Goal: Task Accomplishment & Management: Manage account settings

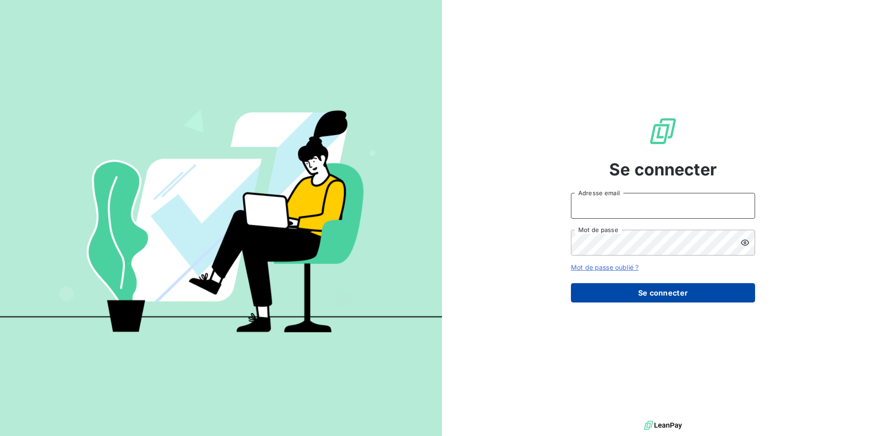
type input "[PERSON_NAME][EMAIL_ADDRESS][PERSON_NAME][DOMAIN_NAME]"
click at [641, 284] on button "Se connecter" at bounding box center [663, 292] width 184 height 19
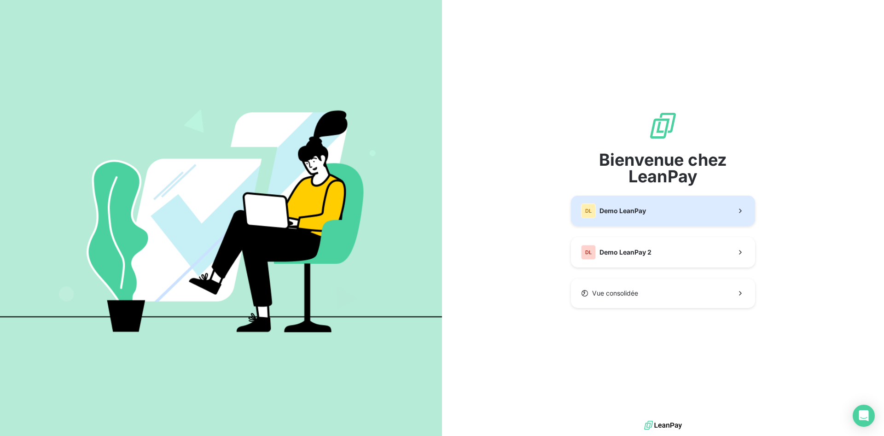
click at [671, 214] on button "DL Demo LeanPay" at bounding box center [663, 211] width 184 height 30
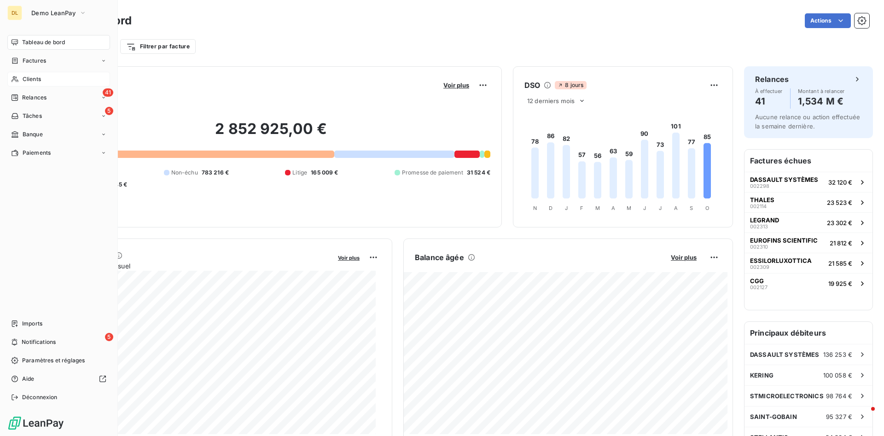
click at [35, 78] on span "Clients" at bounding box center [32, 79] width 18 height 8
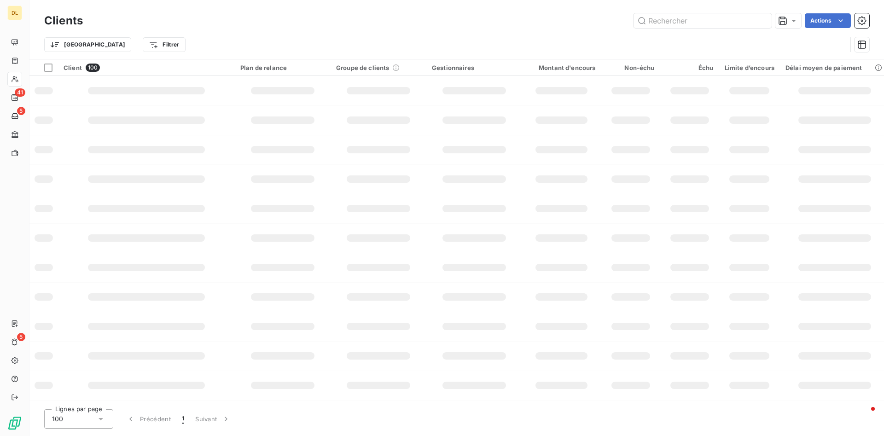
click at [98, 420] on icon at bounding box center [100, 418] width 9 height 9
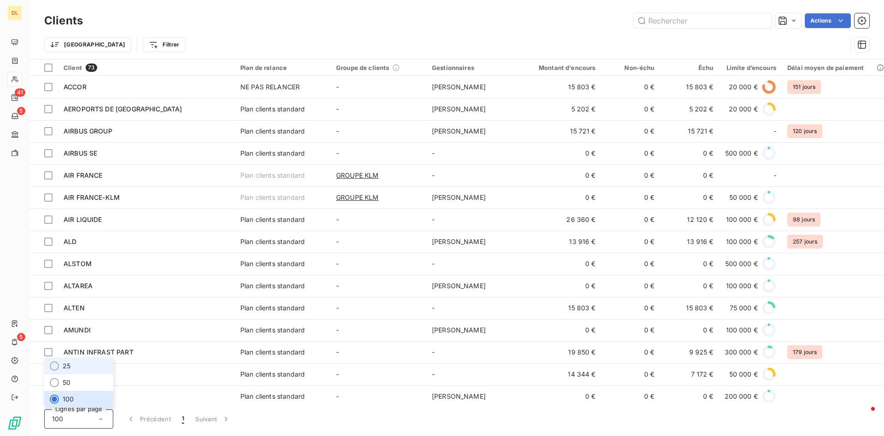
click at [91, 366] on li "25" at bounding box center [78, 366] width 69 height 17
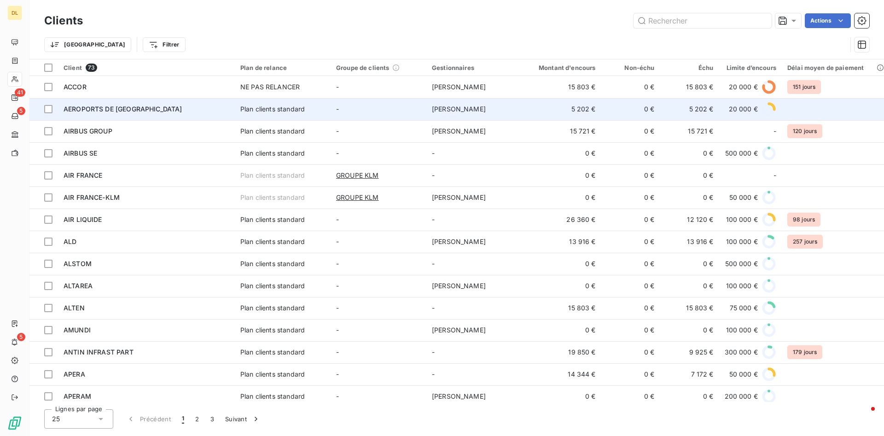
click at [174, 104] on td "AEROPORTS DE [GEOGRAPHIC_DATA]" at bounding box center [146, 109] width 177 height 22
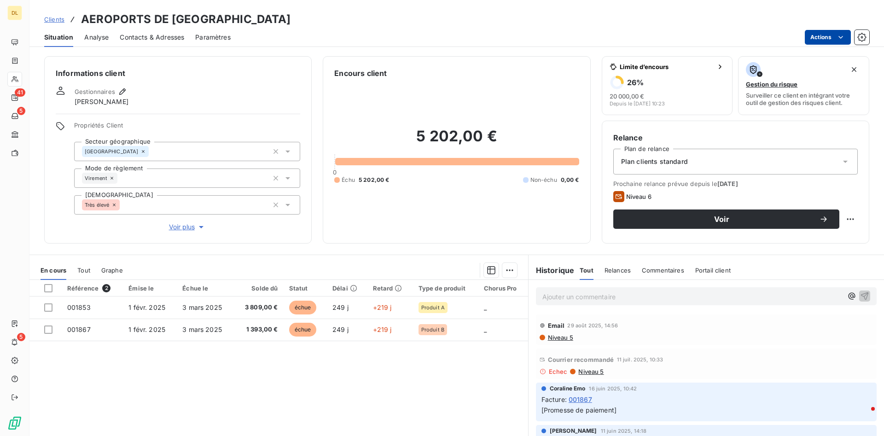
click at [819, 32] on html "DL 41 5 5 Clients AEROPORTS DE PARIS Situation Analyse Contacts & Adresses Para…" at bounding box center [442, 218] width 884 height 436
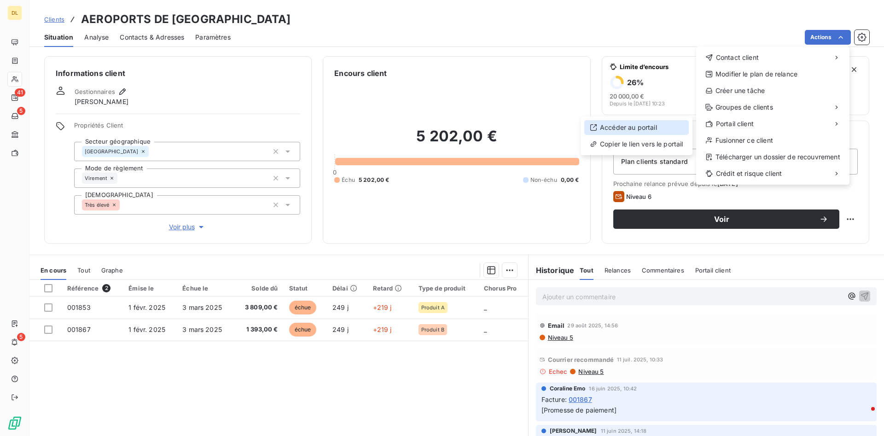
click at [664, 129] on div "Accéder au portail" at bounding box center [636, 127] width 104 height 15
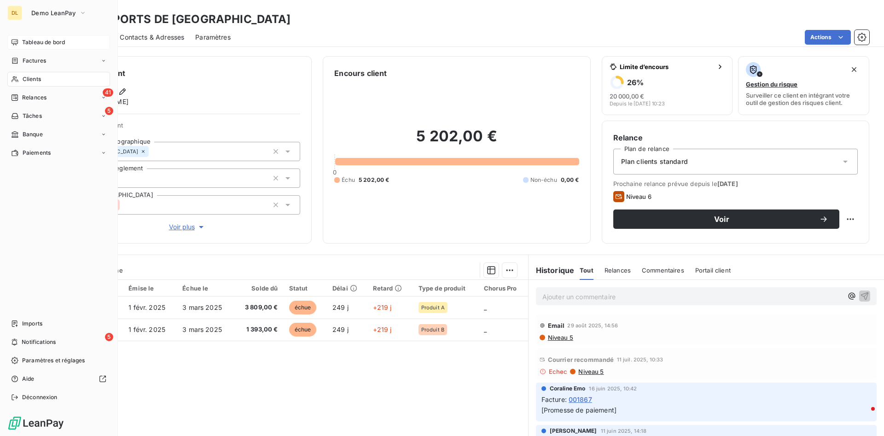
click at [25, 43] on span "Tableau de bord" at bounding box center [43, 42] width 43 height 8
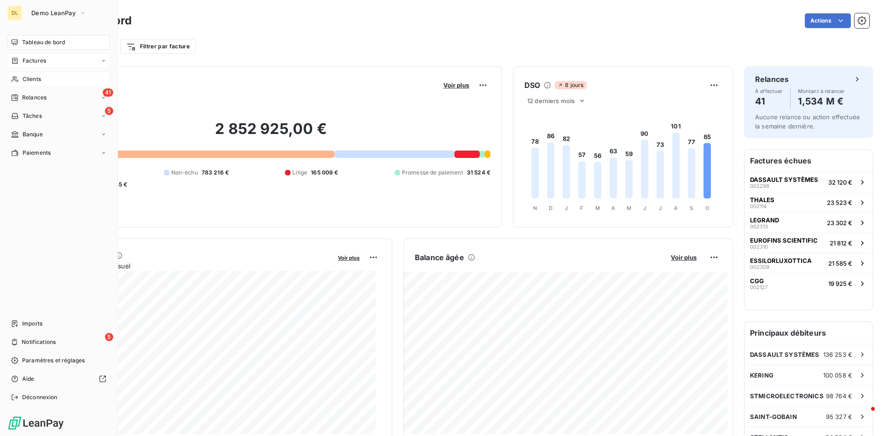
click at [17, 59] on icon at bounding box center [15, 61] width 6 height 6
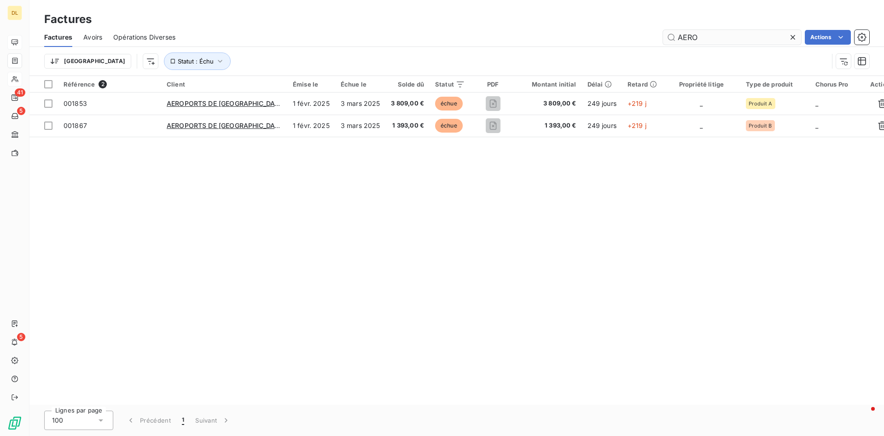
click at [792, 39] on icon at bounding box center [792, 37] width 9 height 9
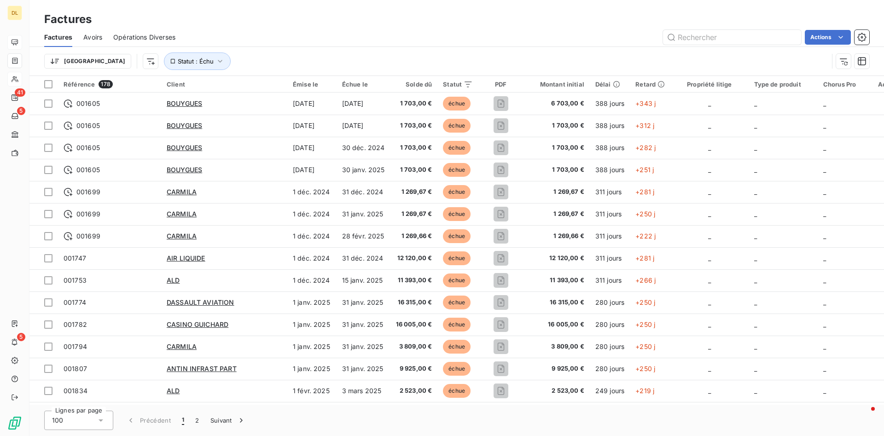
click at [81, 417] on div "100" at bounding box center [78, 420] width 69 height 19
click at [95, 369] on li "25" at bounding box center [78, 367] width 69 height 17
click at [301, 16] on div "Factures" at bounding box center [456, 19] width 854 height 17
click at [707, 31] on input "text" at bounding box center [732, 37] width 138 height 15
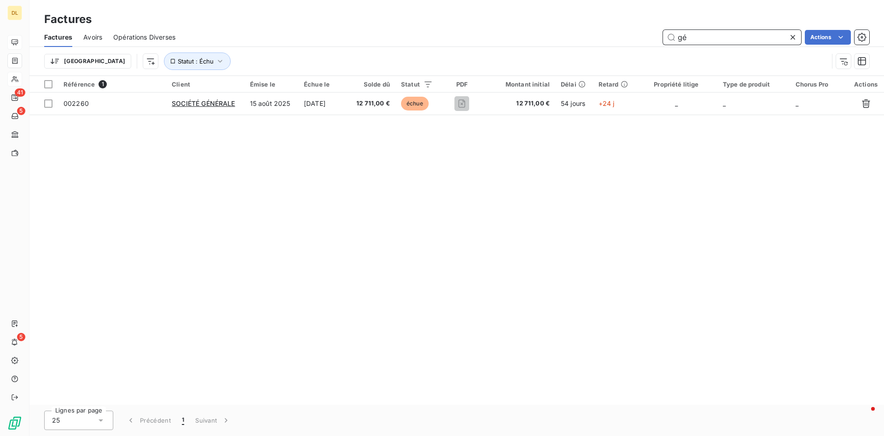
type input "g"
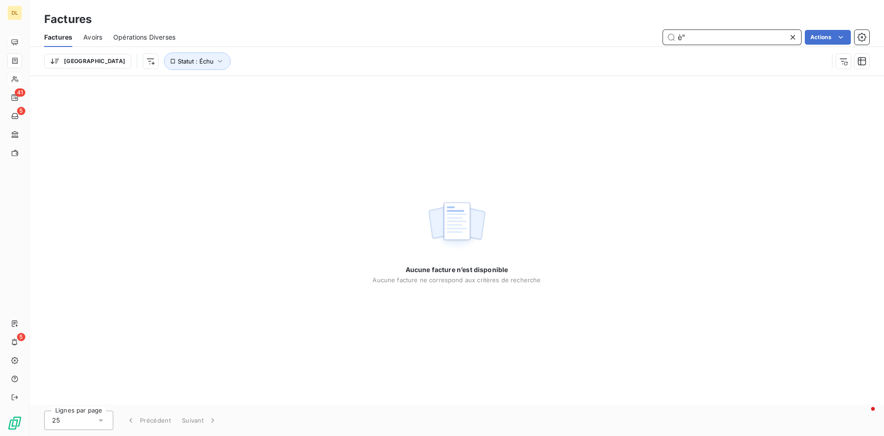
type input "è"
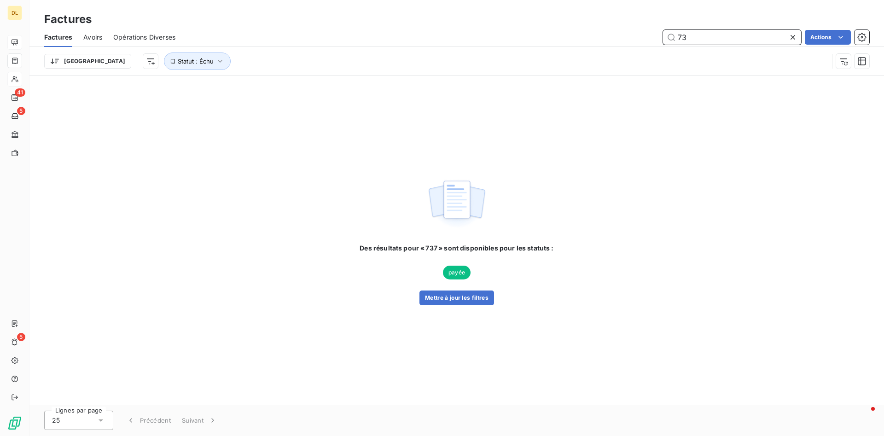
type input "7"
type input "1995"
click at [215, 60] on icon "button" at bounding box center [219, 61] width 9 height 9
click at [323, 85] on div "échue" at bounding box center [287, 84] width 133 height 19
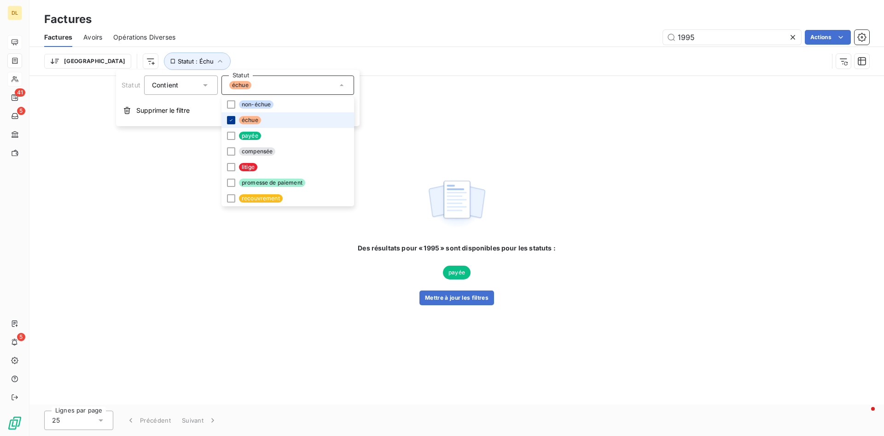
click at [231, 121] on icon at bounding box center [231, 120] width 6 height 6
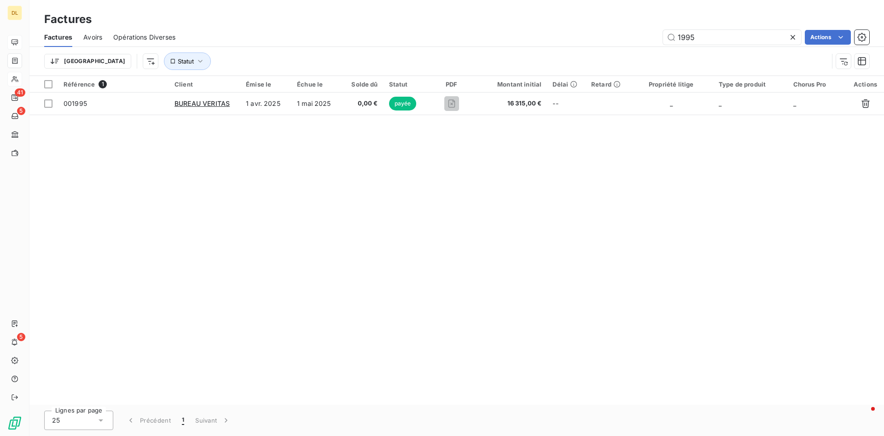
click at [336, 9] on div "Factures Factures Avoirs Opérations Diverses 1995 Actions Trier Statut" at bounding box center [456, 38] width 854 height 76
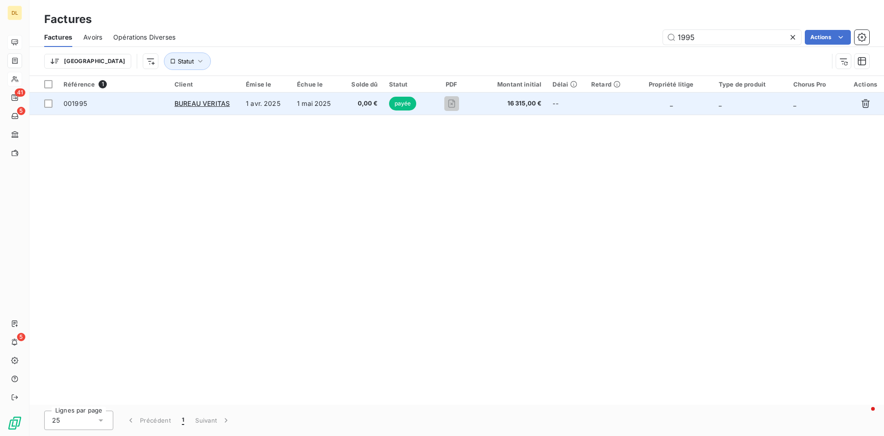
click at [318, 108] on td "1 mai 2025" at bounding box center [317, 104] width 52 height 22
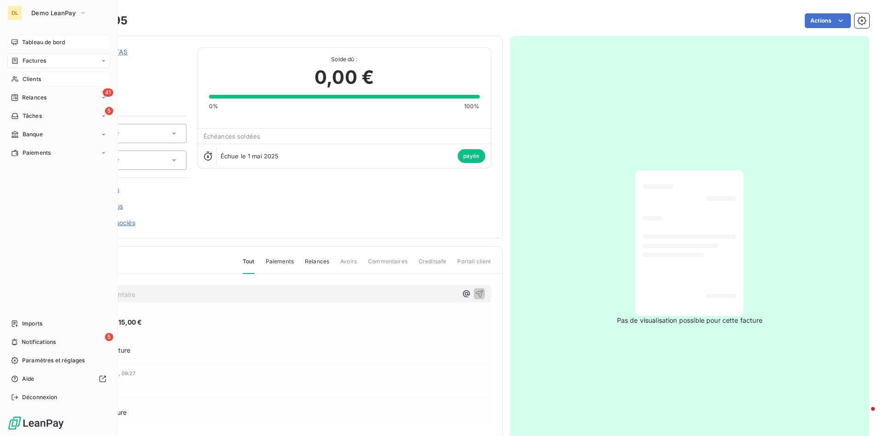
click at [44, 43] on span "Tableau de bord" at bounding box center [43, 42] width 43 height 8
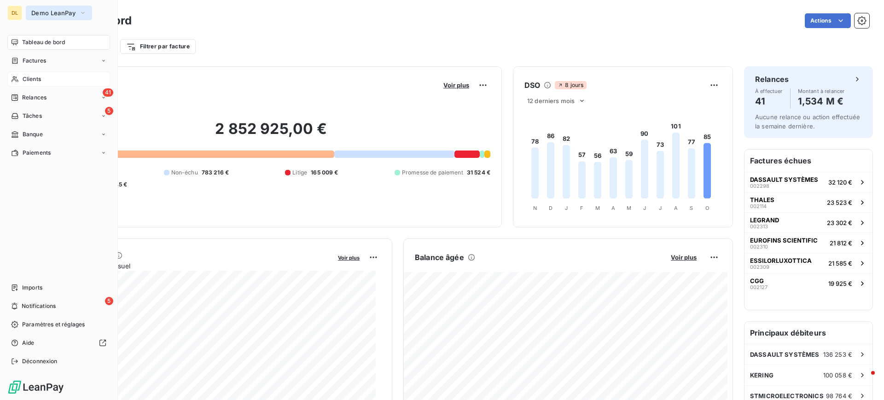
click at [81, 13] on icon "button" at bounding box center [82, 12] width 7 height 9
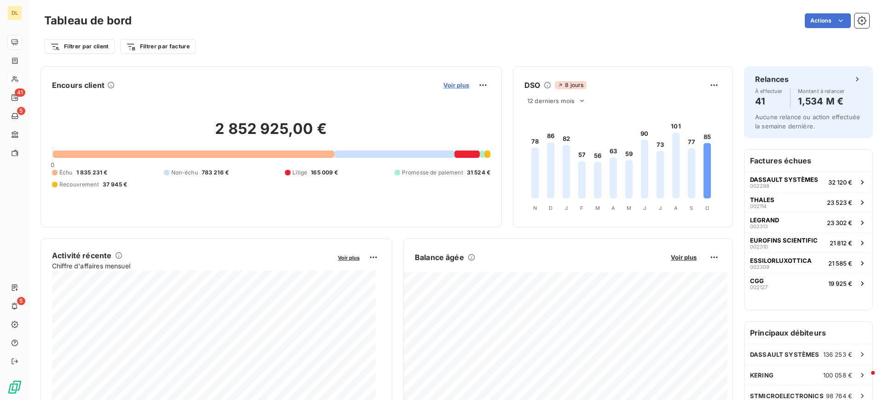
click at [447, 87] on span "Voir plus" at bounding box center [456, 84] width 26 height 7
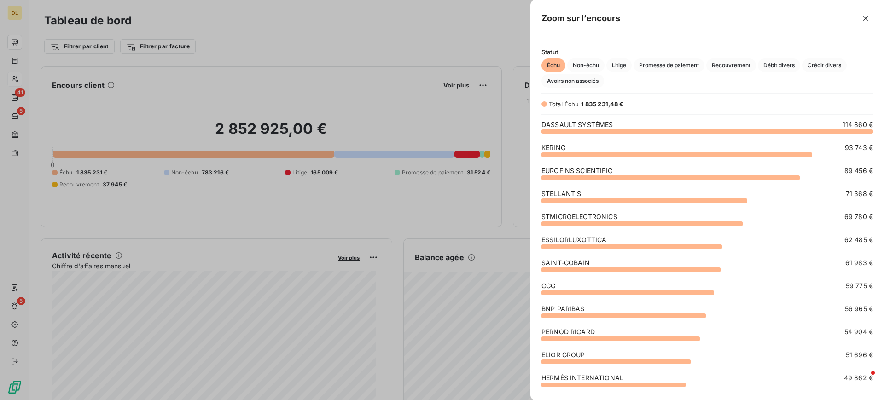
scroll to position [258, 343]
click at [865, 21] on icon "button" at bounding box center [865, 18] width 9 height 9
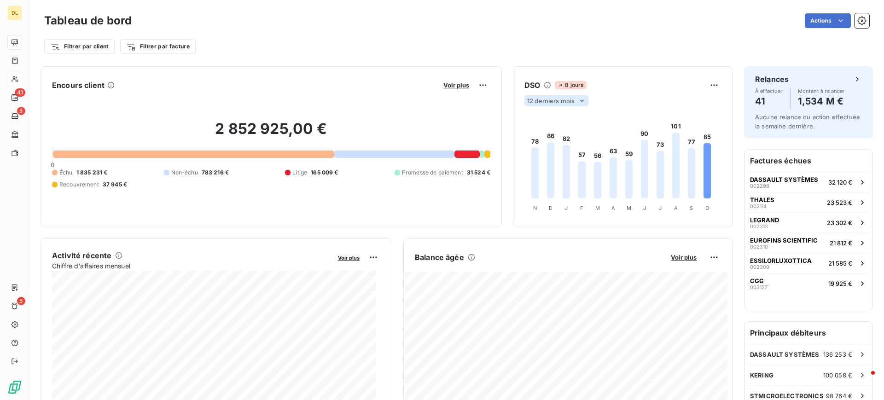
click at [568, 104] on div "12 derniers mois" at bounding box center [556, 100] width 64 height 11
click at [573, 48] on div "Filtrer par client Filtrer par facture" at bounding box center [456, 46] width 825 height 17
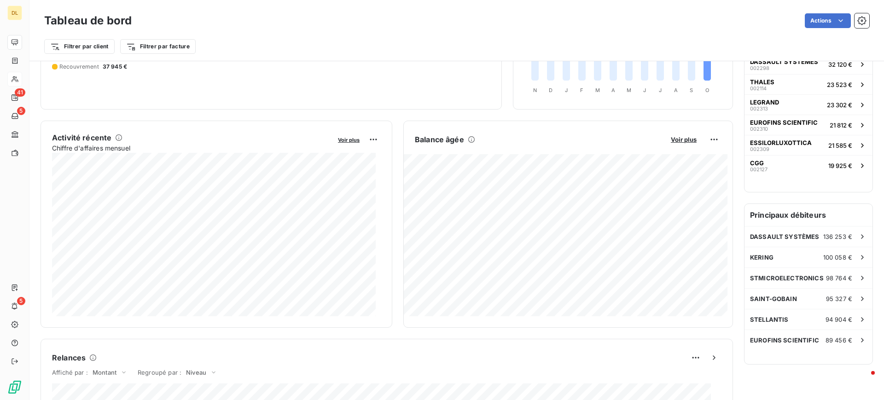
scroll to position [139, 0]
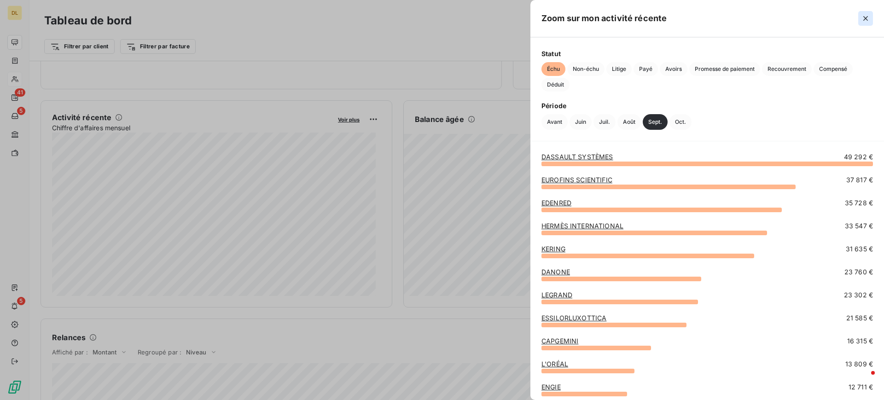
click at [865, 21] on icon "button" at bounding box center [865, 18] width 9 height 9
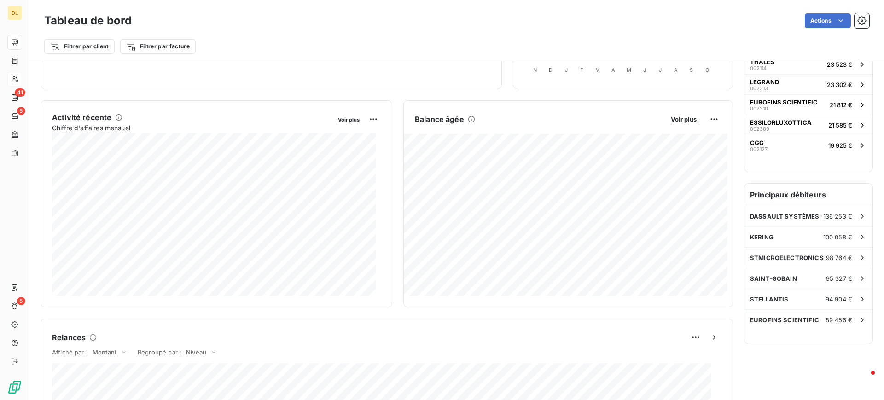
click at [679, 123] on button "Voir plus" at bounding box center [683, 119] width 31 height 8
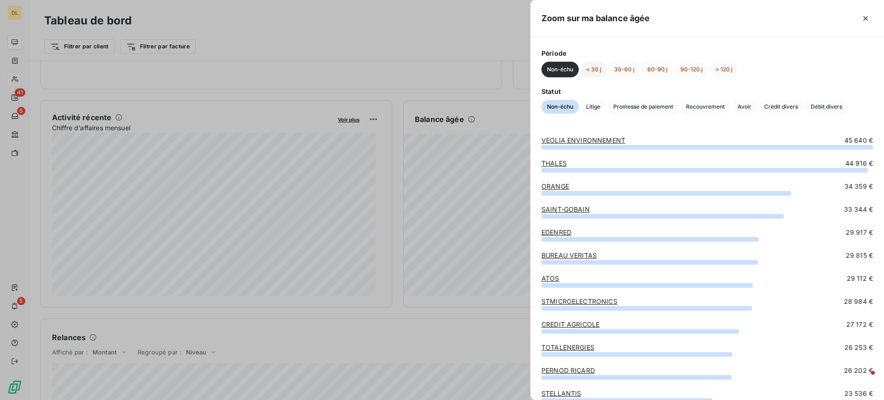
click at [598, 68] on button "< 30 j" at bounding box center [593, 70] width 26 height 16
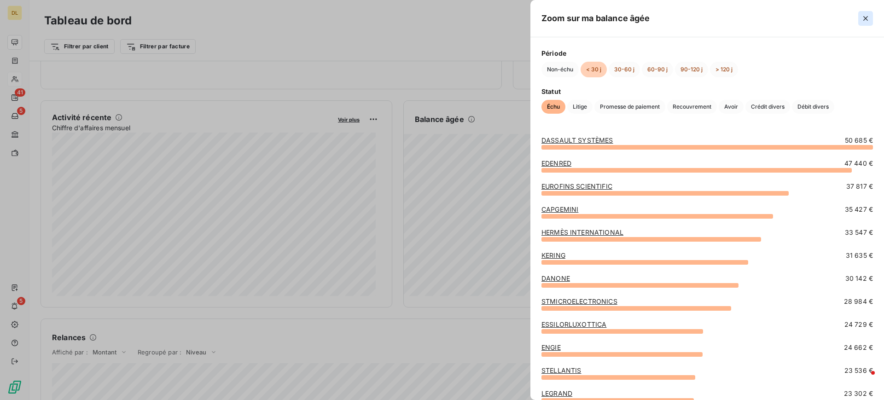
click at [862, 19] on icon "button" at bounding box center [865, 18] width 9 height 9
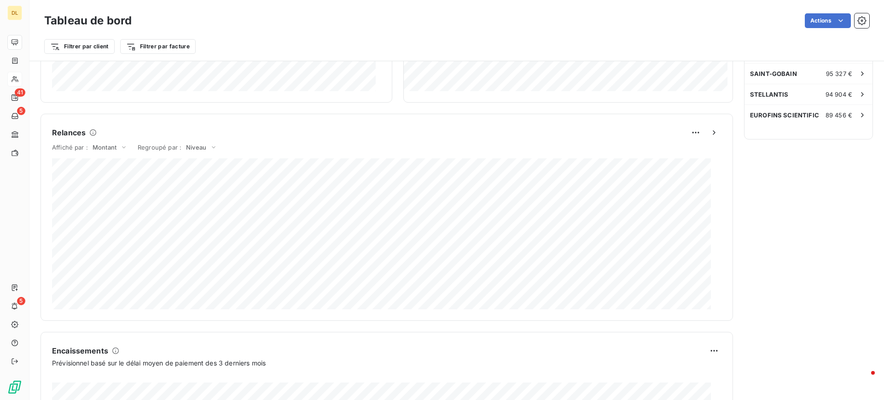
scroll to position [346, 0]
click at [116, 145] on span "Montant" at bounding box center [105, 144] width 24 height 7
click at [207, 147] on div "Niveau" at bounding box center [201, 144] width 37 height 11
click at [285, 137] on div "Relances" at bounding box center [386, 130] width 669 height 15
click at [201, 147] on span "Niveau" at bounding box center [196, 144] width 20 height 7
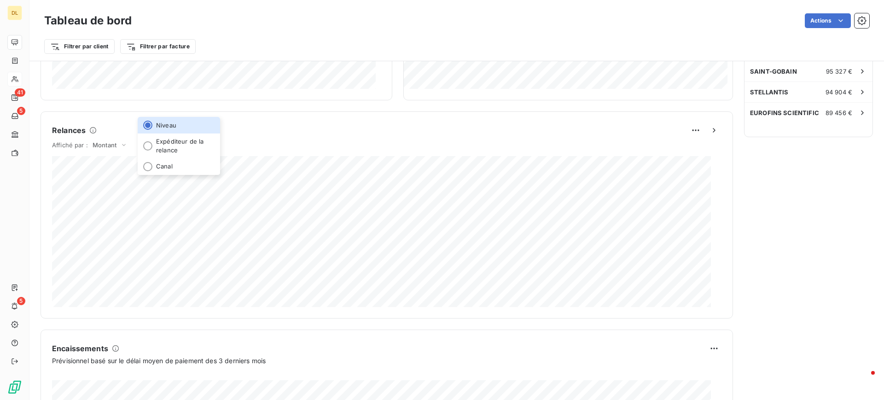
click at [332, 145] on div "Affiché par : Montant Regroupé par : Niveau Niveau Expéditeur de la relance Can…" at bounding box center [386, 147] width 669 height 18
click at [103, 147] on span "Montant" at bounding box center [105, 144] width 24 height 7
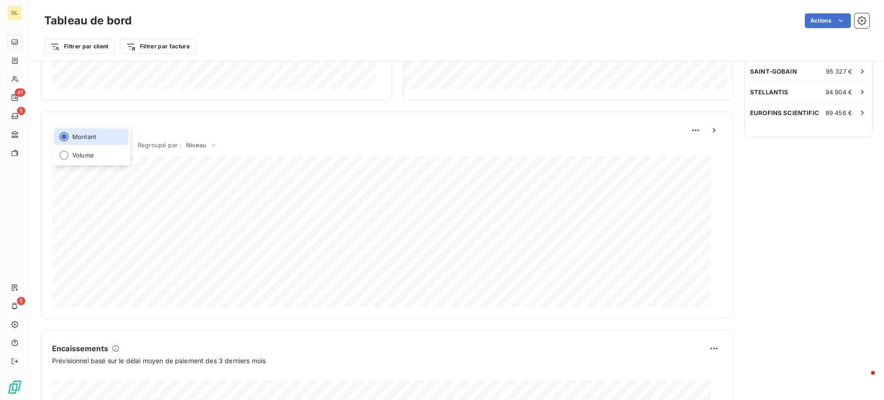
click at [373, 149] on div "Affiché par : Montant Montant Volume Regroupé par : [PERSON_NAME]" at bounding box center [386, 147] width 669 height 18
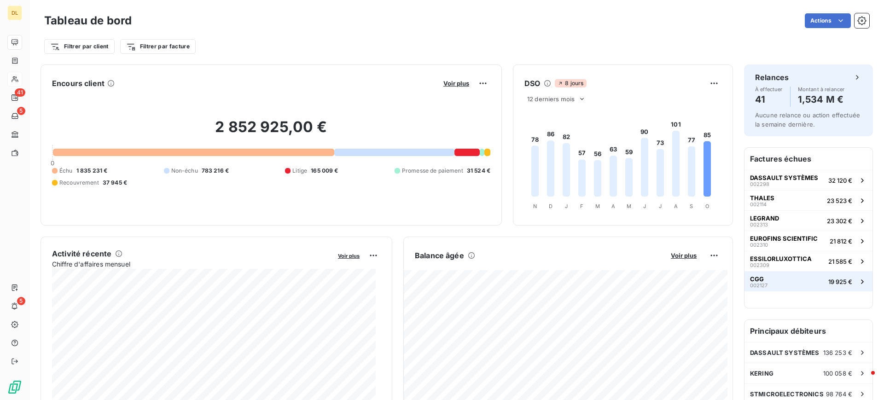
scroll to position [0, 0]
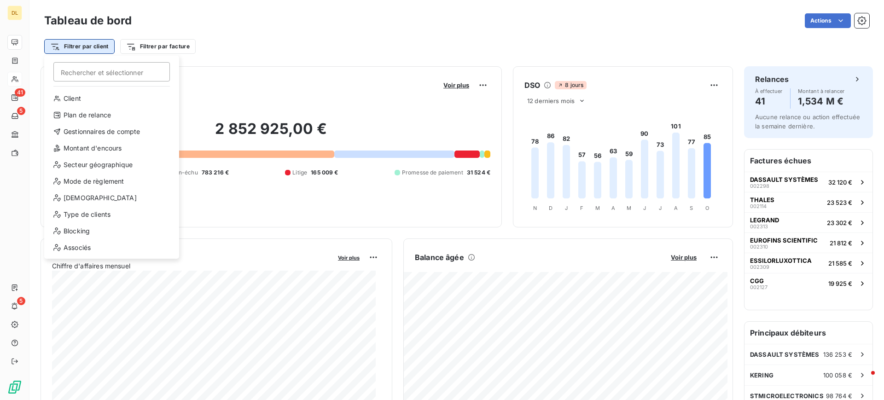
click at [79, 46] on html "DL 41 5 5 Tableau de bord Actions Filtrer par client Rechercher et sélectionner…" at bounding box center [442, 200] width 884 height 400
click at [252, 53] on html "DL 41 5 5 Tableau de bord Actions Filtrer par client Rechercher et sélectionner…" at bounding box center [442, 200] width 884 height 400
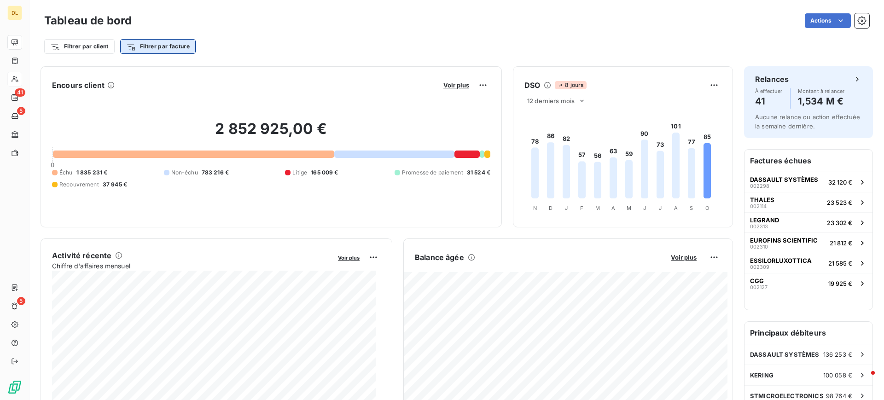
click at [186, 52] on html "DL 41 5 5 Tableau de bord Actions Filtrer par client Filtrer par facture Encour…" at bounding box center [442, 200] width 884 height 400
click at [274, 48] on html "DL 41 5 5 Tableau de bord Actions Filtrer par client Filtrer par facture Encour…" at bounding box center [442, 200] width 884 height 400
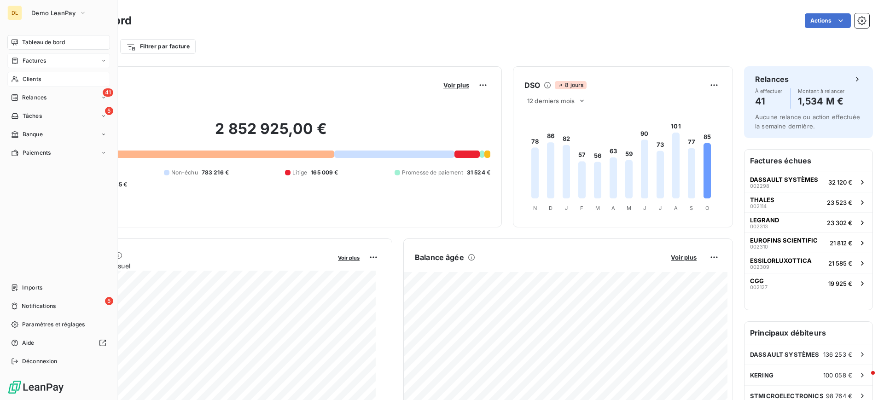
click at [35, 61] on span "Factures" at bounding box center [34, 61] width 23 height 8
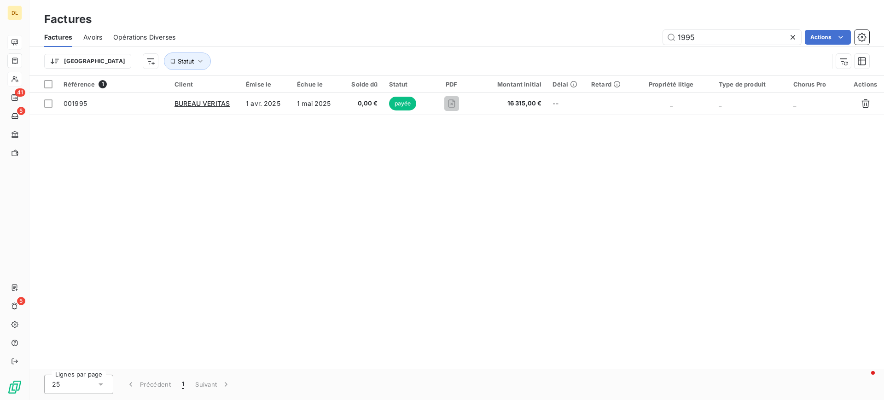
click at [792, 38] on icon at bounding box center [792, 37] width 9 height 9
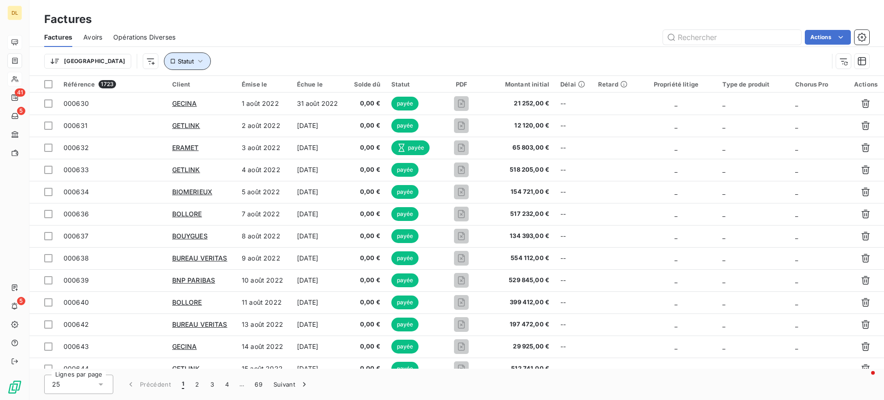
click at [196, 64] on icon "button" at bounding box center [200, 61] width 9 height 9
click at [253, 80] on div at bounding box center [287, 84] width 133 height 19
click at [446, 24] on div "Factures" at bounding box center [456, 19] width 854 height 17
click at [178, 64] on span "Statut" at bounding box center [186, 61] width 16 height 7
click at [256, 82] on div at bounding box center [287, 84] width 133 height 19
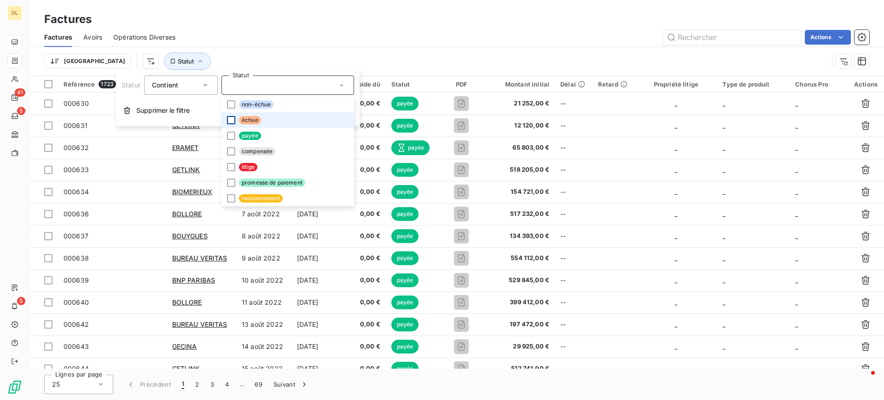
click at [232, 120] on div at bounding box center [231, 120] width 8 height 8
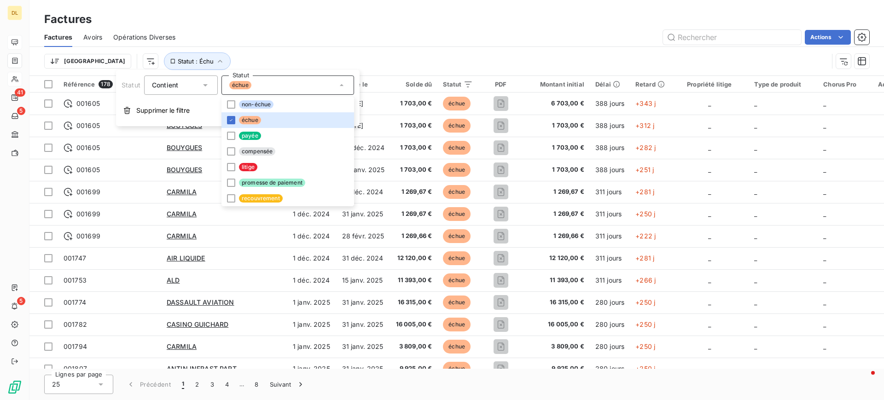
click at [328, 34] on div "Actions" at bounding box center [527, 37] width 683 height 15
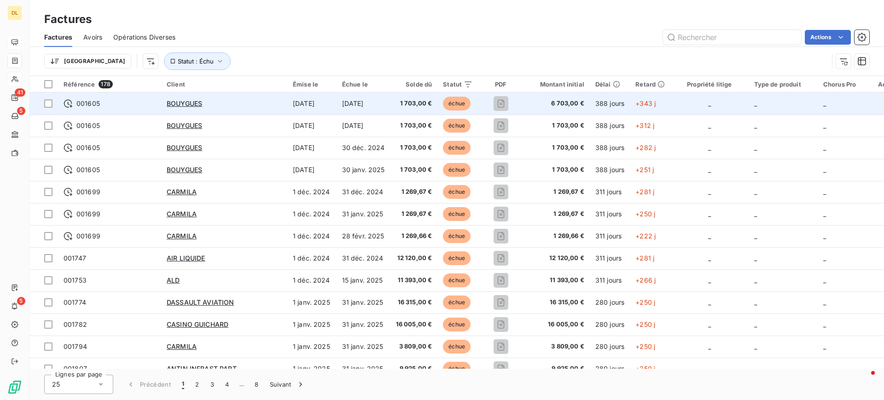
click at [241, 105] on div "BOUYGUES" at bounding box center [224, 103] width 115 height 9
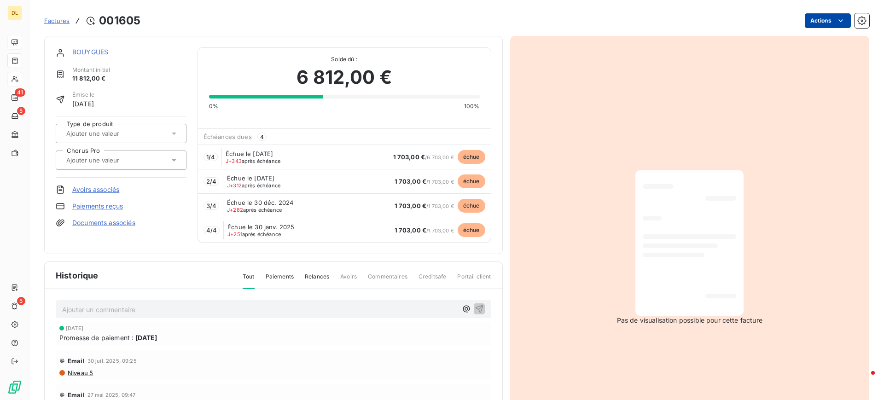
click at [822, 20] on html "DL 41 5 5 Factures [DRIVERS_LICENSE_NUMBER] Actions BOUYGUES Montant initial 11…" at bounding box center [442, 200] width 884 height 400
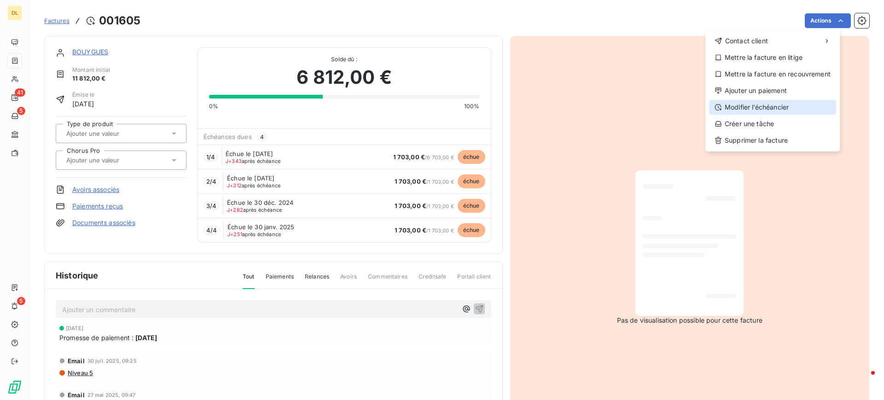
click at [770, 108] on div "Modifier l’échéancier" at bounding box center [772, 107] width 127 height 15
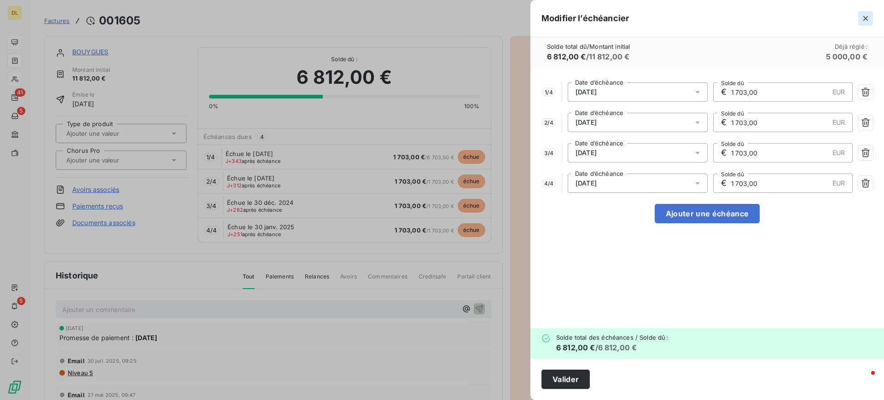
click at [868, 14] on icon "button" at bounding box center [865, 18] width 9 height 9
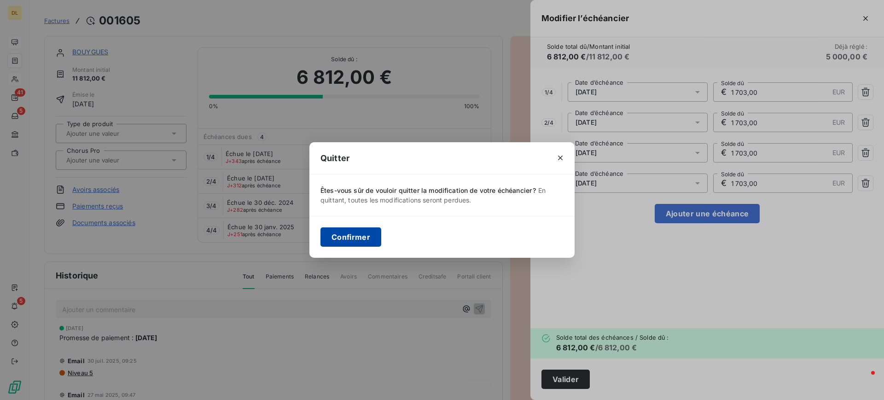
click at [341, 235] on button "Confirmer" at bounding box center [350, 236] width 61 height 19
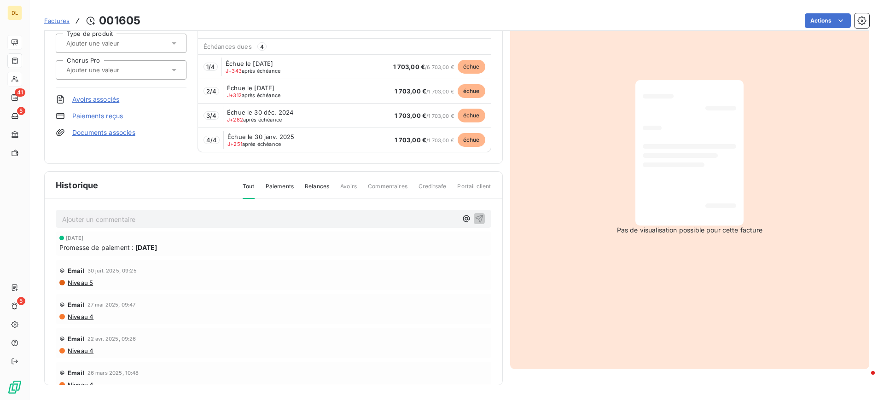
click at [224, 213] on div "Ajouter un commentaire ﻿" at bounding box center [259, 219] width 395 height 12
click at [225, 222] on p "Ajouter un commentaire ﻿" at bounding box center [259, 220] width 395 height 12
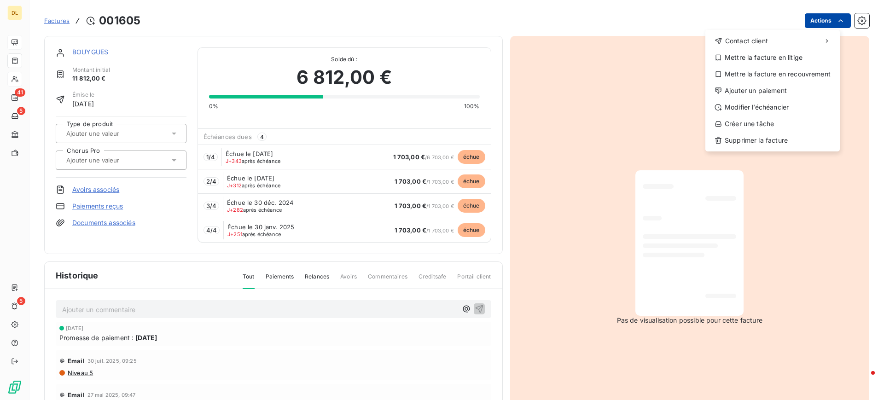
click at [808, 20] on html "DL 41 5 5 Factures [DRIVERS_LICENSE_NUMBER] Actions Contact client Mettre la fa…" at bounding box center [442, 200] width 884 height 400
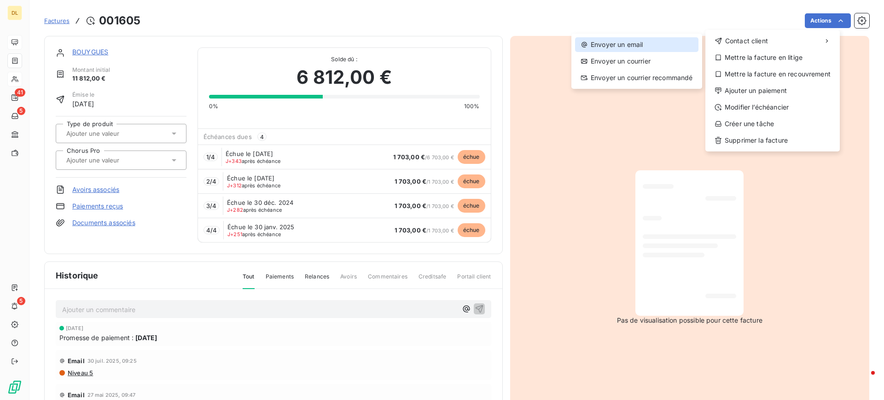
click at [628, 49] on div "Envoyer un email" at bounding box center [636, 44] width 123 height 15
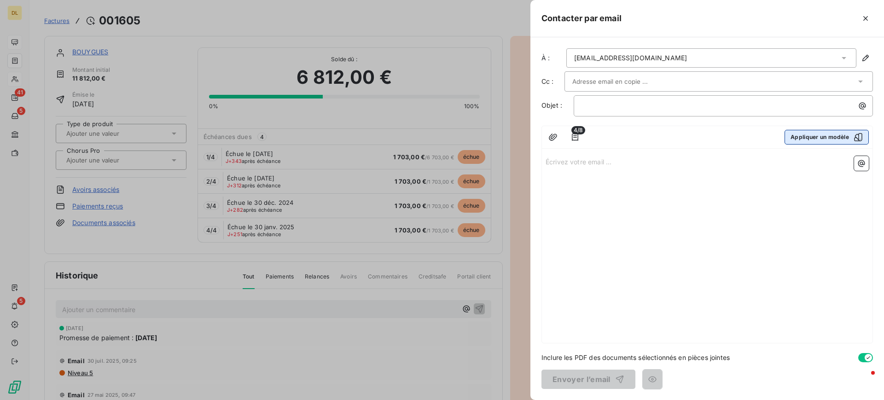
click at [816, 137] on button "Appliquer un modèle" at bounding box center [826, 137] width 84 height 15
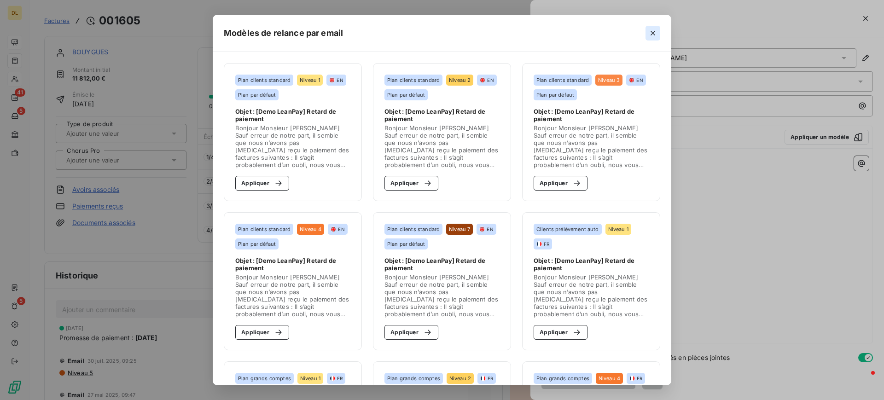
click at [660, 37] on button "button" at bounding box center [652, 33] width 15 height 15
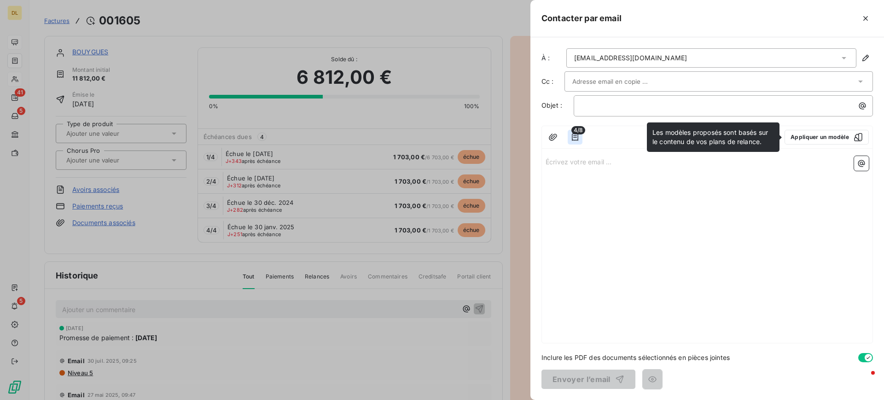
click at [574, 138] on icon "button" at bounding box center [574, 137] width 9 height 9
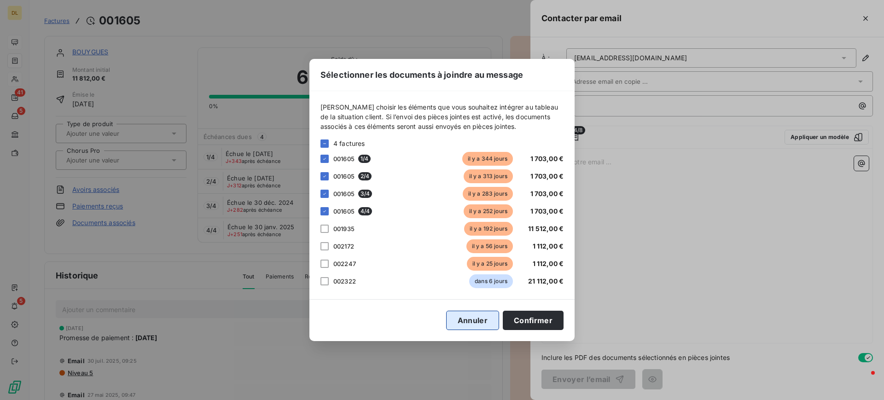
click at [480, 318] on button "Annuler" at bounding box center [472, 320] width 53 height 19
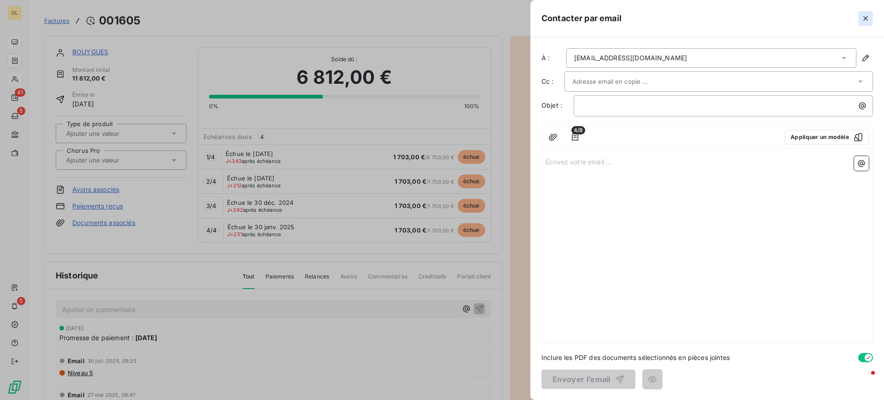
click at [862, 17] on icon "button" at bounding box center [865, 18] width 9 height 9
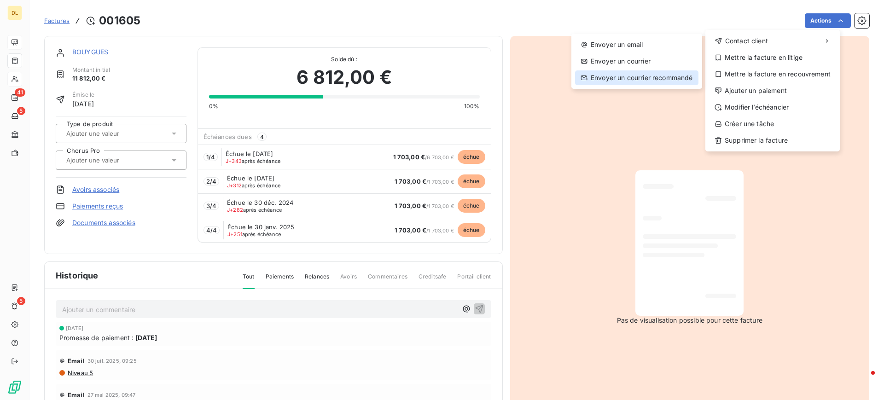
click at [654, 80] on div "Envoyer un courrier recommandé" at bounding box center [636, 77] width 123 height 15
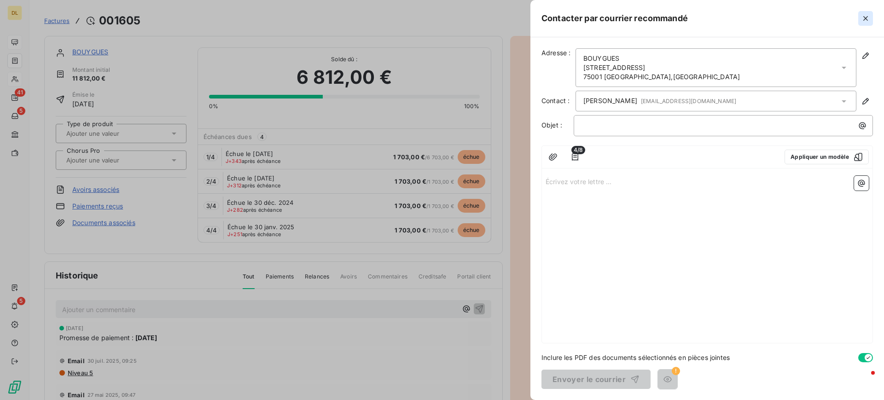
click at [865, 18] on icon "button" at bounding box center [865, 18] width 5 height 5
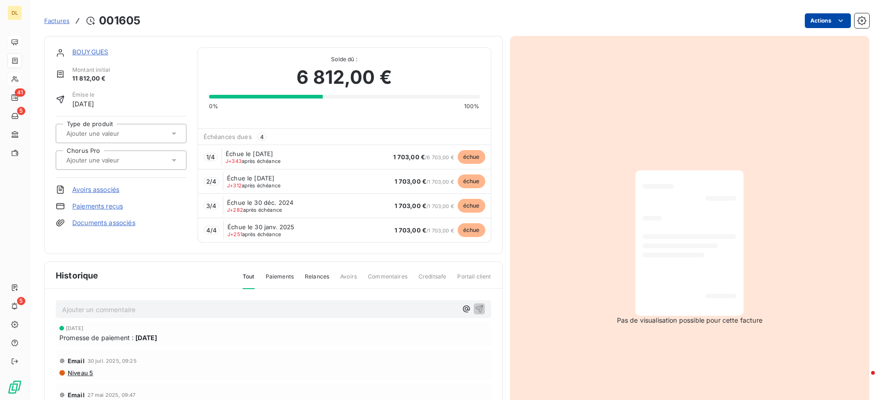
click at [821, 20] on html "DL 41 5 5 Factures [DRIVERS_LICENSE_NUMBER] Actions BOUYGUES Montant initial 11…" at bounding box center [442, 200] width 884 height 400
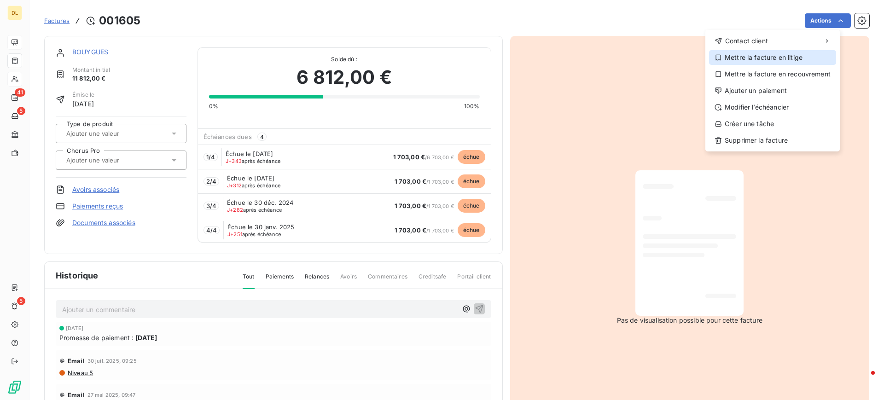
click at [748, 59] on div "Mettre la facture en litige" at bounding box center [772, 57] width 127 height 15
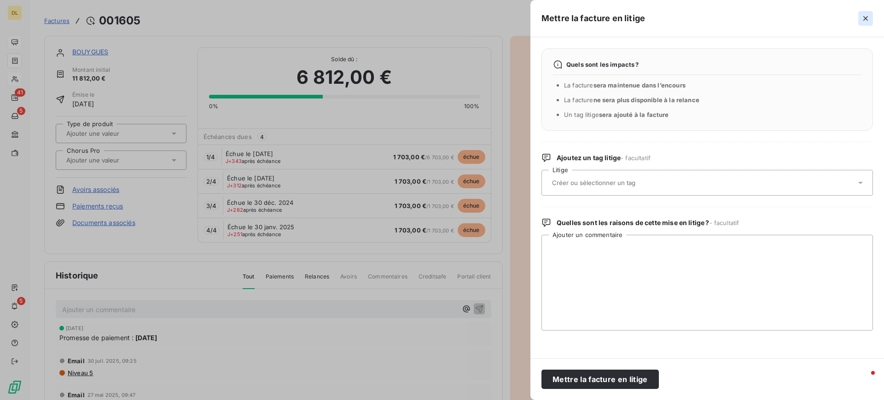
click at [867, 19] on icon "button" at bounding box center [865, 18] width 9 height 9
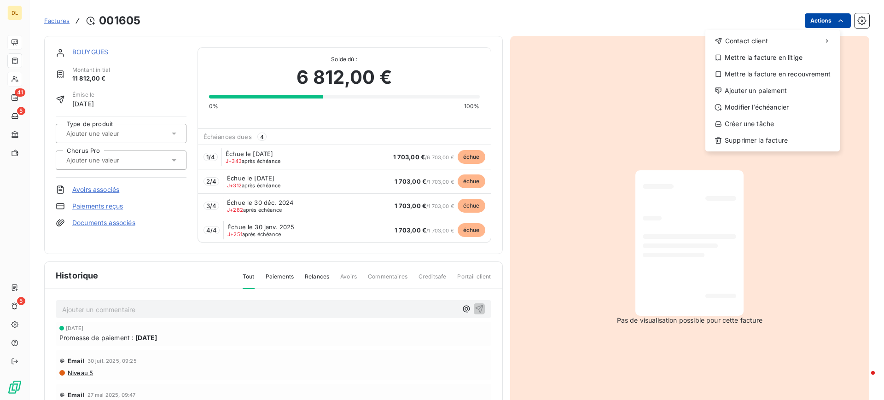
click at [820, 16] on html "DL 41 5 5 Factures [DRIVERS_LICENSE_NUMBER] Actions Contact client Mettre la fa…" at bounding box center [442, 200] width 884 height 400
click at [766, 77] on div "Mettre la facture en recouvrement" at bounding box center [772, 74] width 127 height 15
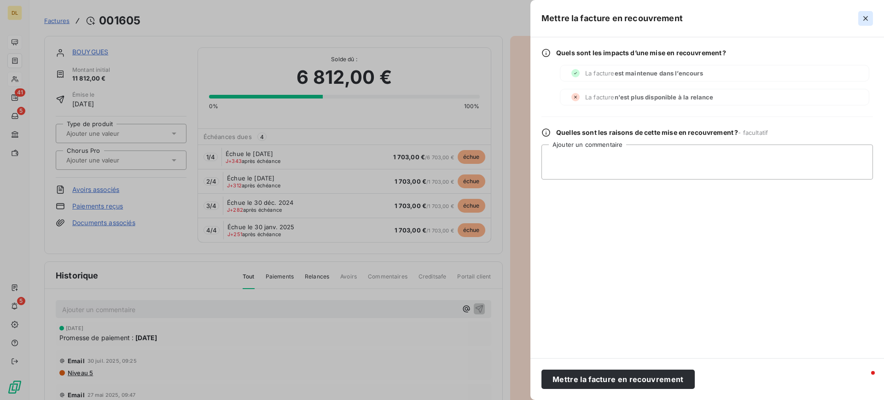
click at [870, 22] on button "button" at bounding box center [865, 18] width 15 height 15
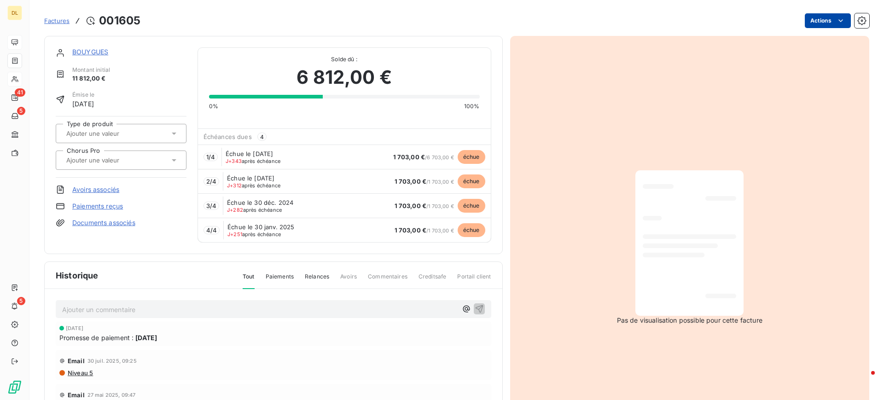
click at [821, 24] on html "DL 41 5 5 Factures [DRIVERS_LICENSE_NUMBER] Actions BOUYGUES Montant initial 11…" at bounding box center [442, 200] width 884 height 400
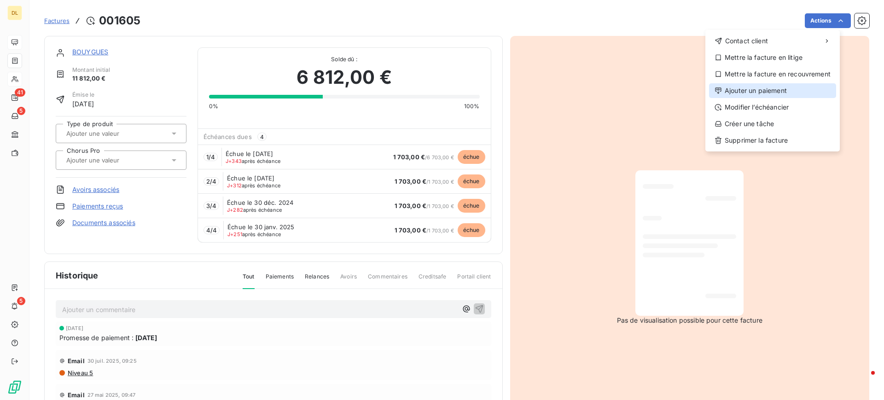
click at [779, 91] on div "Ajouter un paiement" at bounding box center [772, 90] width 127 height 15
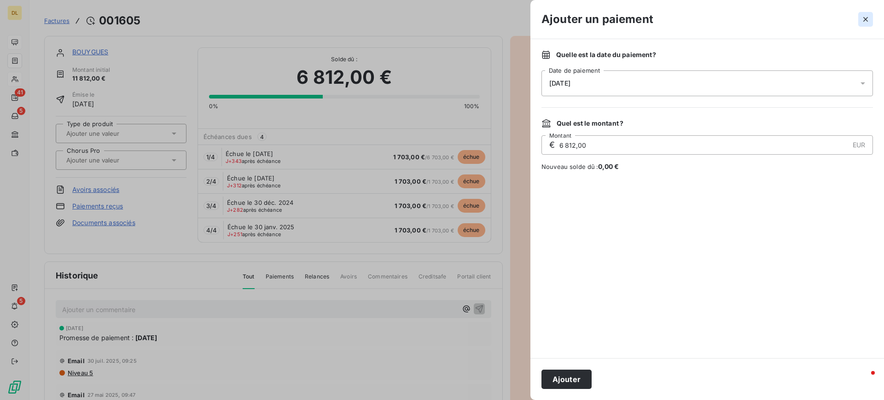
click at [861, 18] on icon "button" at bounding box center [865, 19] width 9 height 9
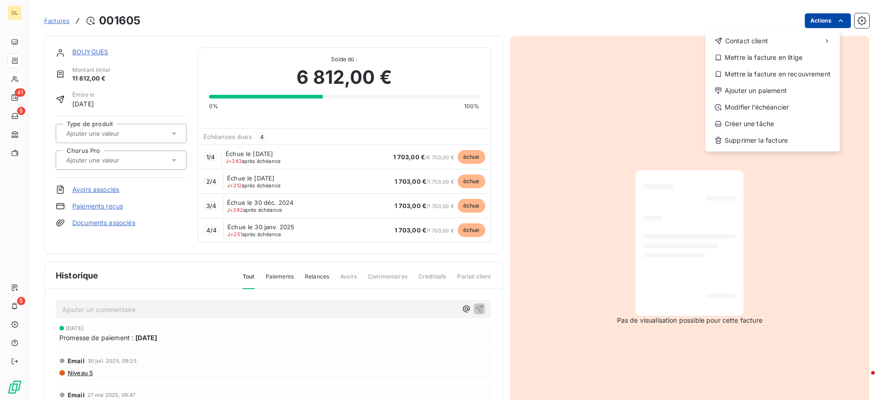
click at [819, 25] on html "DL 41 5 5 Factures [DRIVERS_LICENSE_NUMBER] Actions Contact client Mettre la fa…" at bounding box center [442, 200] width 884 height 400
click at [784, 105] on div "Modifier l’échéancier" at bounding box center [772, 107] width 127 height 15
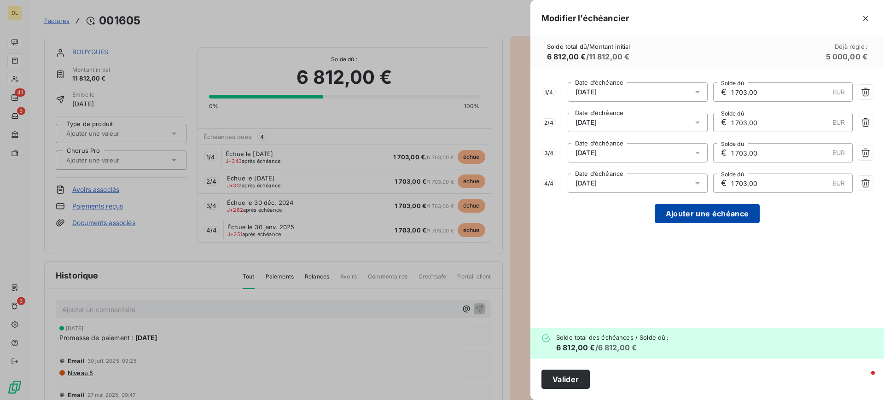
click at [706, 214] on button "Ajouter une échéance" at bounding box center [706, 213] width 105 height 19
type input "1 362,40"
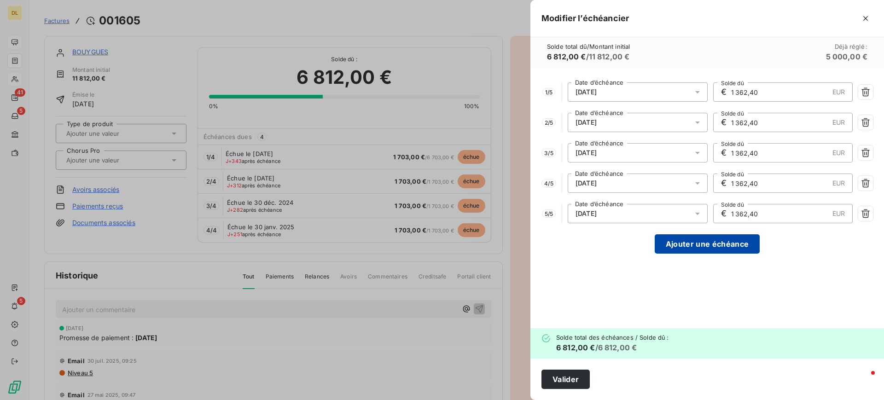
click at [706, 249] on button "Ajouter une échéance" at bounding box center [706, 243] width 105 height 19
type input "1 135,33"
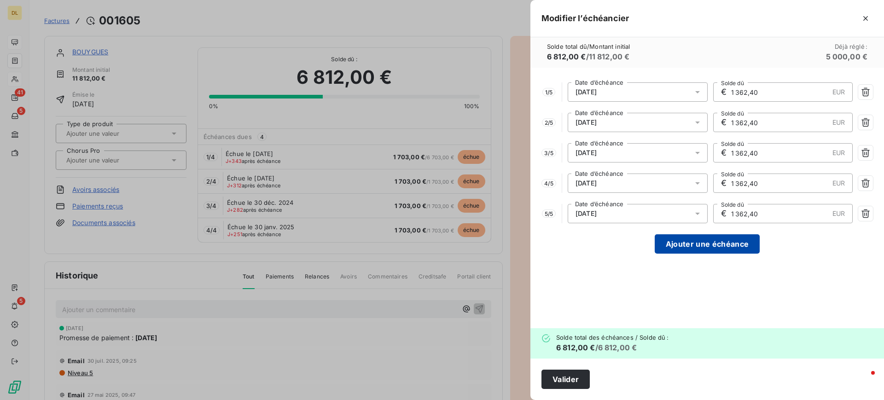
type input "1 135,33"
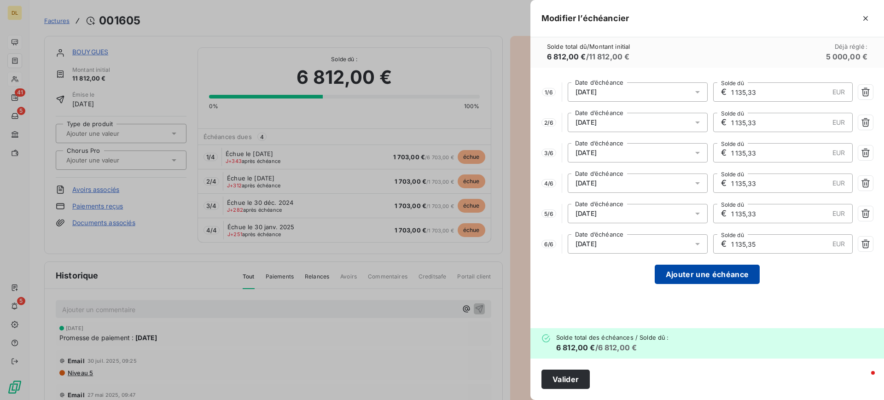
click at [695, 280] on button "Ajouter une échéance" at bounding box center [706, 274] width 105 height 19
type input "973,14"
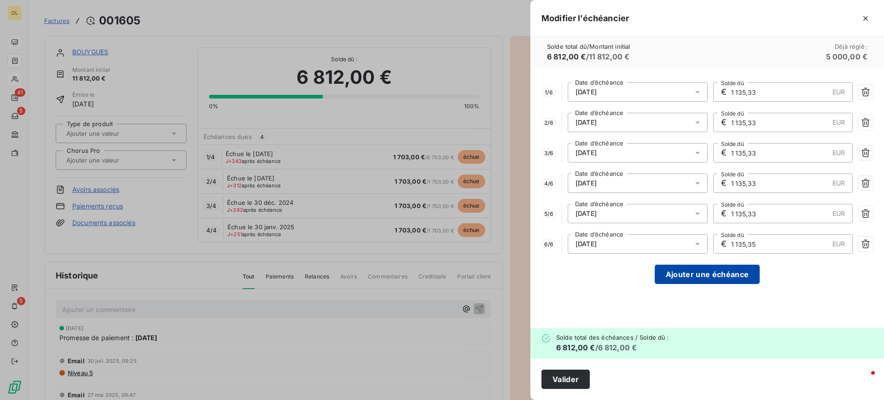
type input "973,14"
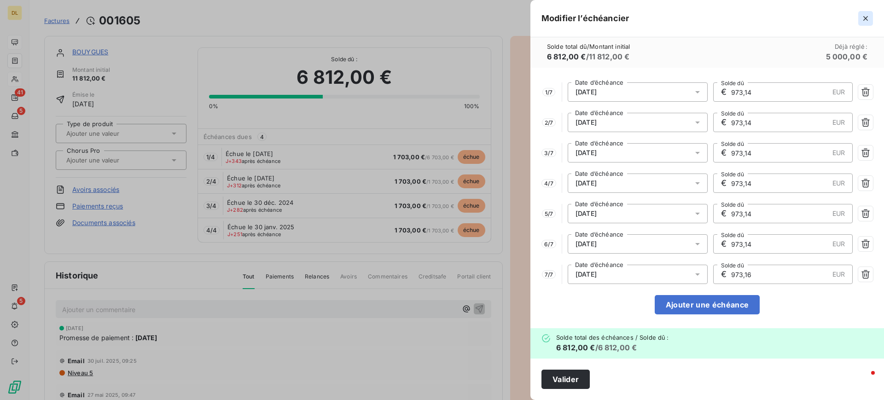
click at [863, 20] on icon "button" at bounding box center [865, 18] width 9 height 9
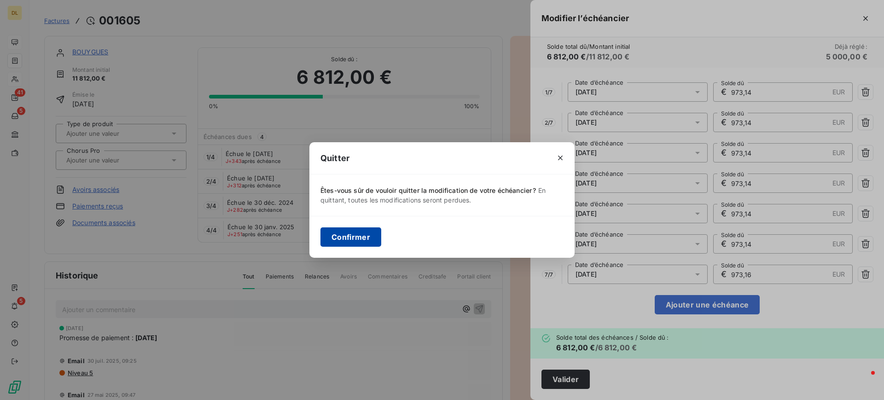
click at [351, 233] on button "Confirmer" at bounding box center [350, 236] width 61 height 19
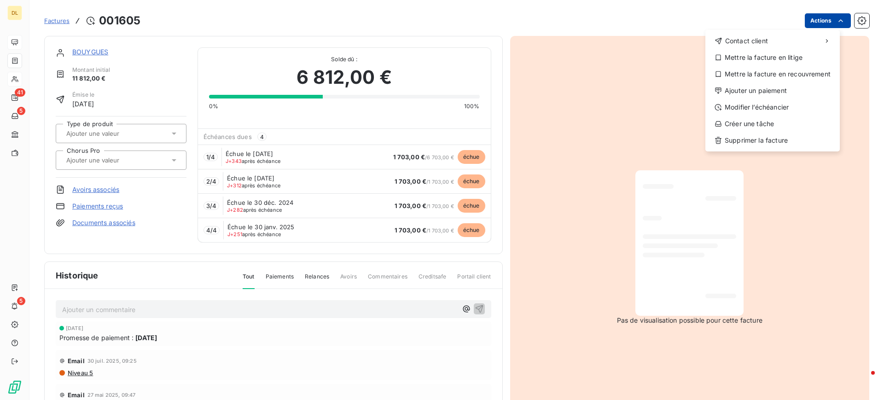
click at [823, 21] on html "DL 41 5 5 Factures [DRIVERS_LICENSE_NUMBER] Actions Contact client Mettre la fa…" at bounding box center [442, 200] width 884 height 400
click at [646, 24] on html "DL 41 5 5 Factures [DRIVERS_LICENSE_NUMBER] Actions Contact client Mettre la fa…" at bounding box center [442, 200] width 884 height 400
click at [810, 22] on html "DL 41 5 5 Factures [DRIVERS_LICENSE_NUMBER] Actions Contact client Mettre la fa…" at bounding box center [442, 200] width 884 height 400
click at [764, 125] on div "Créer une tâche" at bounding box center [772, 123] width 127 height 15
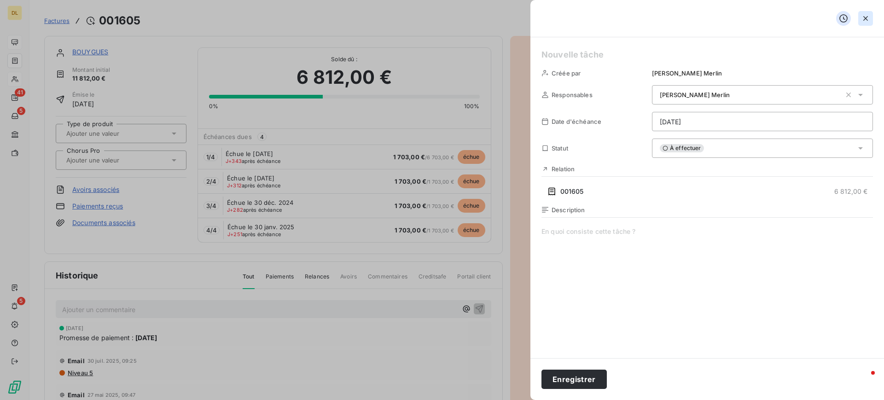
click at [864, 18] on icon "button" at bounding box center [865, 18] width 9 height 9
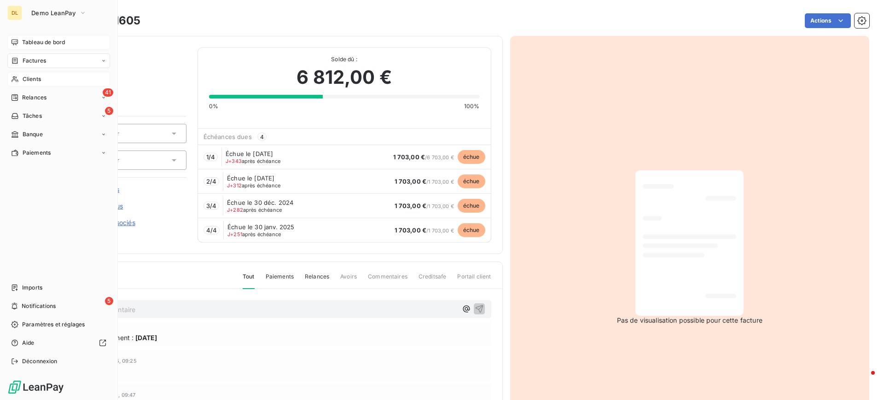
click at [34, 77] on span "Clients" at bounding box center [32, 79] width 18 height 8
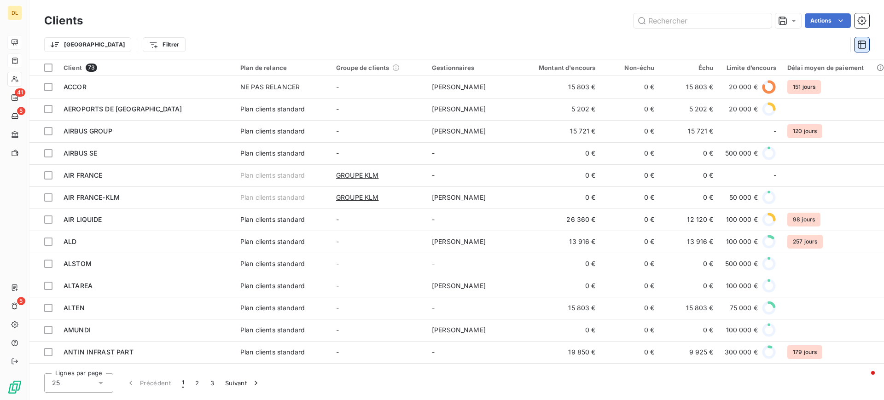
click at [857, 46] on icon "button" at bounding box center [861, 44] width 9 height 9
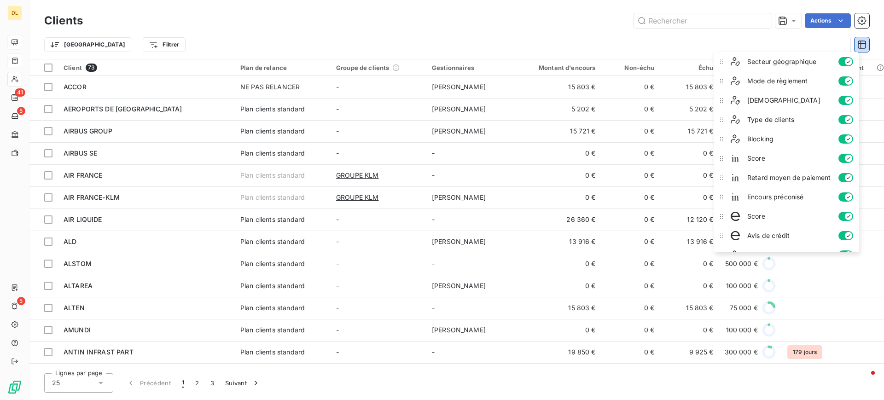
scroll to position [324, 0]
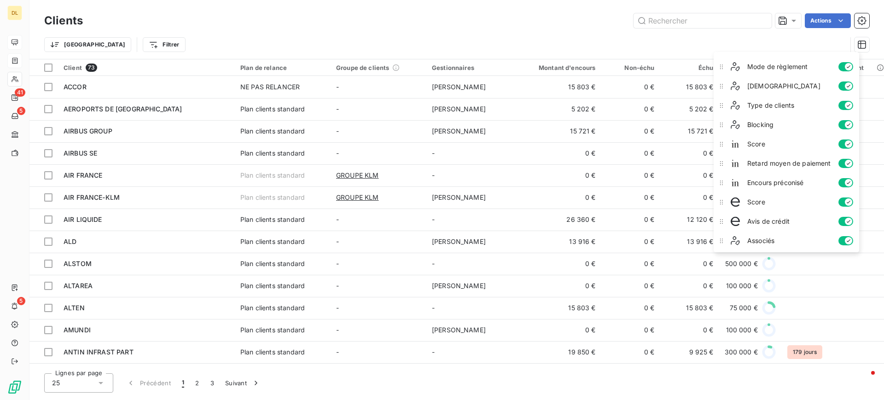
click at [502, 26] on div "Actions" at bounding box center [481, 20] width 775 height 15
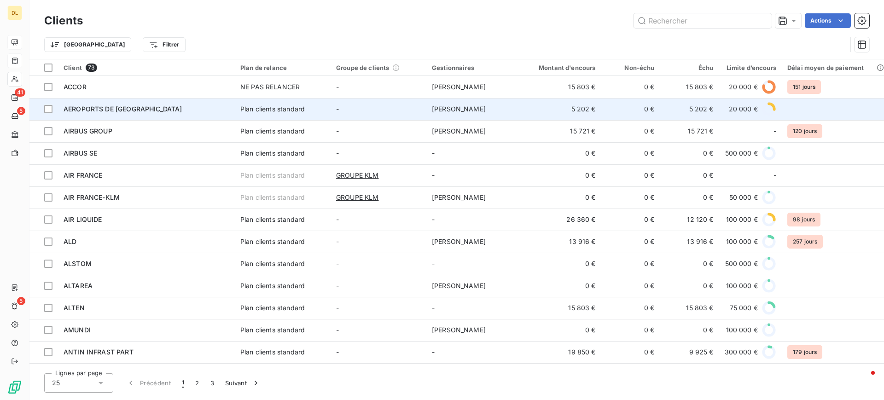
click at [384, 109] on td "-" at bounding box center [378, 109] width 96 height 22
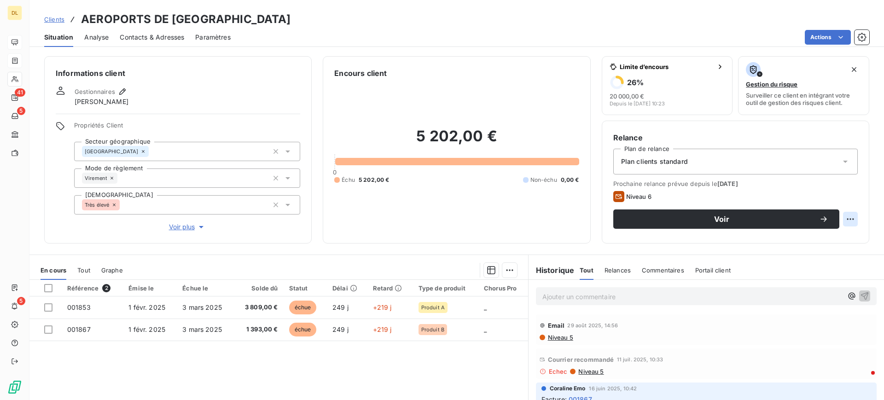
click at [841, 217] on html "DL 41 5 5 Clients AEROPORTS DE PARIS Situation Analyse Contacts & Adresses Para…" at bounding box center [442, 200] width 884 height 400
click at [822, 237] on div "Replanifier cette action" at bounding box center [801, 239] width 82 height 15
select select "9"
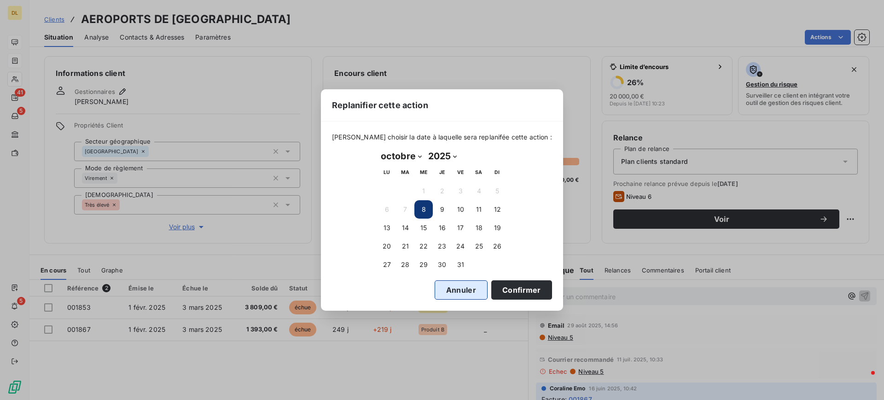
click at [446, 287] on button "Annuler" at bounding box center [460, 289] width 53 height 19
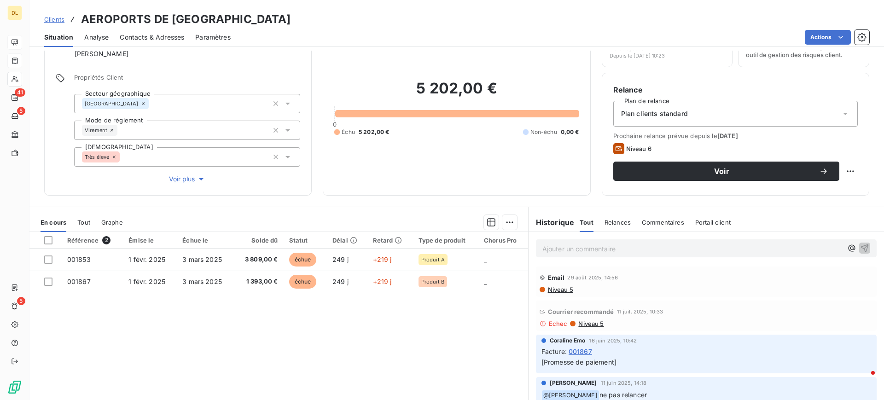
scroll to position [69, 0]
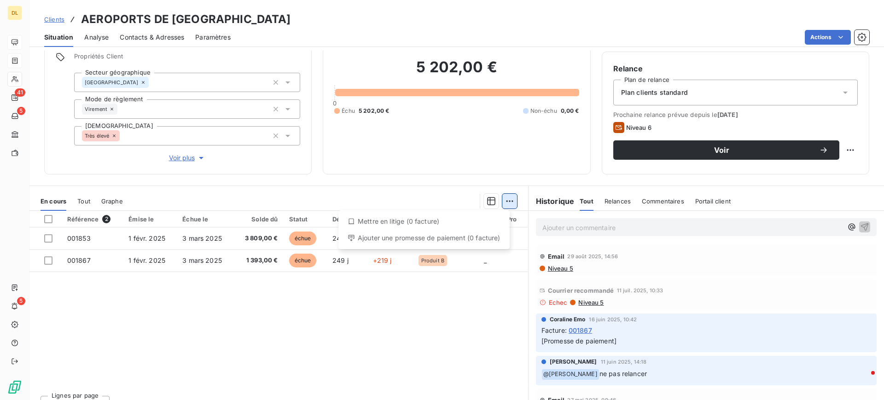
click at [507, 202] on html "DL 41 5 5 Clients AEROPORTS DE PARIS Situation Analyse Contacts & Adresses Para…" at bounding box center [442, 200] width 884 height 400
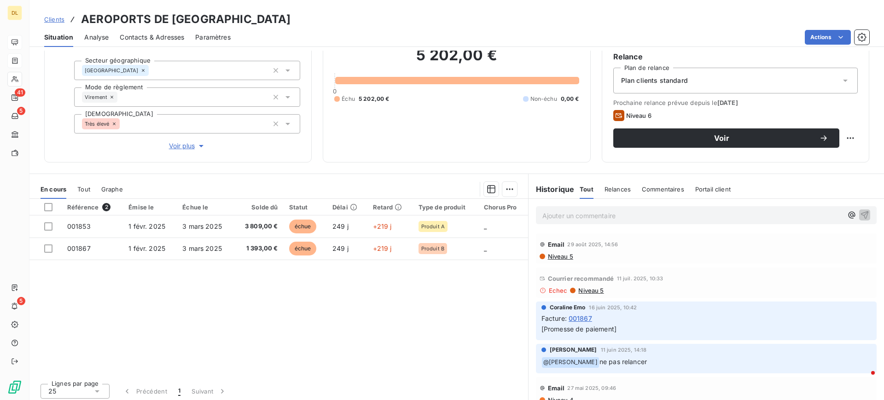
scroll to position [85, 0]
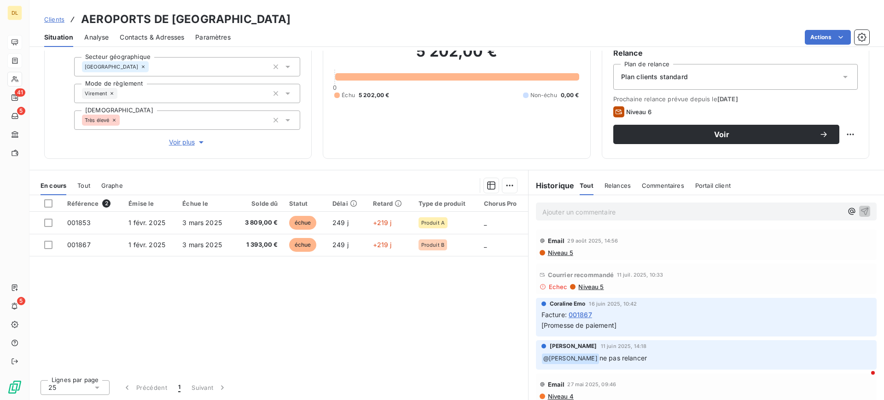
click at [606, 187] on span "Relances" at bounding box center [617, 185] width 26 height 7
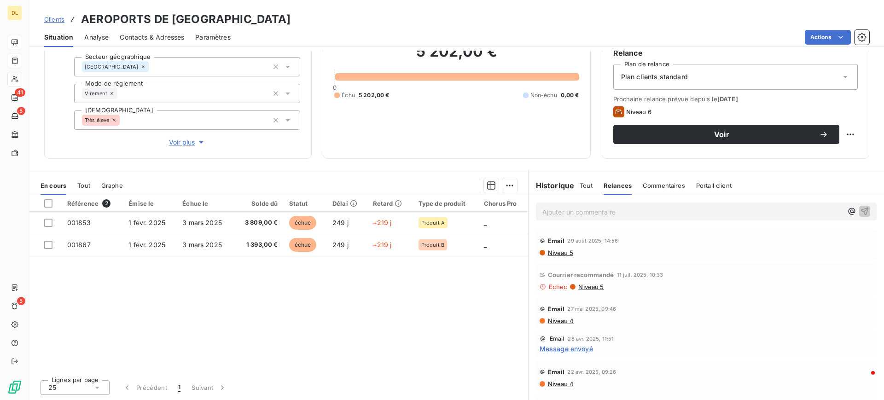
click at [648, 191] on div "Commentaires" at bounding box center [664, 185] width 42 height 19
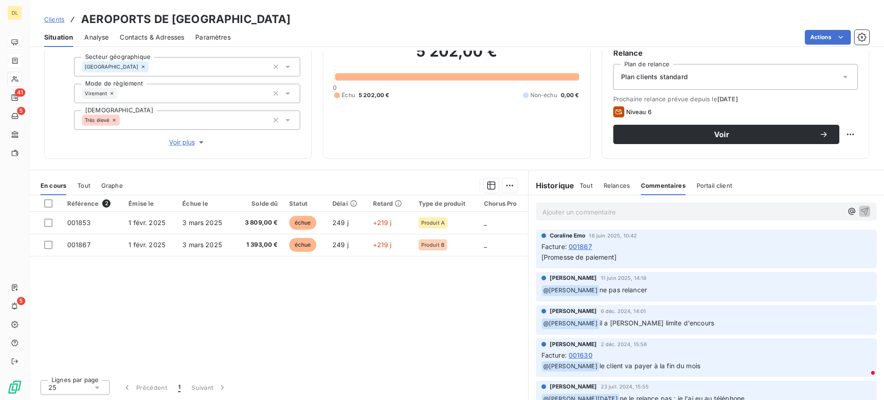
click at [710, 188] on span "Portail client" at bounding box center [713, 185] width 35 height 7
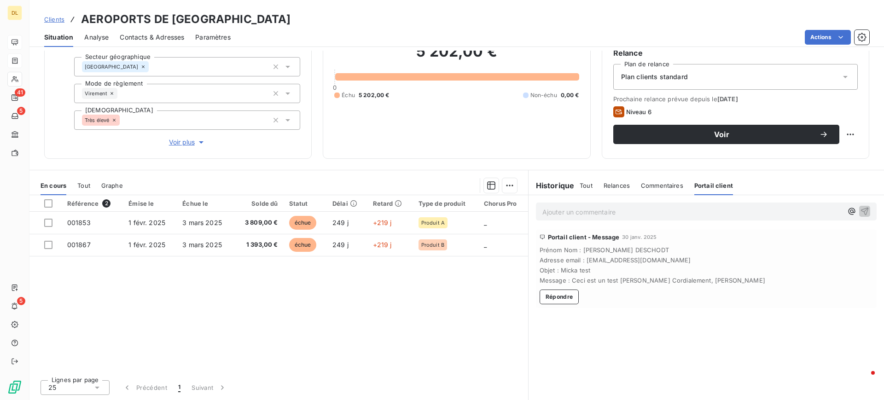
click at [584, 191] on div "Tout" at bounding box center [585, 185] width 13 height 19
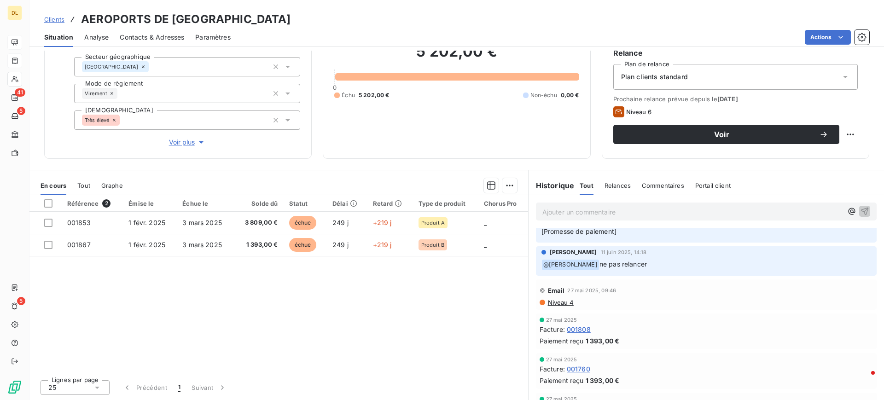
scroll to position [0, 0]
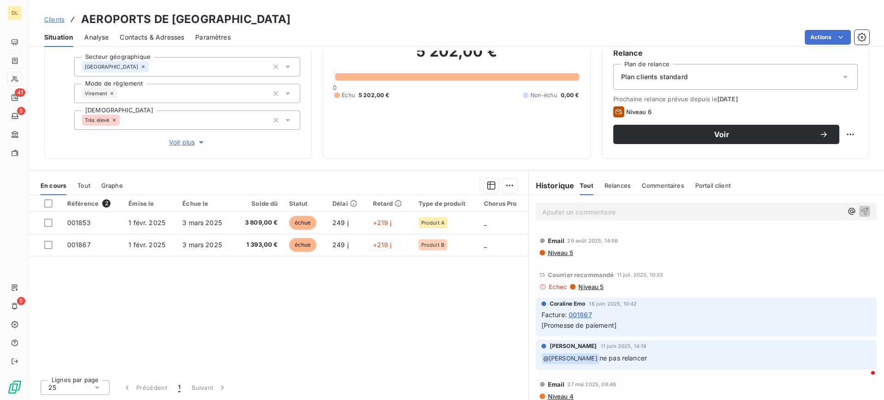
click at [88, 184] on span "Tout" at bounding box center [83, 185] width 13 height 7
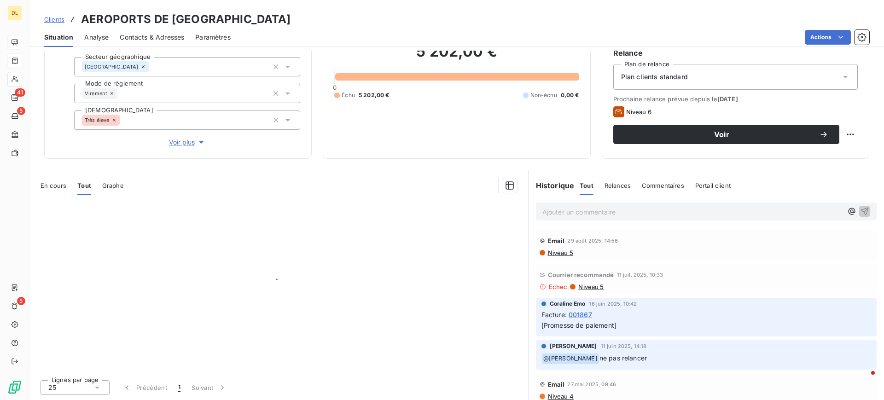
click at [112, 186] on span "Graphe" at bounding box center [113, 185] width 22 height 7
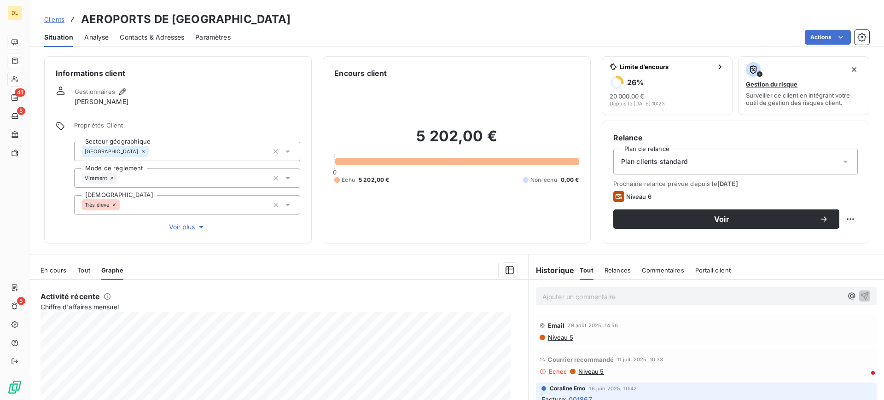
click at [95, 37] on span "Analyse" at bounding box center [96, 37] width 24 height 9
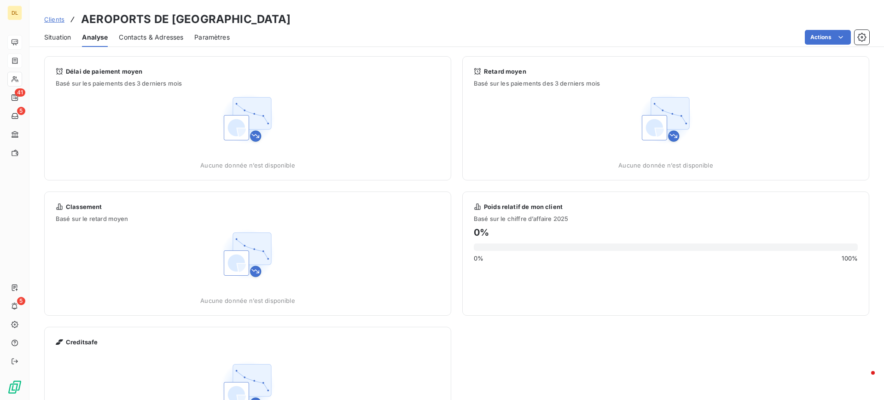
click at [140, 35] on span "Contacts & Adresses" at bounding box center [151, 37] width 64 height 9
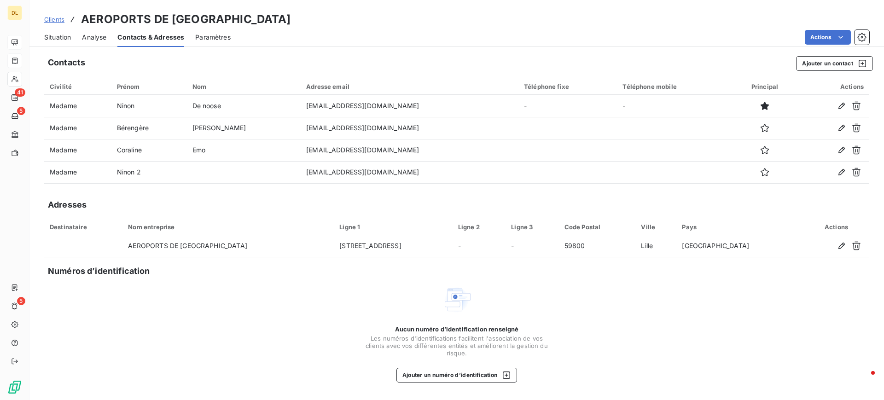
click at [59, 42] on div "Situation" at bounding box center [57, 37] width 27 height 19
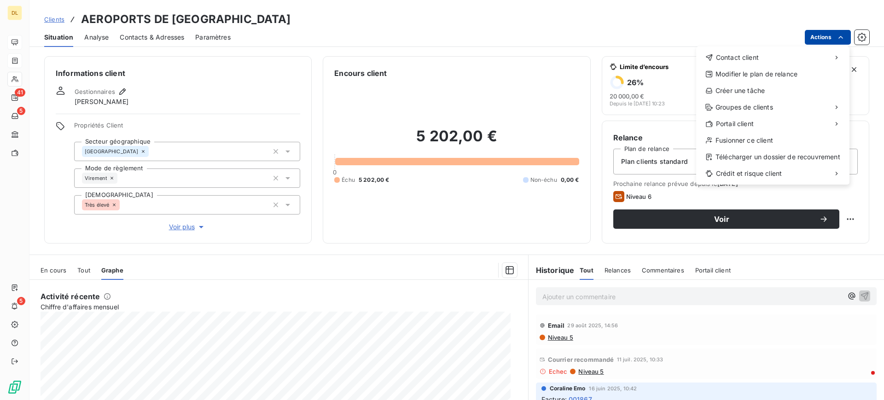
click at [831, 33] on html "DL 41 5 5 Clients AEROPORTS DE PARIS Situation Analyse Contacts & Adresses Para…" at bounding box center [442, 200] width 884 height 400
click at [540, 32] on html "DL 41 5 5 Clients AEROPORTS DE PARIS Situation Analyse Contacts & Adresses Para…" at bounding box center [442, 200] width 884 height 400
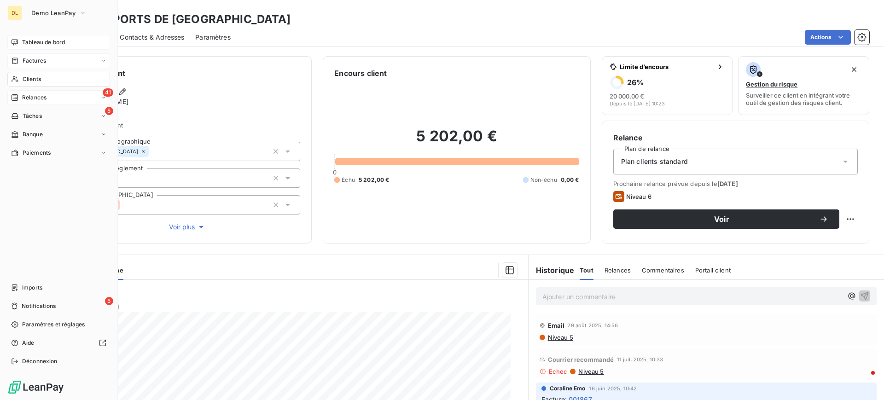
click at [31, 98] on span "Relances" at bounding box center [34, 97] width 24 height 8
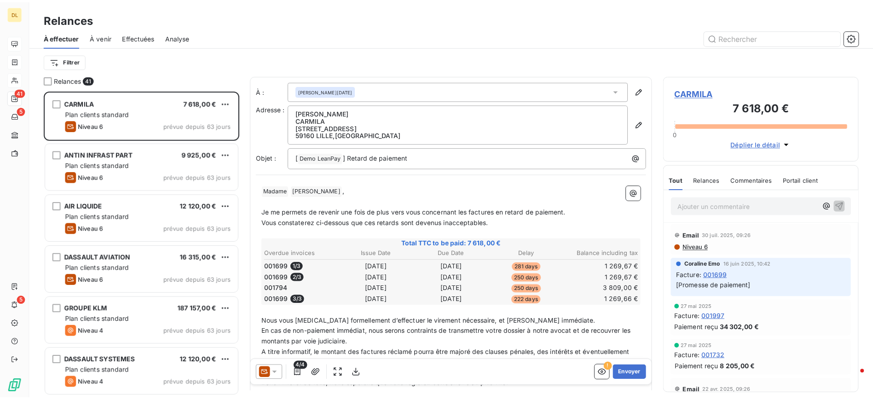
scroll to position [299, 187]
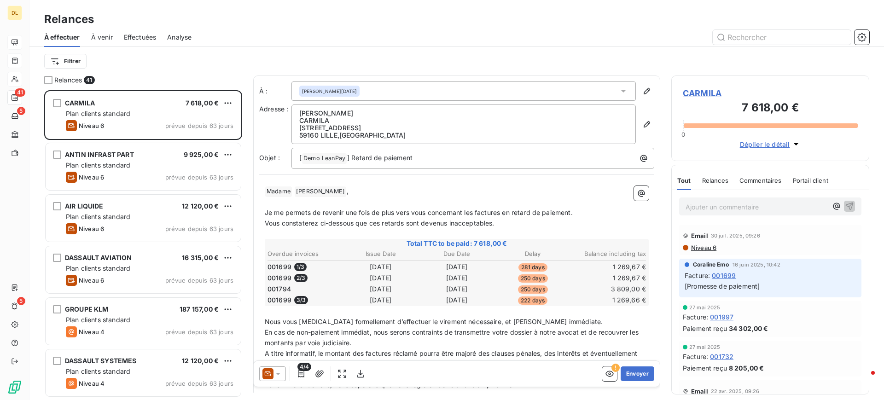
click at [445, 28] on div "À effectuer À venir Effectuées Analyse" at bounding box center [456, 37] width 854 height 19
click at [862, 38] on icon "button" at bounding box center [861, 37] width 9 height 9
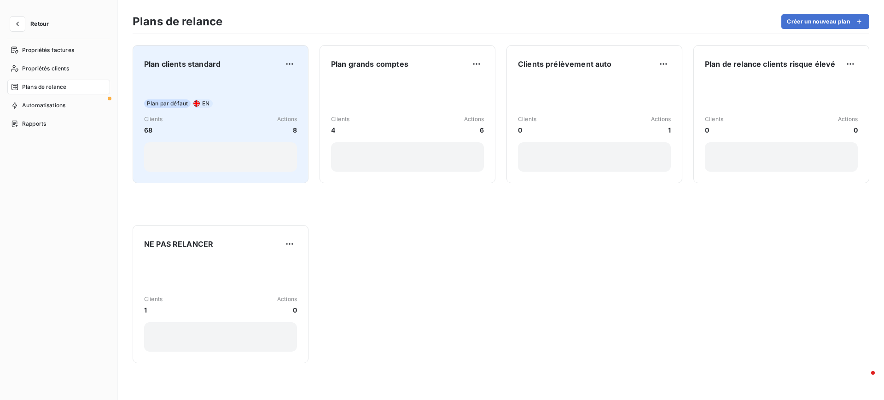
click at [269, 90] on div "Plan par défaut EN Clients 68 Actions 8" at bounding box center [220, 125] width 153 height 93
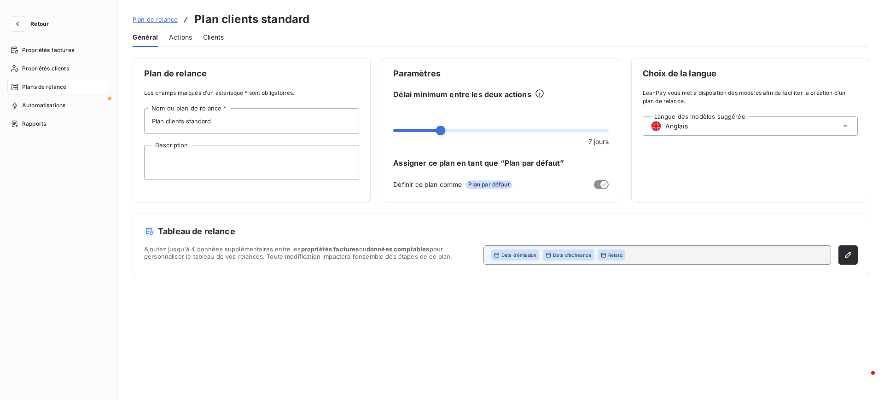
click at [754, 128] on div "Langue des modèles suggérée Anglais" at bounding box center [750, 125] width 215 height 19
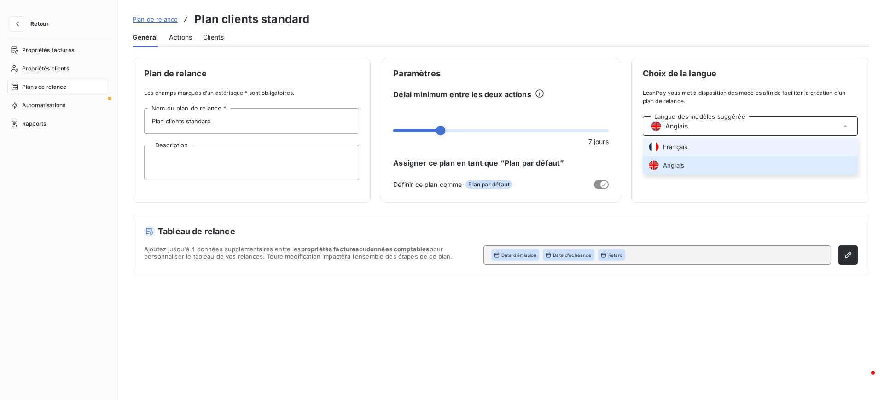
click at [735, 151] on li "Français" at bounding box center [750, 147] width 215 height 18
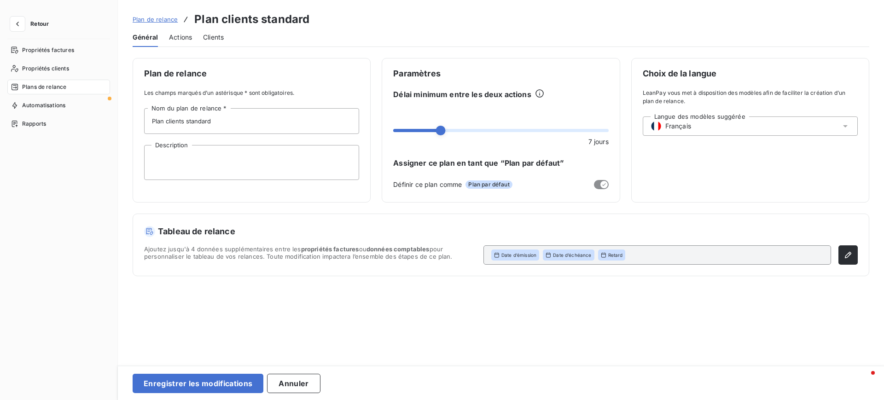
click at [614, 17] on div "Plan de relance Plan clients standard" at bounding box center [501, 19] width 736 height 17
click at [182, 39] on span "Actions" at bounding box center [180, 37] width 23 height 9
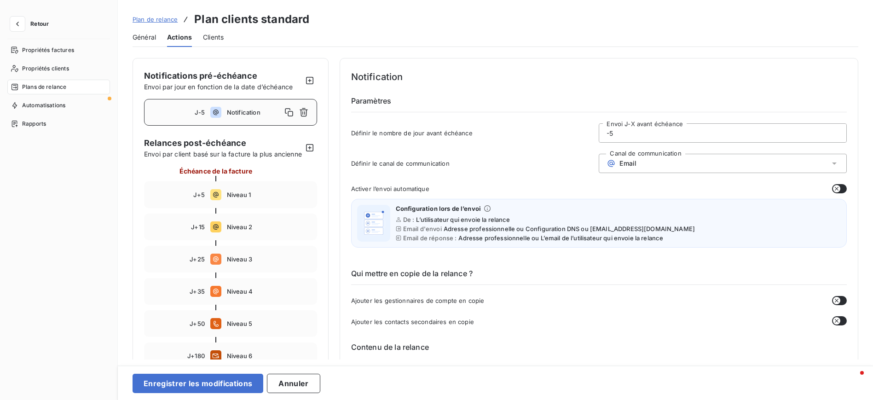
click at [656, 166] on div "Email" at bounding box center [723, 163] width 248 height 19
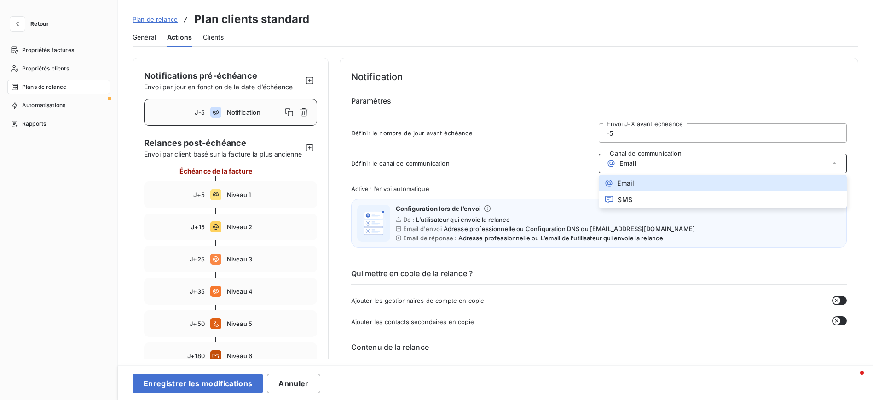
click at [628, 77] on h4 "Notification" at bounding box center [599, 76] width 496 height 15
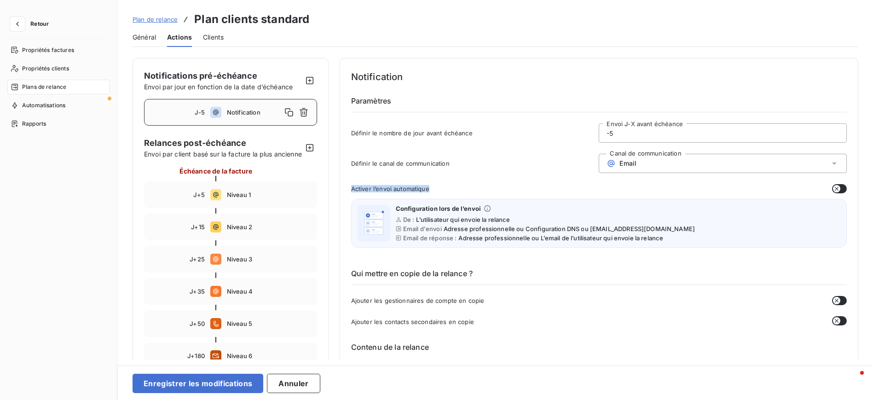
drag, startPoint x: 352, startPoint y: 190, endPoint x: 437, endPoint y: 190, distance: 85.6
click at [437, 190] on div "Activer l’envoi automatique" at bounding box center [599, 188] width 496 height 9
click at [439, 187] on div "Activer l’envoi automatique" at bounding box center [599, 188] width 496 height 9
click at [836, 190] on icon "button" at bounding box center [836, 188] width 7 height 7
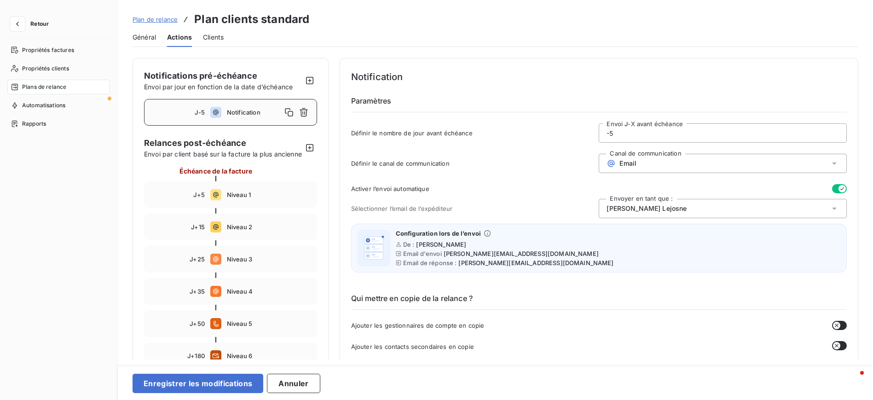
click at [694, 211] on div "[PERSON_NAME]" at bounding box center [723, 208] width 248 height 19
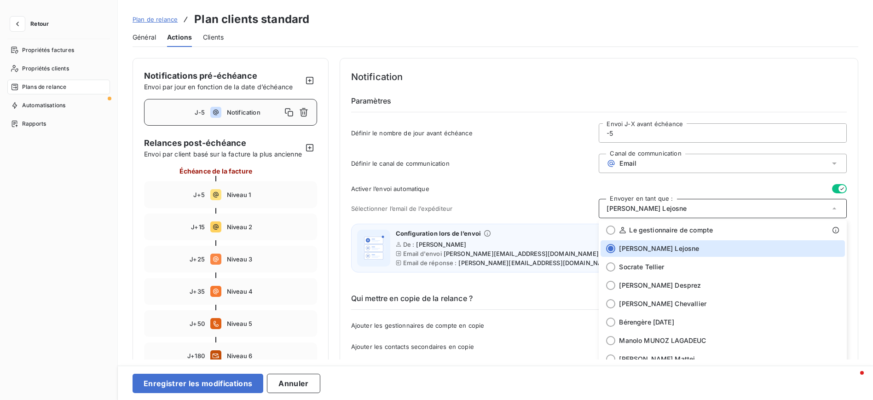
click at [549, 127] on div "Définir le nombre de jour avant échéance -5 Envoi J-X avant échéance" at bounding box center [599, 135] width 496 height 25
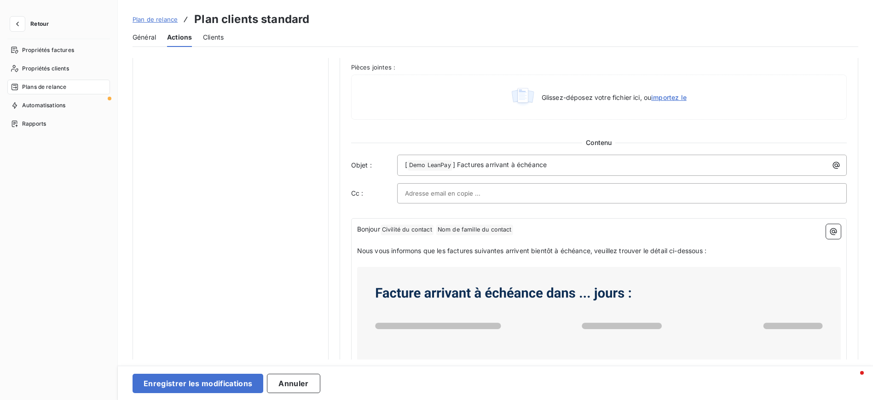
scroll to position [345, 0]
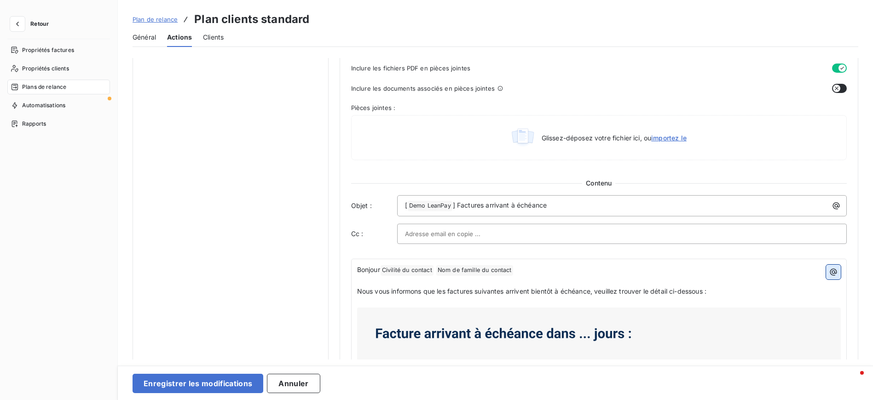
click at [829, 273] on icon "button" at bounding box center [833, 271] width 9 height 9
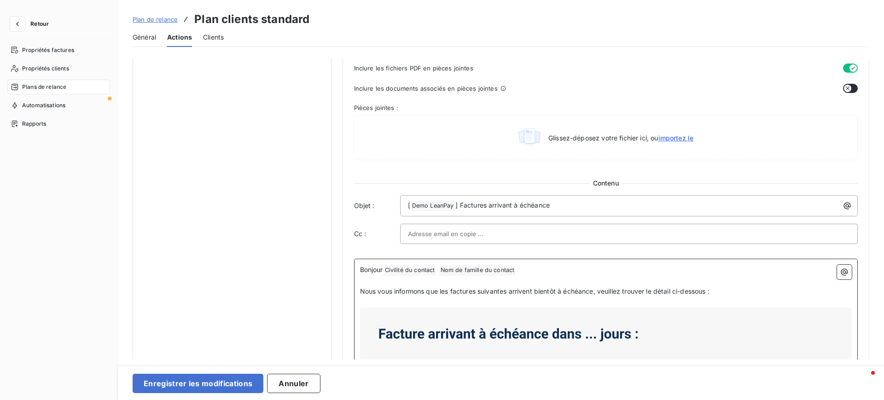
click at [319, 158] on html "Retour Propriétés factures Propriétés clients Plans de relance Automatisations …" at bounding box center [442, 200] width 884 height 400
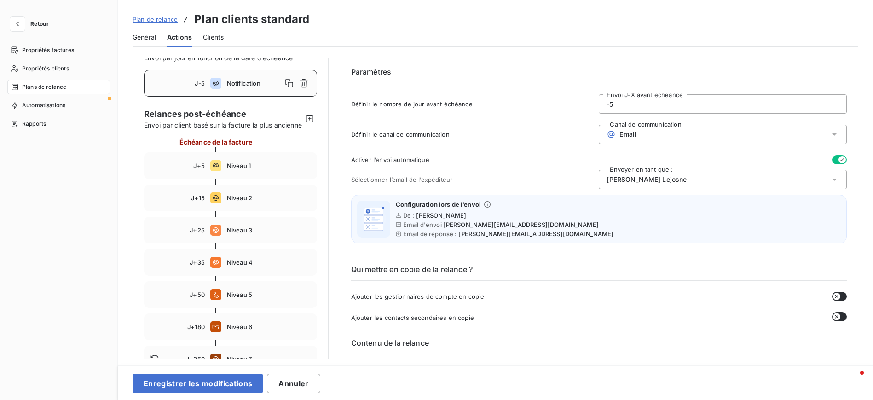
scroll to position [69, 0]
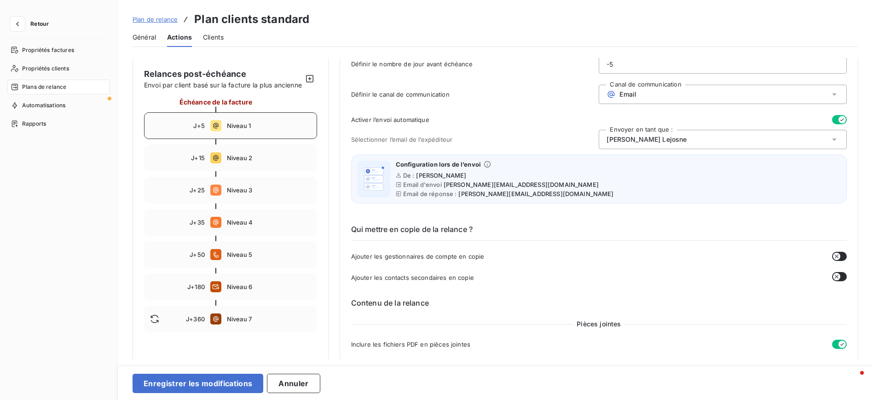
click at [235, 139] on div "J+5 Niveau 1" at bounding box center [230, 125] width 173 height 27
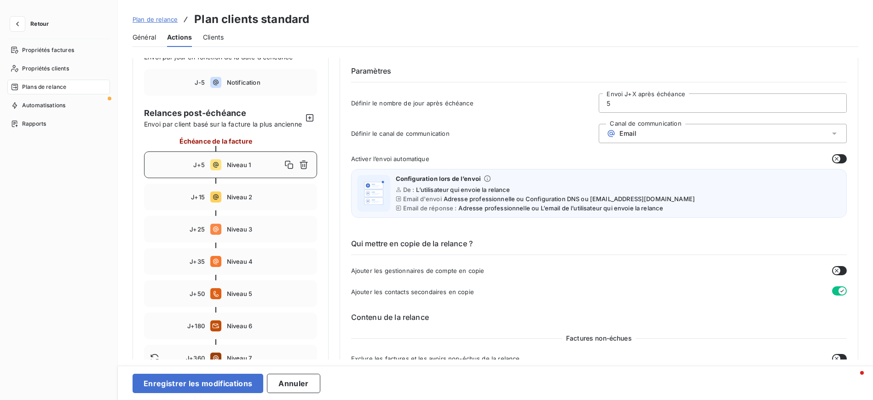
scroll to position [0, 0]
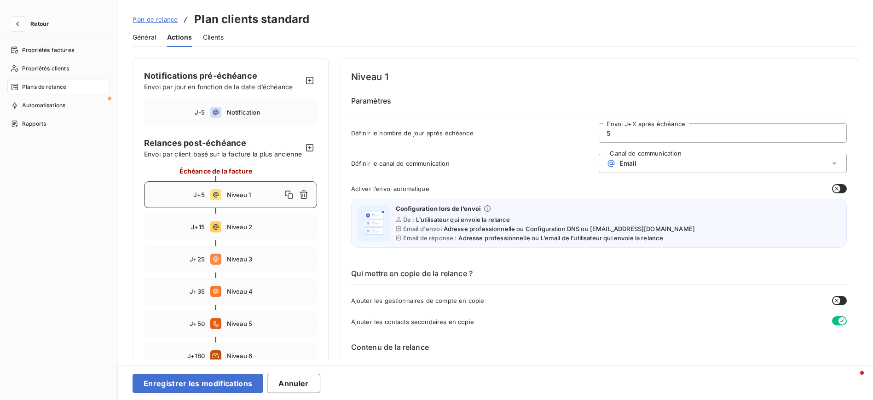
click at [666, 166] on div "Email" at bounding box center [723, 163] width 248 height 19
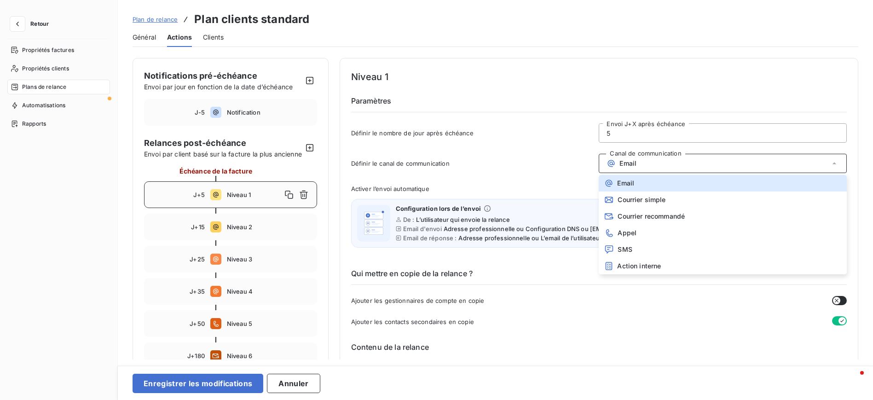
click at [576, 77] on h4 "Niveau 1" at bounding box center [599, 76] width 496 height 15
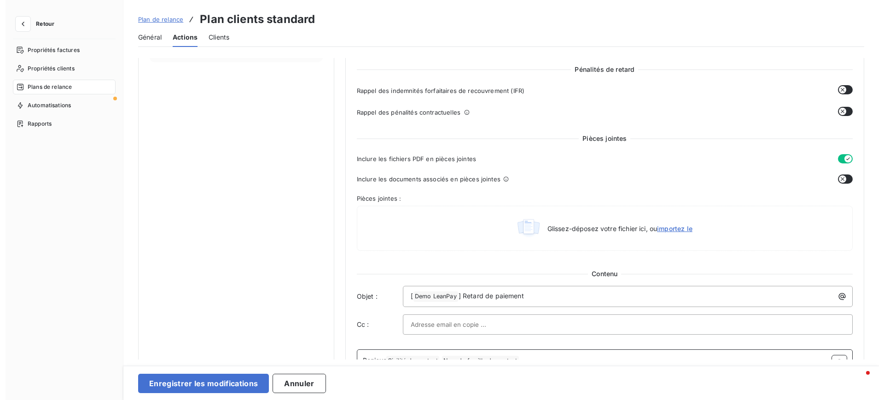
scroll to position [69, 0]
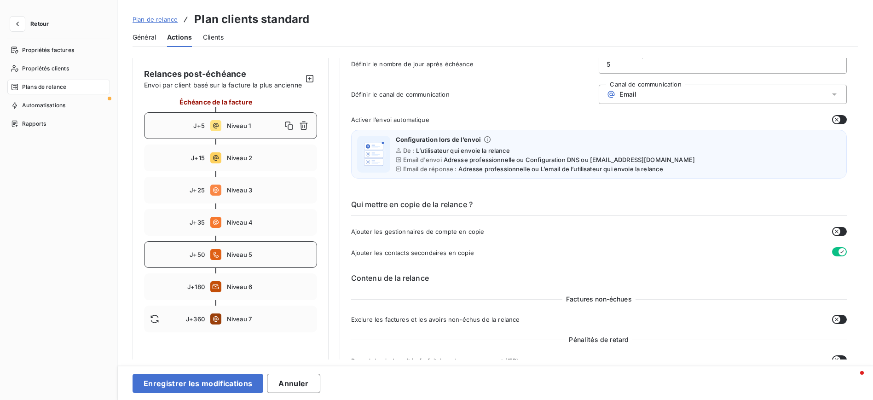
click at [243, 257] on div "J+50 Niveau 5" at bounding box center [230, 254] width 173 height 27
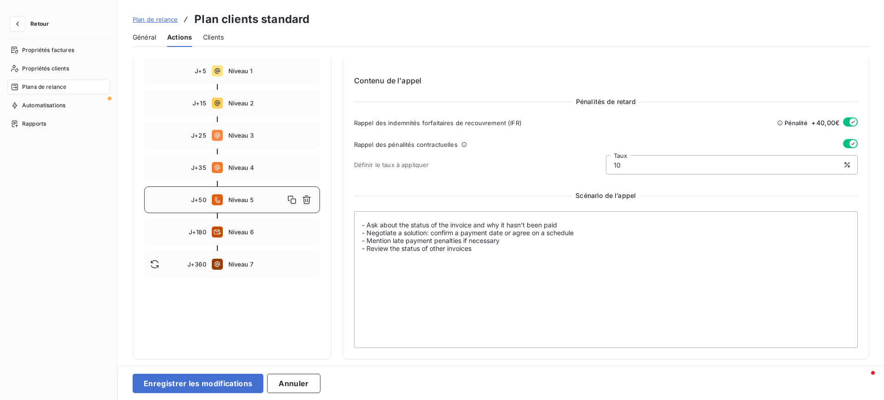
scroll to position [94, 0]
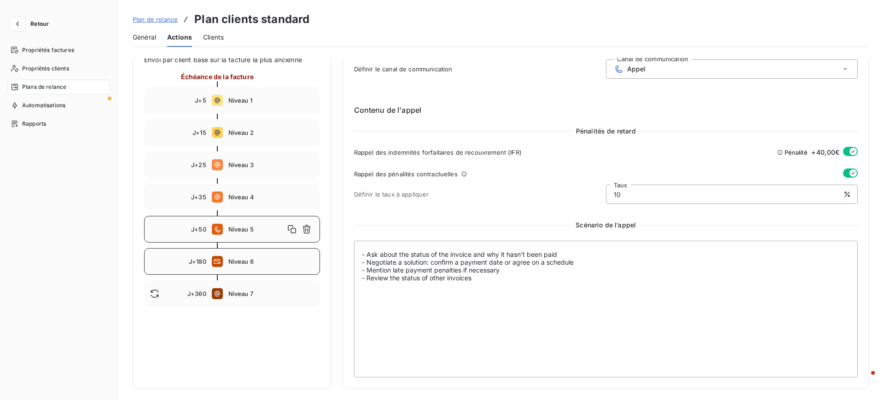
click at [249, 264] on span "Niveau 6" at bounding box center [271, 261] width 86 height 7
type input "180"
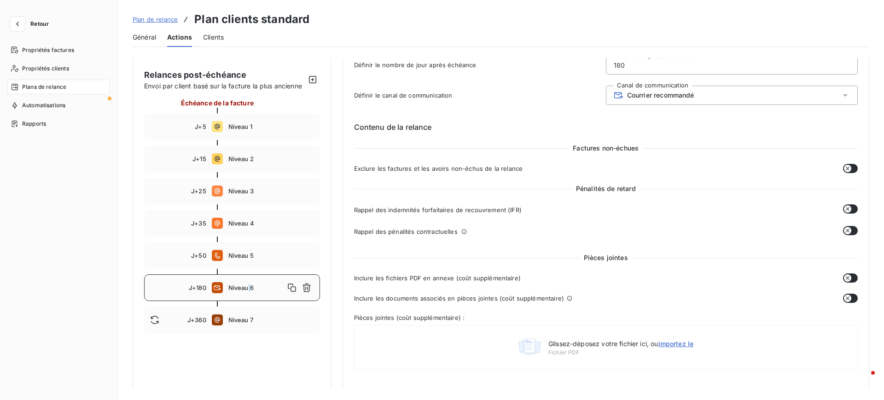
scroll to position [0, 0]
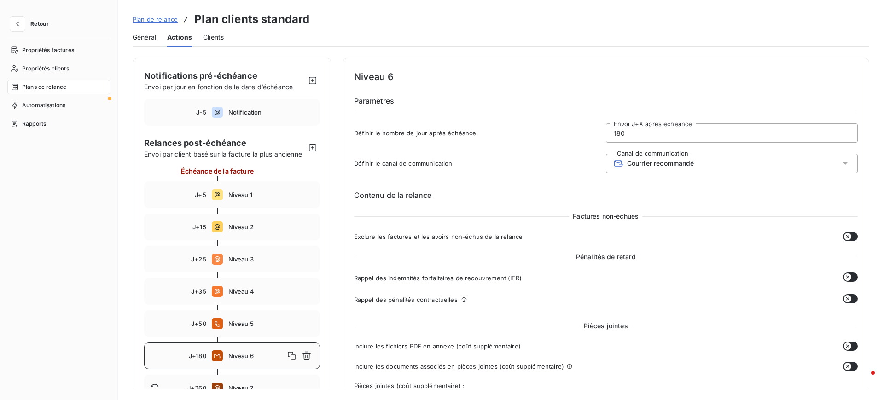
click at [553, 192] on h6 "Contenu de la relance" at bounding box center [606, 195] width 504 height 11
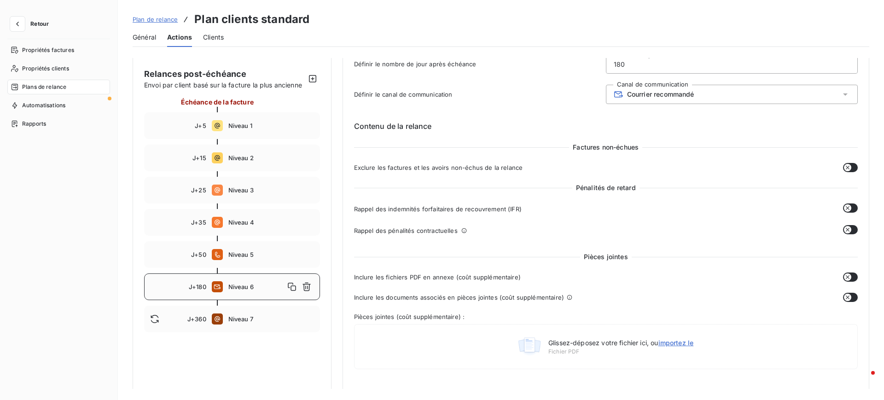
click at [848, 168] on button "button" at bounding box center [850, 167] width 15 height 9
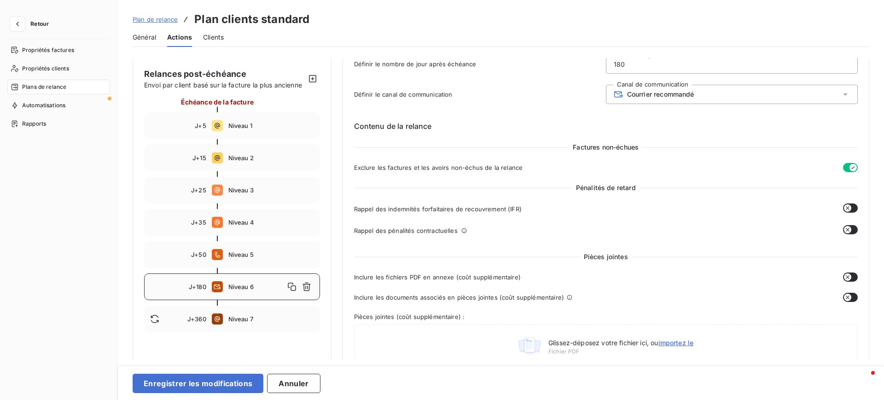
click at [219, 40] on span "Clients" at bounding box center [213, 37] width 21 height 9
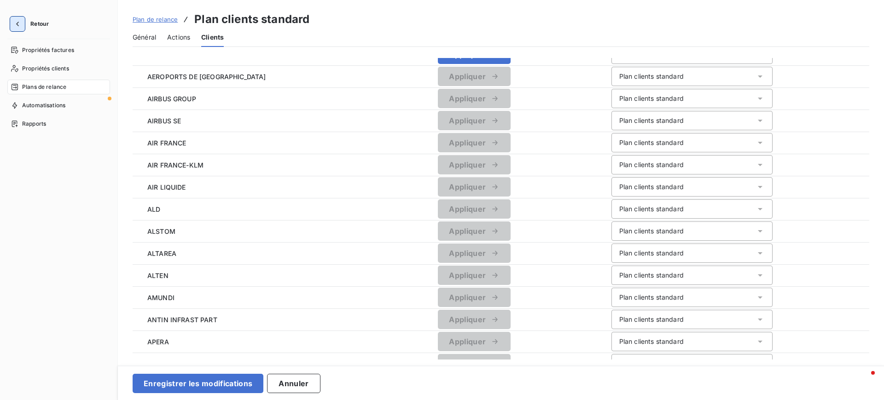
click at [17, 27] on icon "button" at bounding box center [17, 23] width 9 height 9
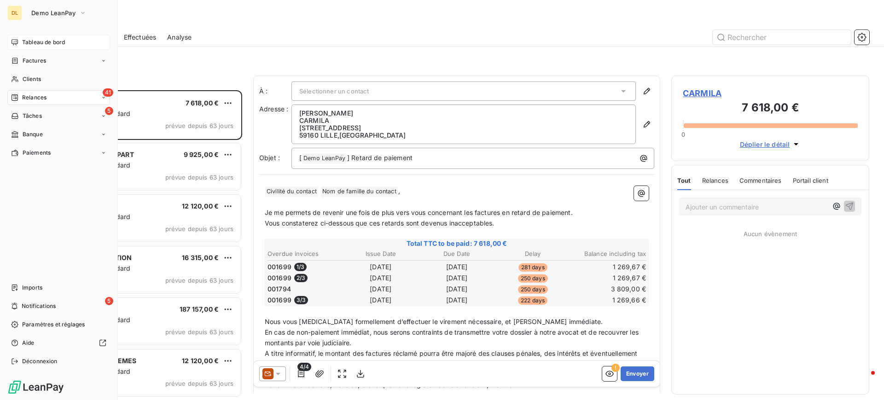
scroll to position [299, 187]
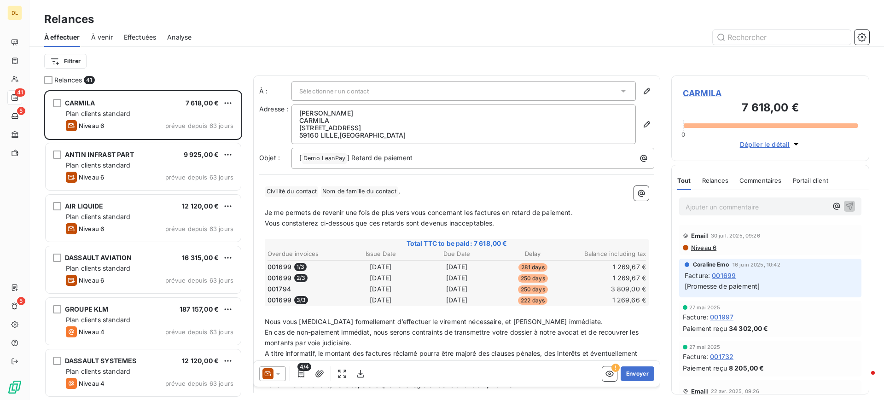
click at [389, 87] on div "Sélectionner un contact" at bounding box center [463, 90] width 344 height 19
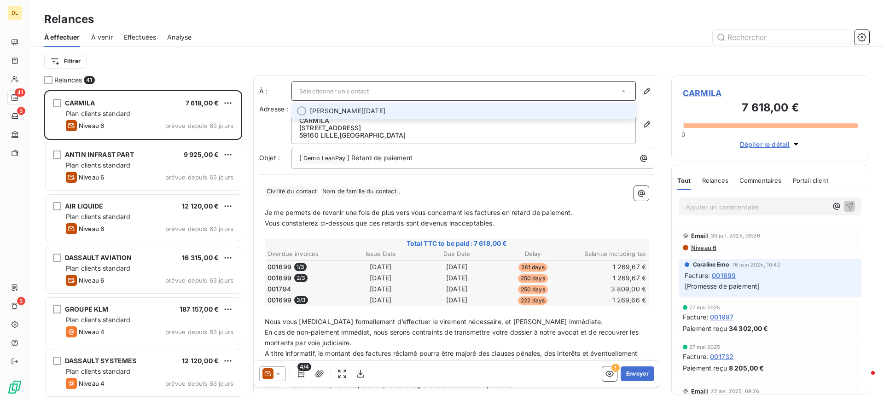
click at [384, 106] on span "[PERSON_NAME][DATE]" at bounding box center [470, 110] width 320 height 9
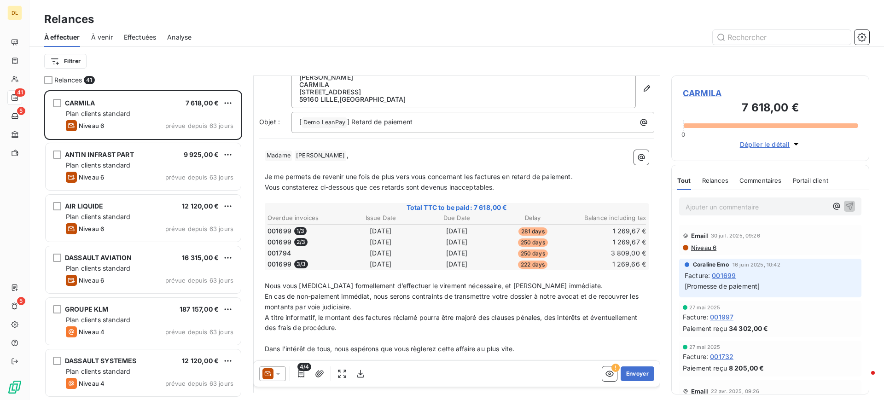
scroll to position [78, 0]
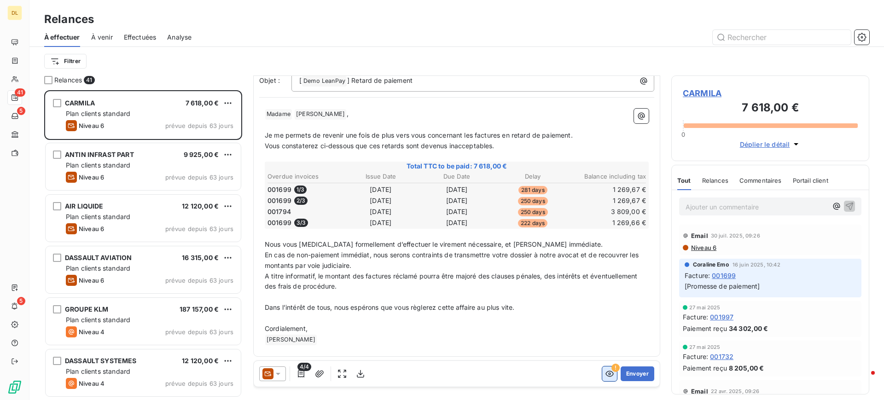
click at [605, 375] on icon "button" at bounding box center [609, 373] width 9 height 9
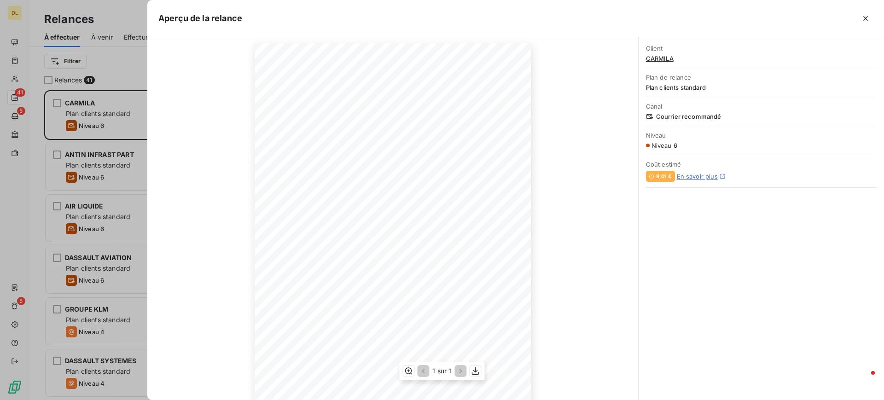
scroll to position [0, 0]
click at [865, 18] on icon "button" at bounding box center [865, 18] width 5 height 5
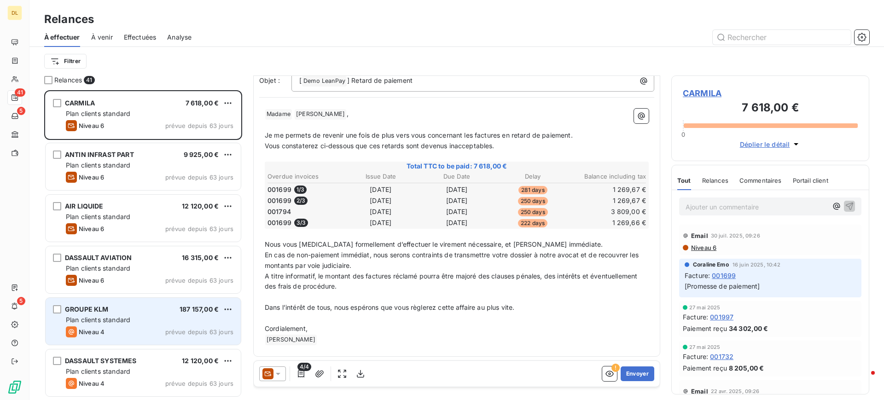
click at [145, 326] on div "Niveau 4 prévue depuis 63 jours" at bounding box center [150, 331] width 168 height 11
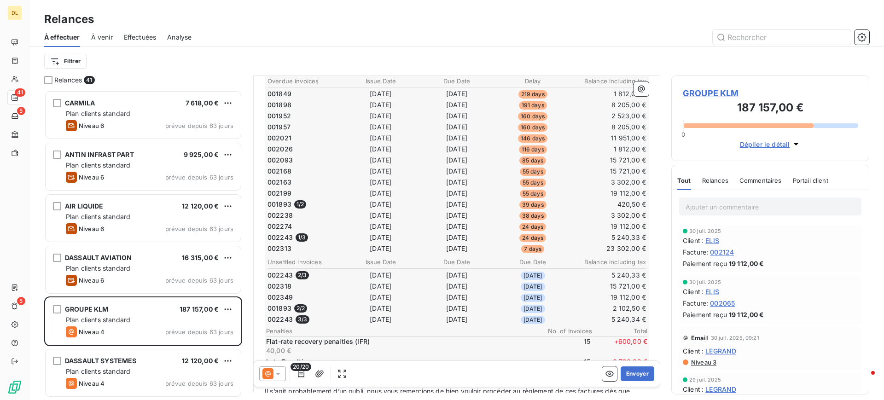
scroll to position [140, 0]
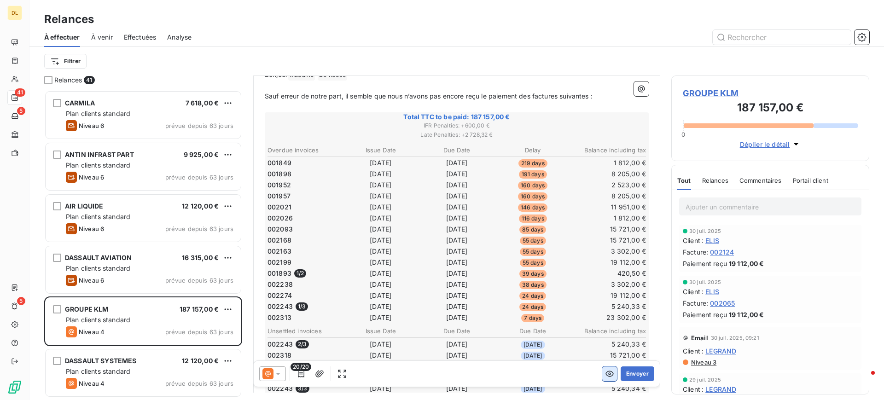
click at [605, 375] on icon "button" at bounding box center [609, 373] width 9 height 9
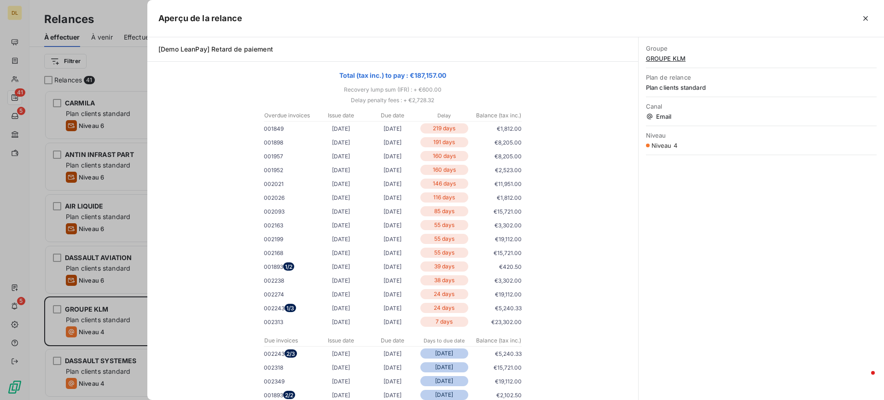
scroll to position [124, 0]
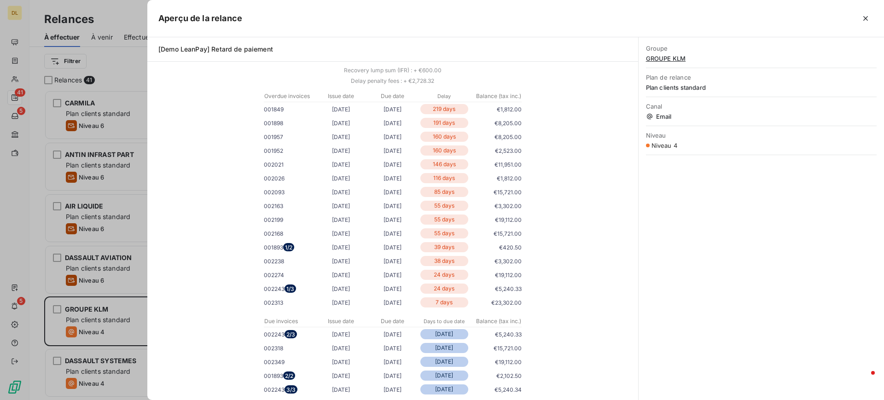
drag, startPoint x: 428, startPoint y: 109, endPoint x: 453, endPoint y: 107, distance: 25.4
click at [453, 107] on p "219 days" at bounding box center [444, 109] width 48 height 10
click at [557, 132] on div "Bonjour Madame De noose Sauf erreur de notre part, il semble que nous n’avons p…" at bounding box center [392, 285] width 469 height 613
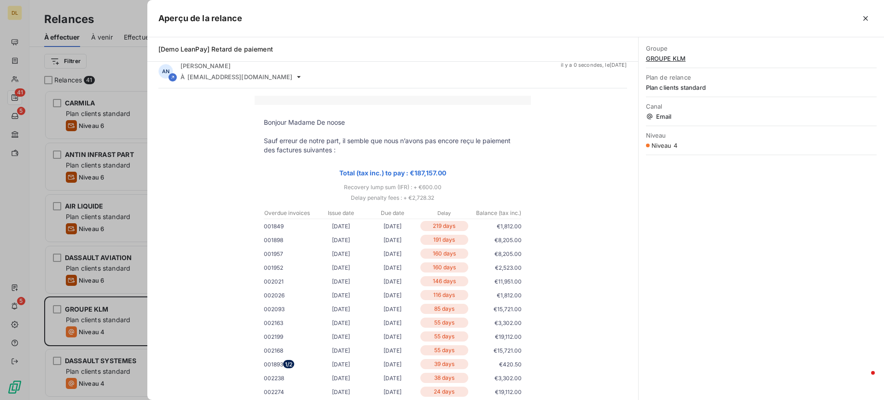
scroll to position [0, 0]
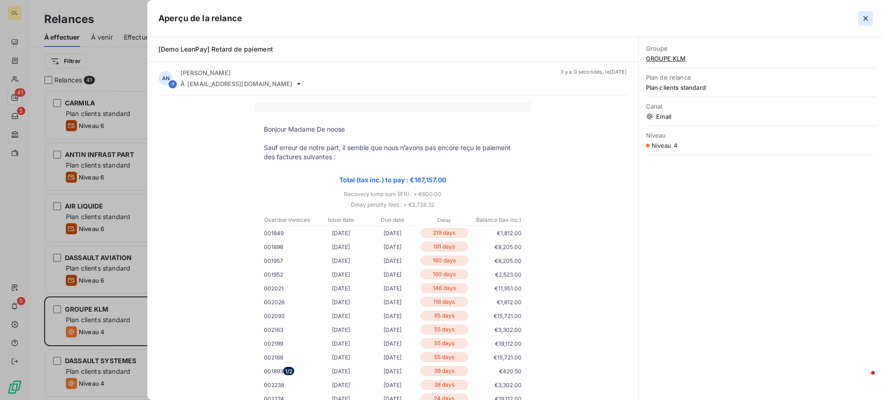
click at [868, 21] on icon "button" at bounding box center [865, 18] width 9 height 9
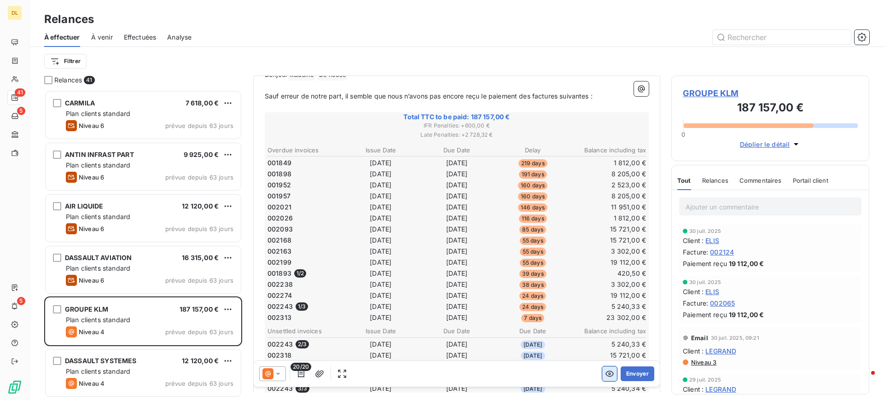
click at [605, 376] on icon "button" at bounding box center [609, 374] width 8 height 6
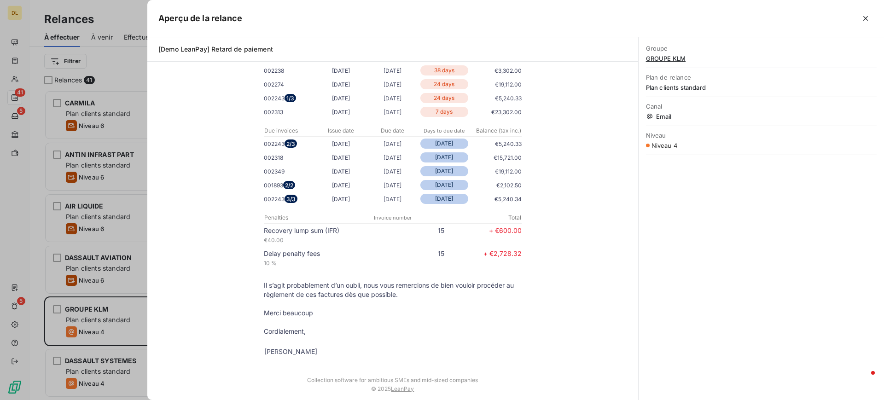
scroll to position [324, 0]
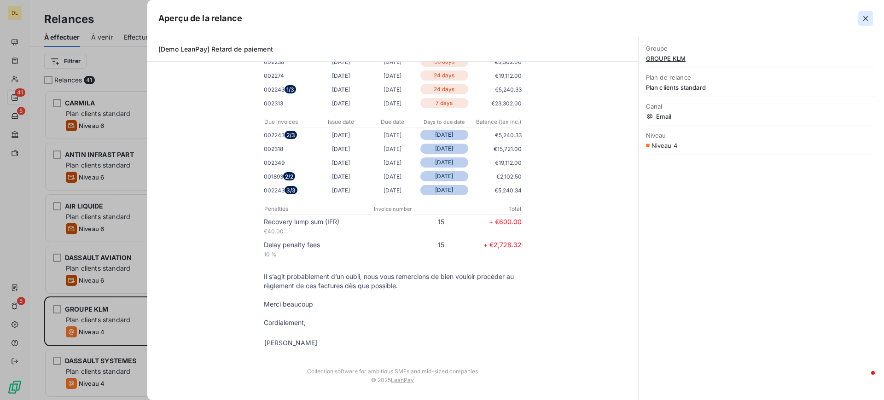
click at [866, 20] on icon "button" at bounding box center [865, 18] width 9 height 9
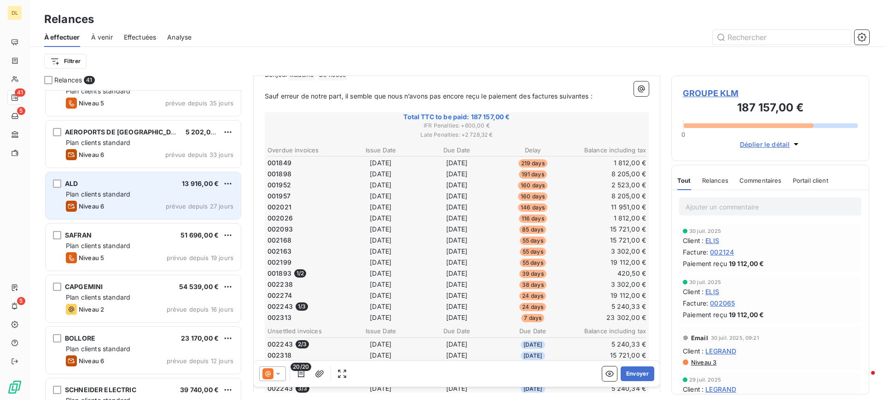
scroll to position [622, 0]
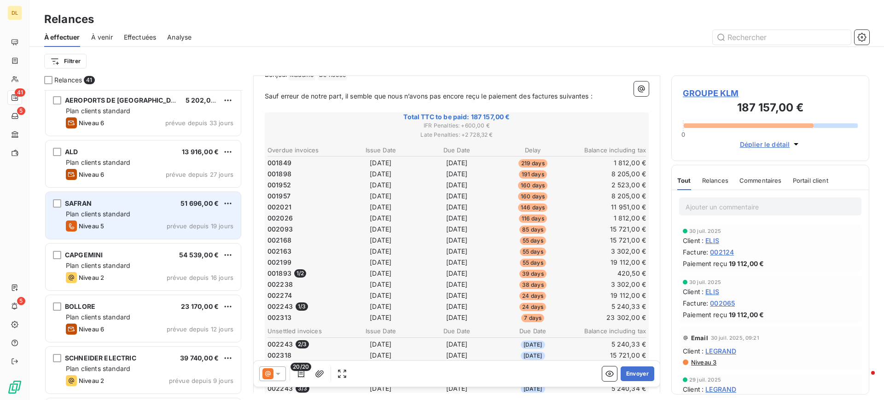
click at [147, 221] on div "Niveau 5 prévue depuis 19 jours" at bounding box center [150, 225] width 168 height 11
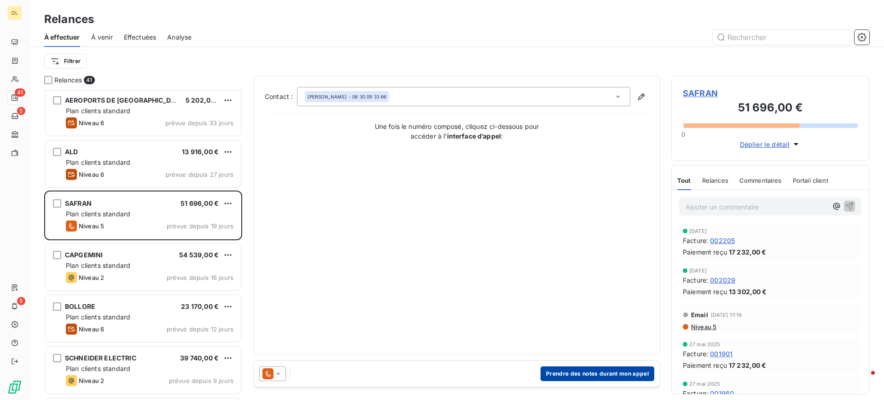
click at [590, 376] on button "Prendre des notes durant mon appel" at bounding box center [597, 373] width 114 height 15
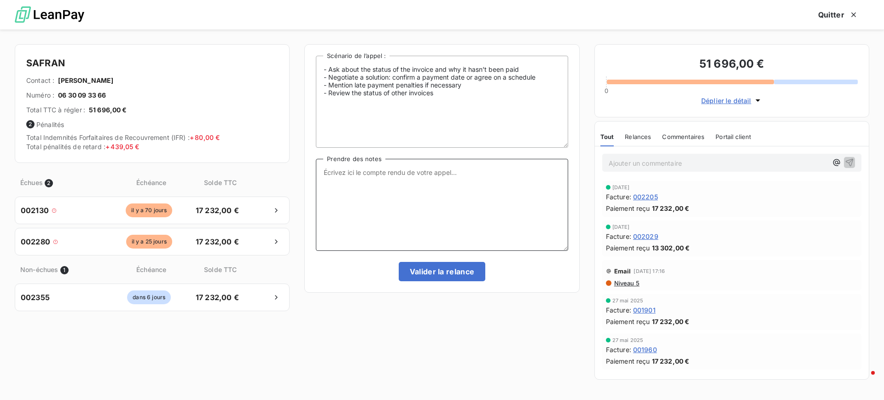
click at [391, 186] on textarea "Prendre des notes" at bounding box center [442, 205] width 252 height 92
click at [851, 10] on icon "button" at bounding box center [853, 14] width 9 height 9
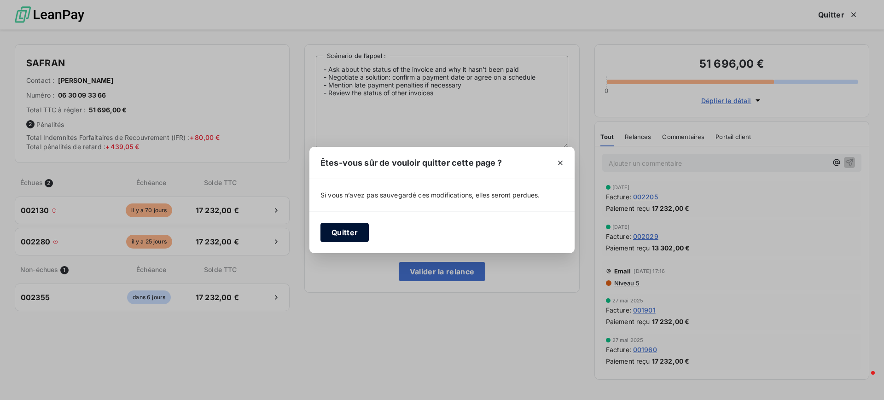
click at [353, 231] on button "Quitter" at bounding box center [344, 232] width 48 height 19
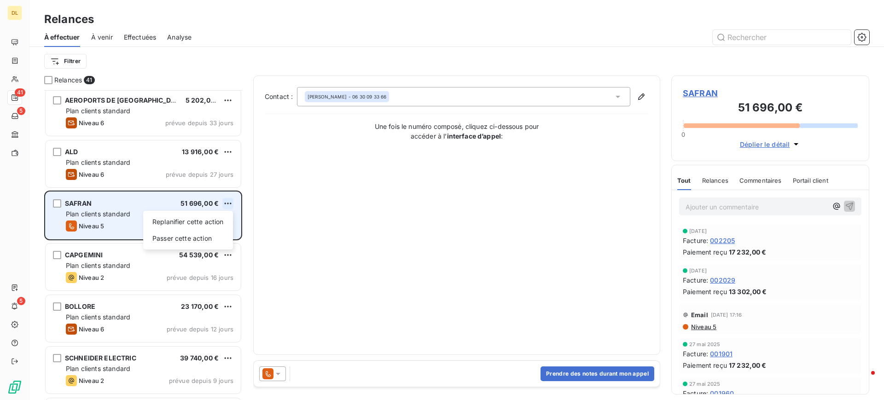
click at [228, 204] on html "DL 41 5 5 Relances À effectuer À venir Effectuées Analyse Filtrer Relances 41 C…" at bounding box center [442, 200] width 884 height 400
click at [200, 218] on div "Replanifier cette action" at bounding box center [188, 221] width 82 height 15
select select "9"
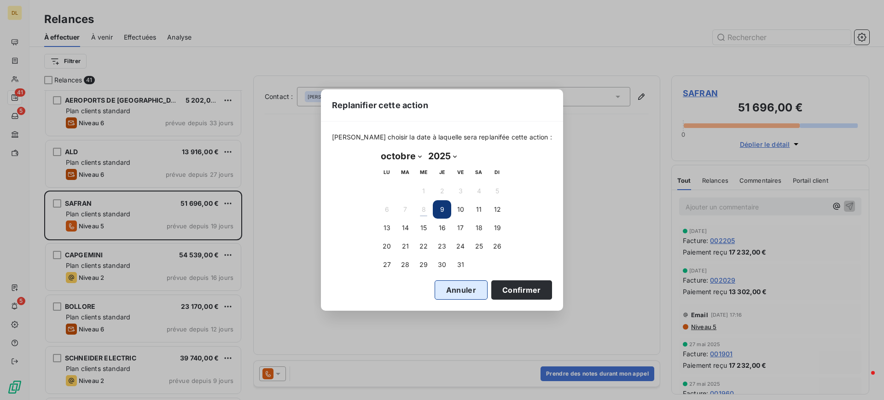
click at [455, 295] on button "Annuler" at bounding box center [460, 289] width 53 height 19
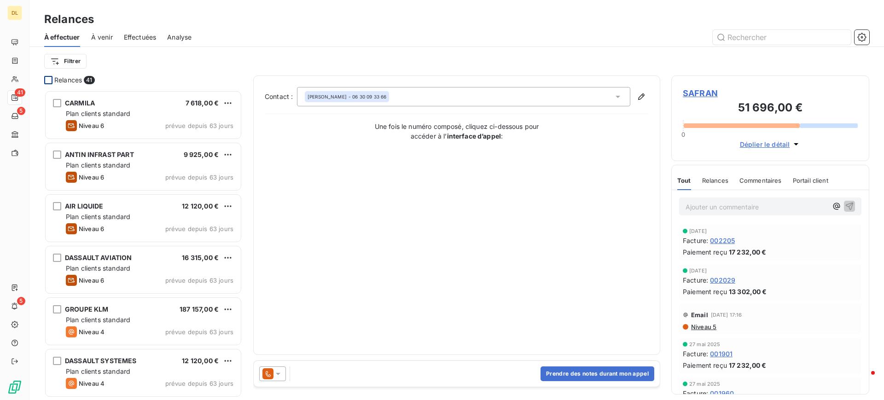
click at [48, 83] on div at bounding box center [48, 80] width 8 height 8
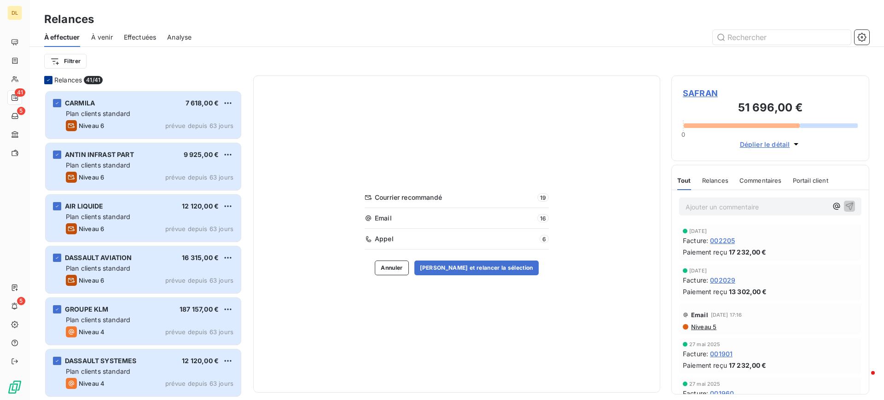
click at [49, 80] on icon at bounding box center [49, 80] width 6 height 6
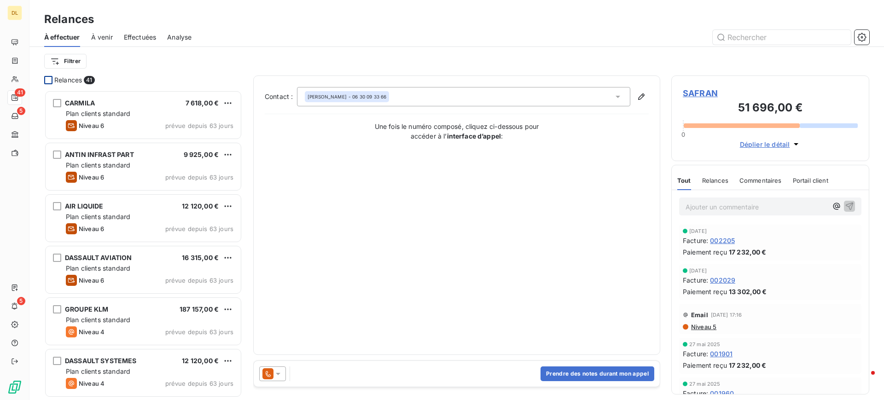
click at [106, 40] on span "À venir" at bounding box center [102, 37] width 22 height 9
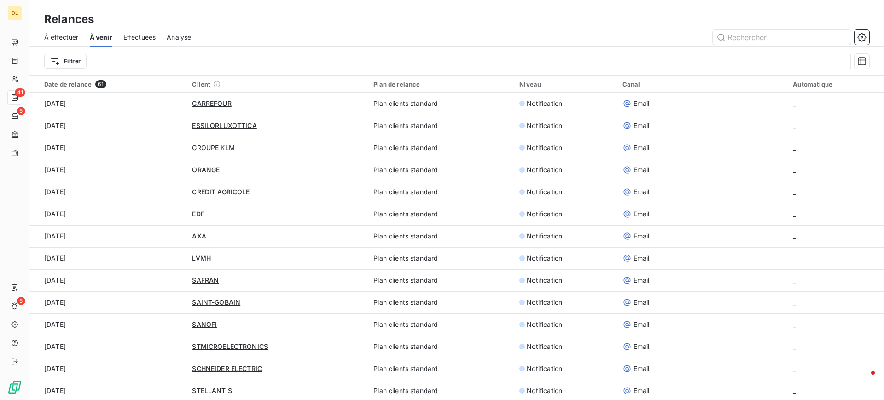
click at [139, 37] on span "Effectuées" at bounding box center [139, 37] width 33 height 9
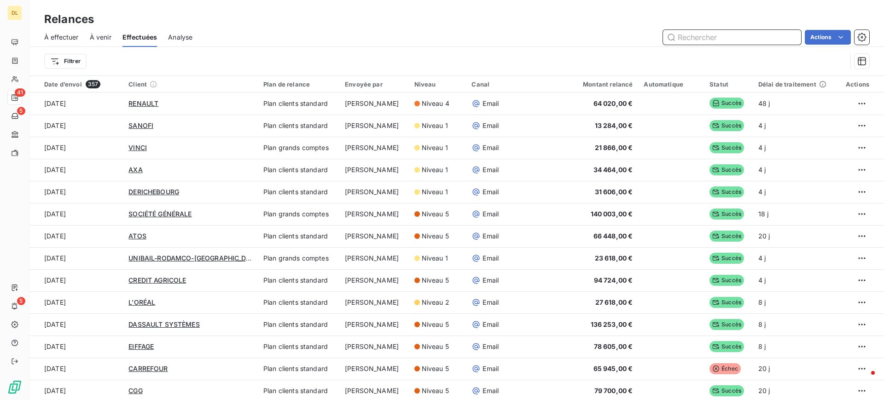
click at [53, 34] on span "À effectuer" at bounding box center [61, 37] width 35 height 9
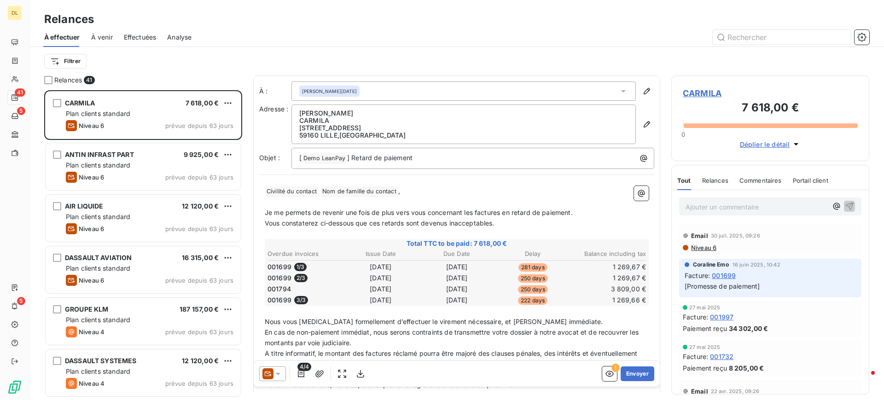
scroll to position [299, 187]
click at [273, 370] on icon at bounding box center [277, 373] width 9 height 9
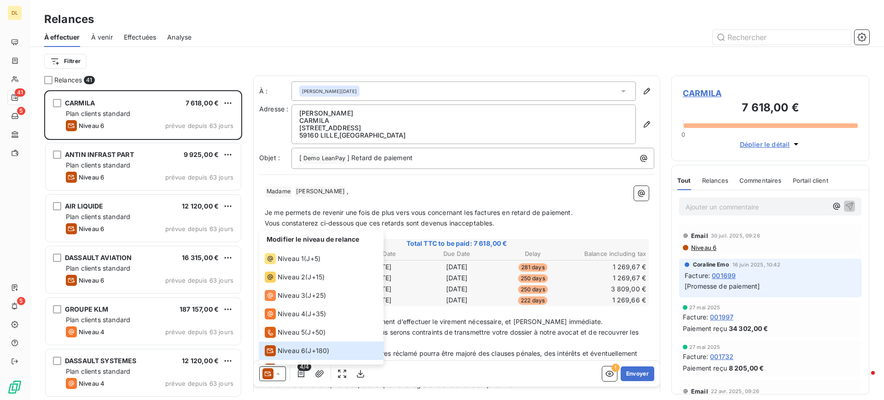
click at [374, 20] on div "Relances" at bounding box center [456, 19] width 854 height 17
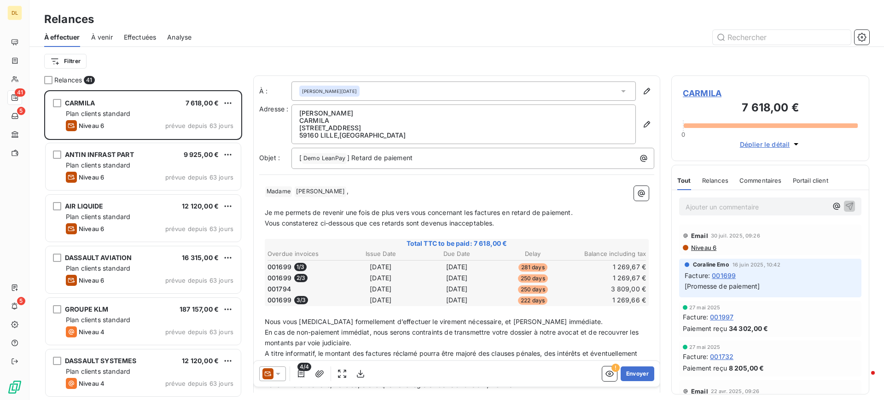
click at [133, 39] on span "Effectuées" at bounding box center [140, 37] width 33 height 9
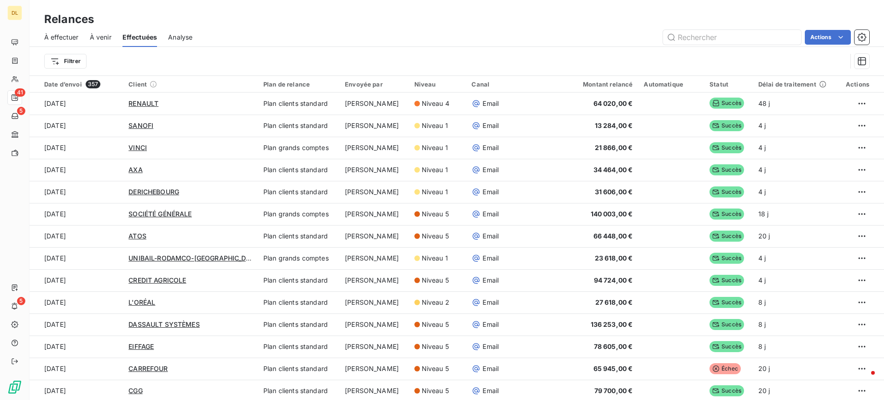
click at [185, 39] on span "Analyse" at bounding box center [180, 37] width 24 height 9
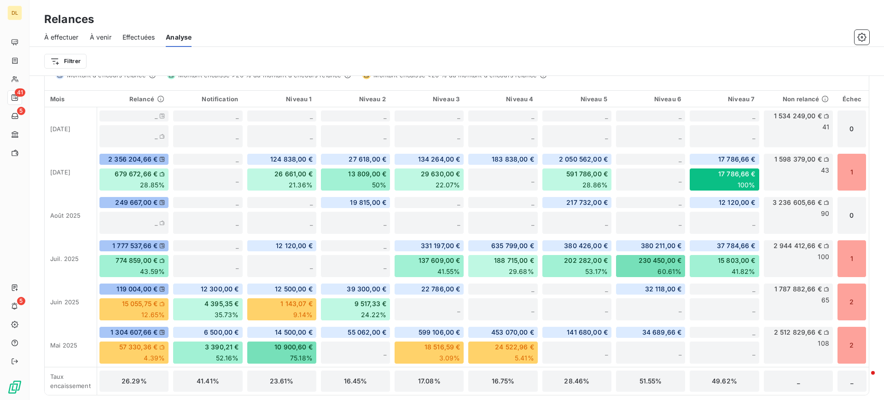
scroll to position [279, 0]
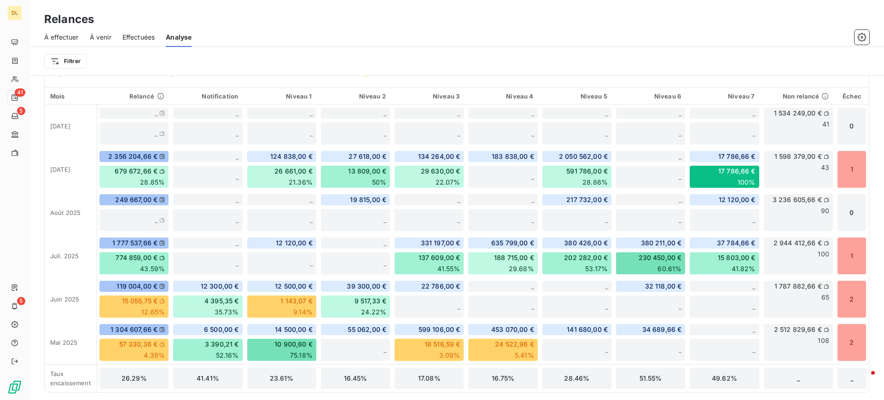
click at [65, 38] on span "À effectuer" at bounding box center [61, 37] width 35 height 9
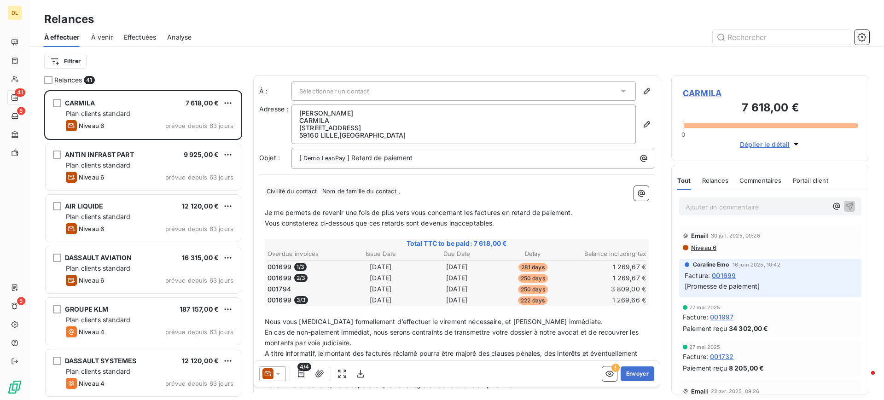
scroll to position [299, 187]
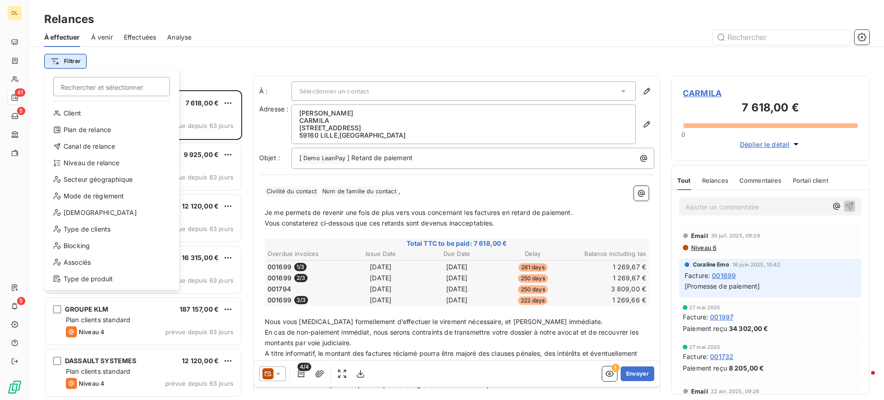
click at [73, 61] on html "DL 41 5 5 Relances À effectuer À venir Effectuées Analyse Filtrer Rechercher et…" at bounding box center [442, 200] width 884 height 400
click at [379, 46] on html "DL 41 5 5 Relances À effectuer À venir Effectuées Analyse Filtrer Rechercher et…" at bounding box center [442, 200] width 884 height 400
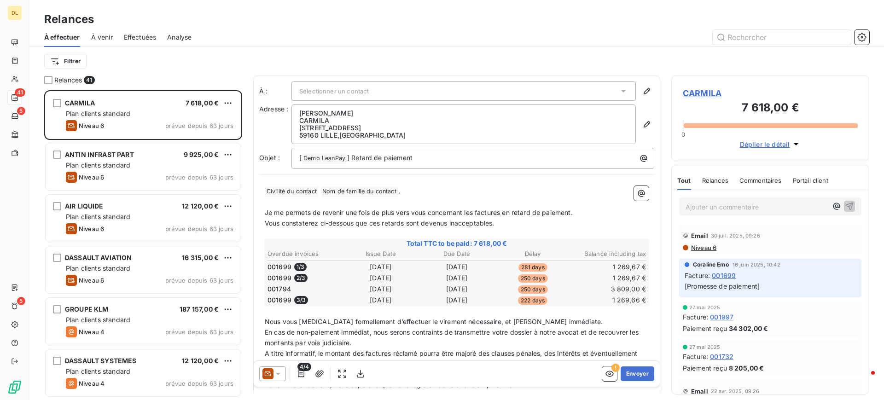
click at [282, 374] on icon at bounding box center [277, 373] width 9 height 9
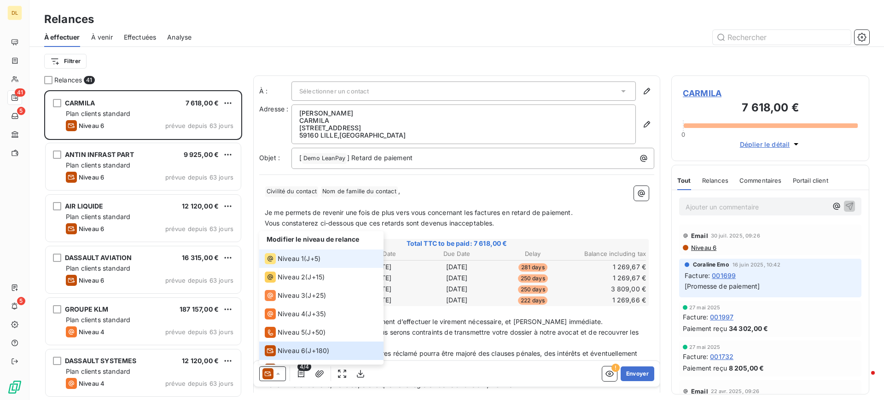
click at [324, 260] on li "Niveau 1 ( J+5 )" at bounding box center [321, 258] width 124 height 18
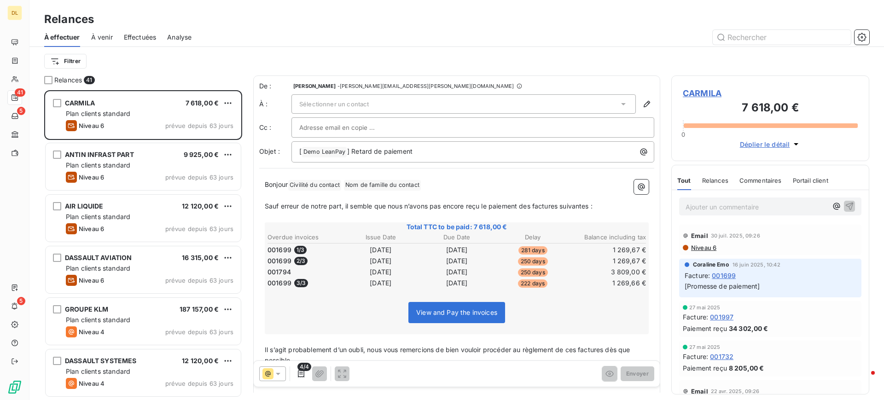
click at [394, 53] on div "Filtrer" at bounding box center [456, 60] width 825 height 17
click at [353, 102] on span "Sélectionner un contact" at bounding box center [333, 103] width 69 height 7
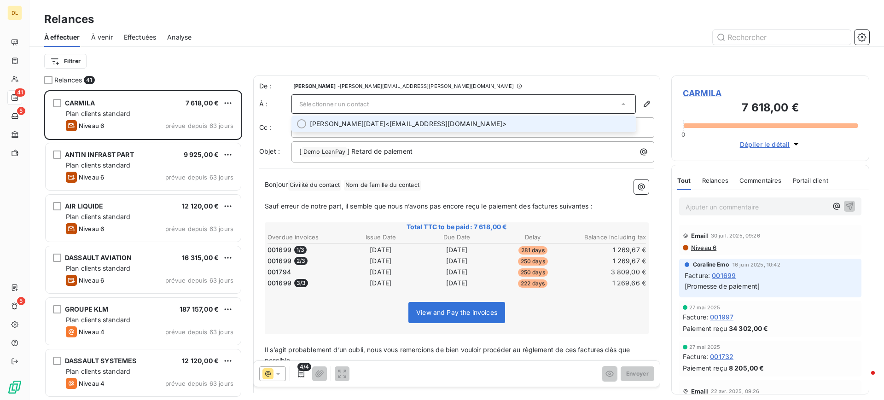
click at [349, 120] on span "[PERSON_NAME][DATE]" at bounding box center [347, 123] width 75 height 9
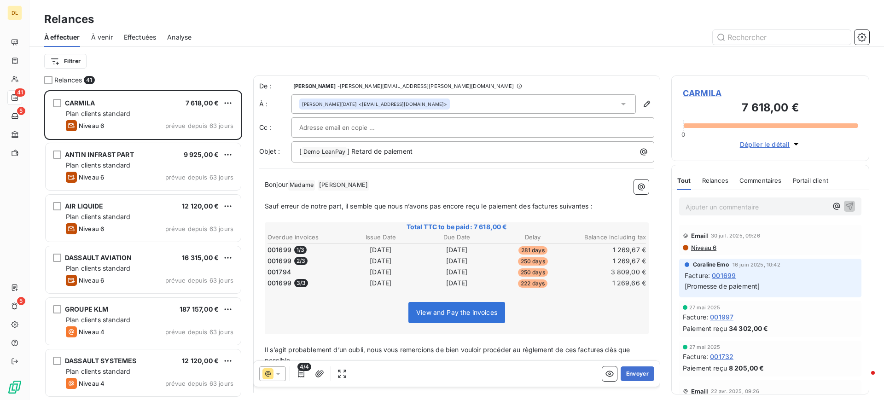
click at [439, 45] on div "À effectuer À venir Effectuées Analyse" at bounding box center [456, 37] width 854 height 19
click at [605, 375] on icon "button" at bounding box center [609, 373] width 9 height 9
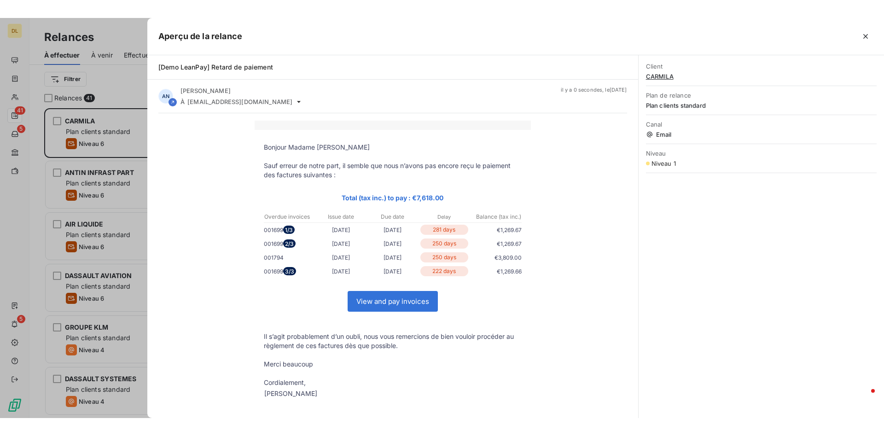
scroll to position [299, 187]
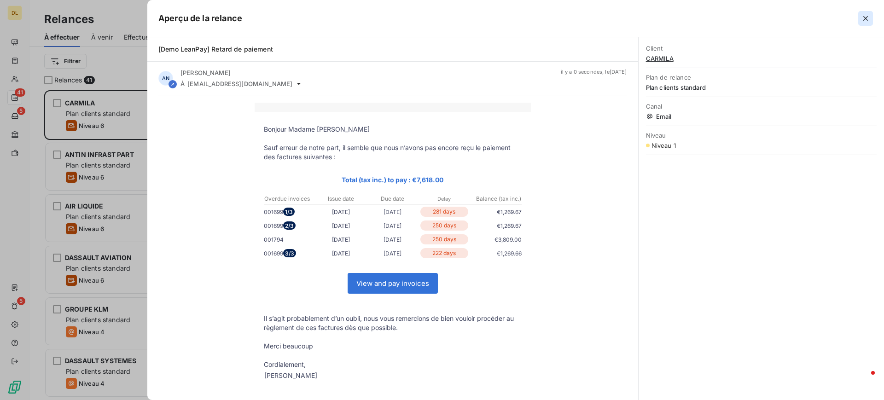
click at [867, 21] on icon "button" at bounding box center [865, 18] width 9 height 9
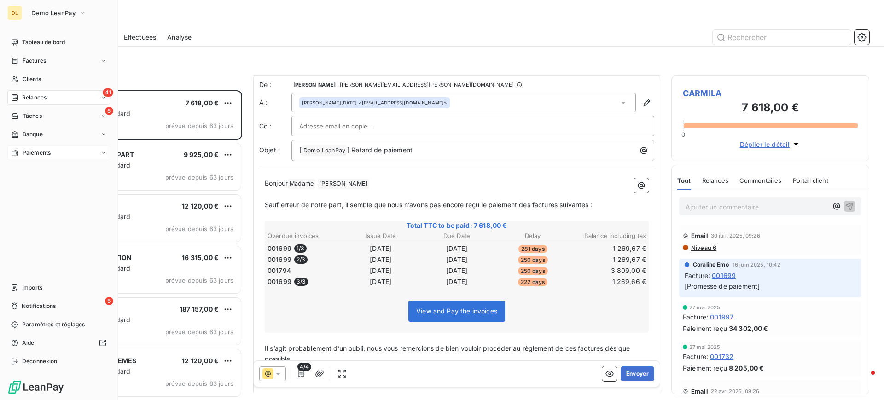
click at [42, 149] on span "Paiements" at bounding box center [37, 153] width 28 height 8
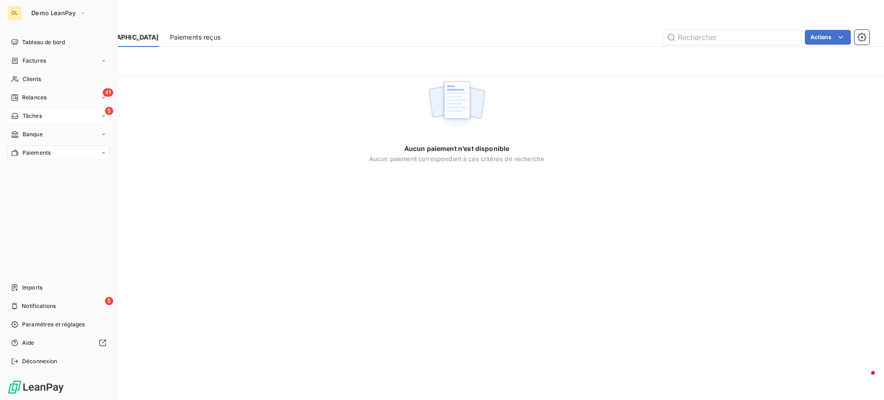
click at [45, 113] on div "5 Tâches" at bounding box center [58, 116] width 103 height 15
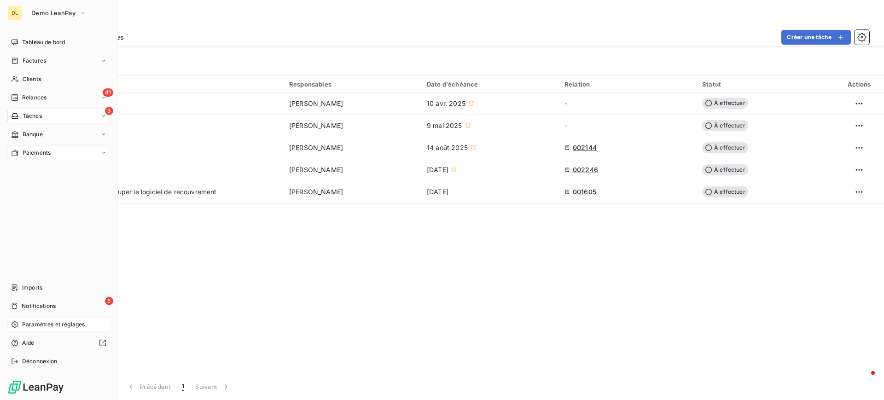
click at [60, 323] on span "Paramètres et réglages" at bounding box center [53, 324] width 63 height 8
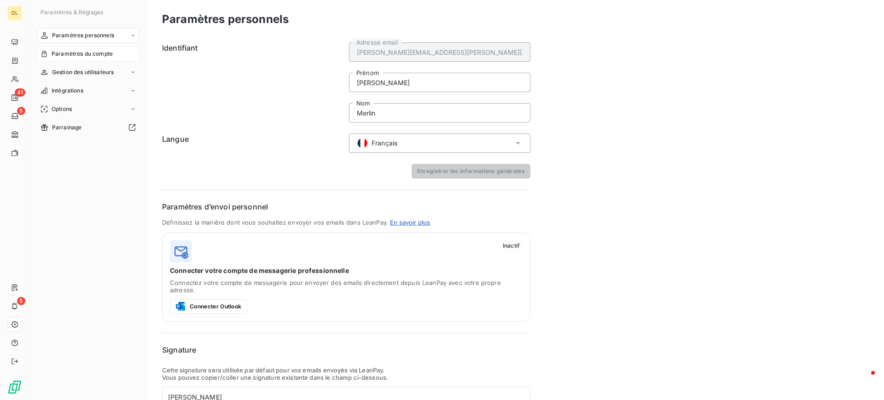
click at [96, 52] on span "Paramètres du compte" at bounding box center [82, 54] width 61 height 8
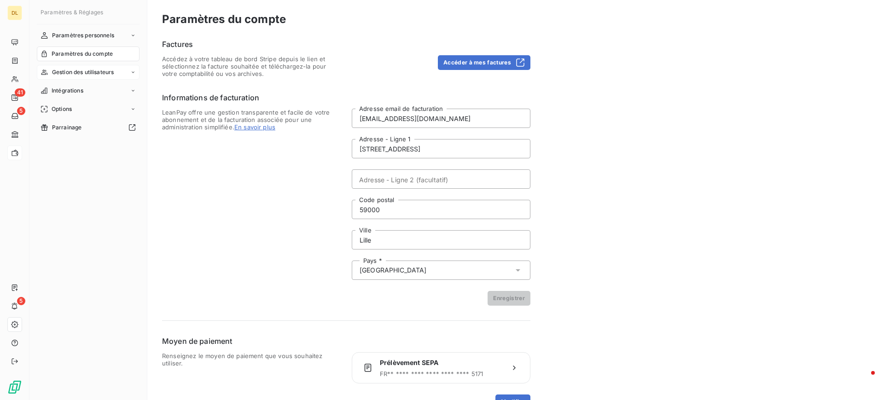
click at [97, 71] on span "Gestion des utilisateurs" at bounding box center [83, 72] width 62 height 8
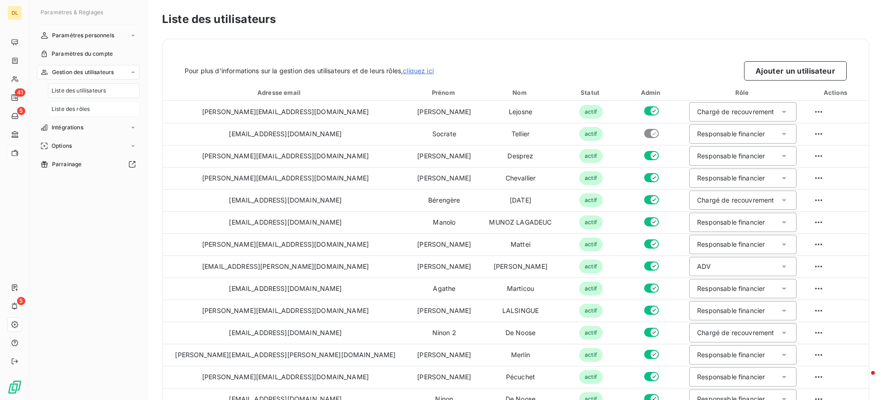
click at [95, 104] on div "Liste des rôles" at bounding box center [94, 109] width 92 height 15
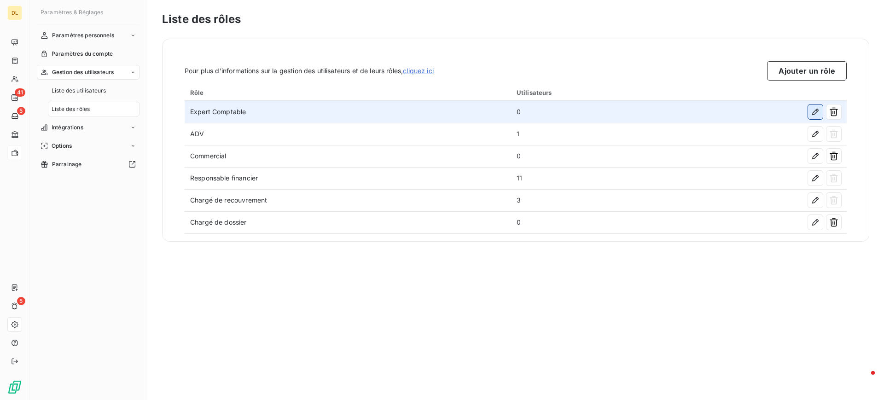
click at [815, 114] on icon "button" at bounding box center [814, 111] width 9 height 9
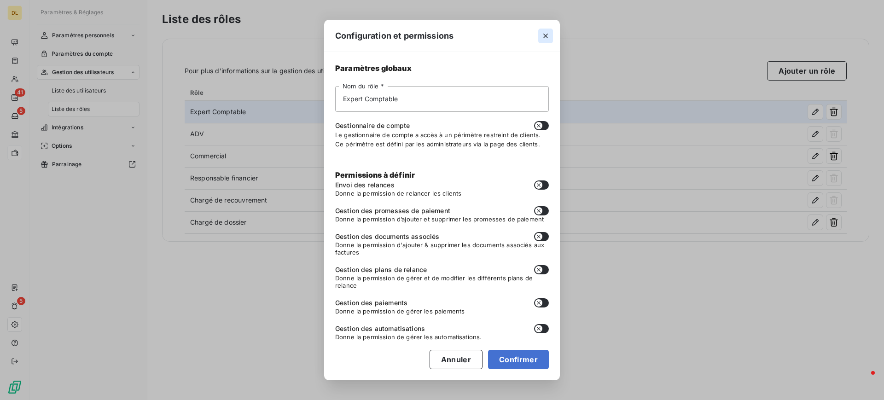
click at [548, 35] on icon "button" at bounding box center [545, 35] width 9 height 9
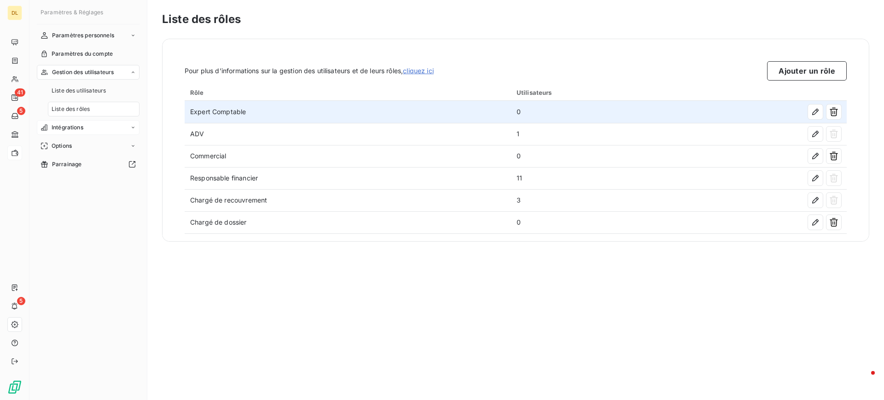
click at [79, 125] on span "Intégrations" at bounding box center [68, 127] width 32 height 8
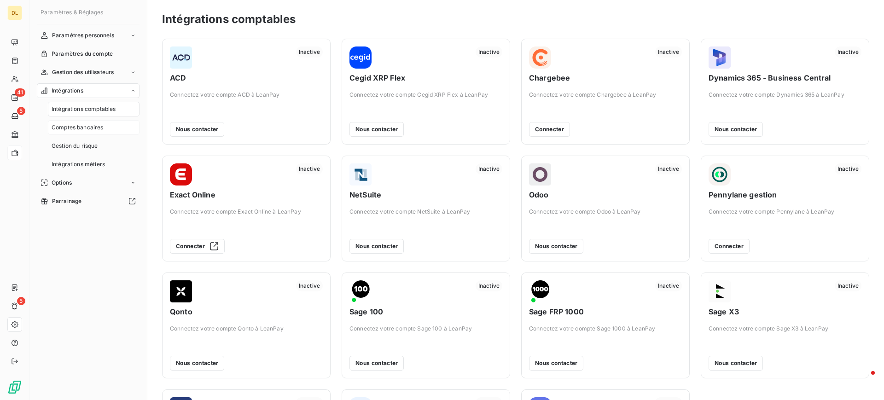
click at [89, 127] on span "Comptes bancaires" at bounding box center [78, 127] width 52 height 8
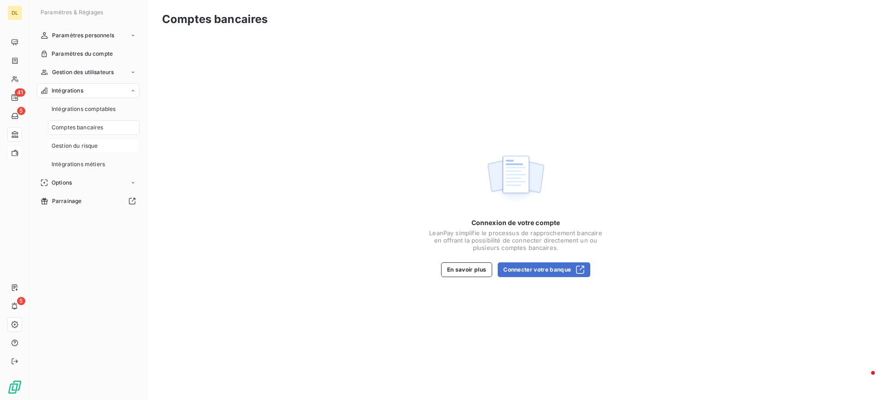
click at [91, 142] on span "Gestion du risque" at bounding box center [75, 146] width 46 height 8
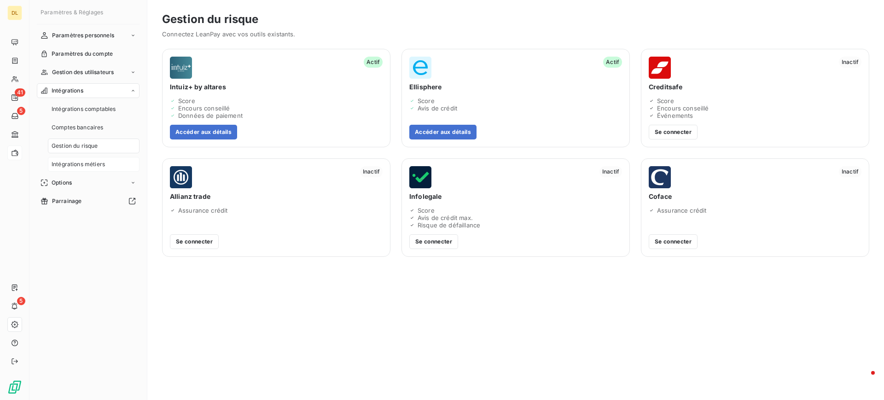
click at [86, 163] on span "Intégrations métiers" at bounding box center [78, 164] width 53 height 8
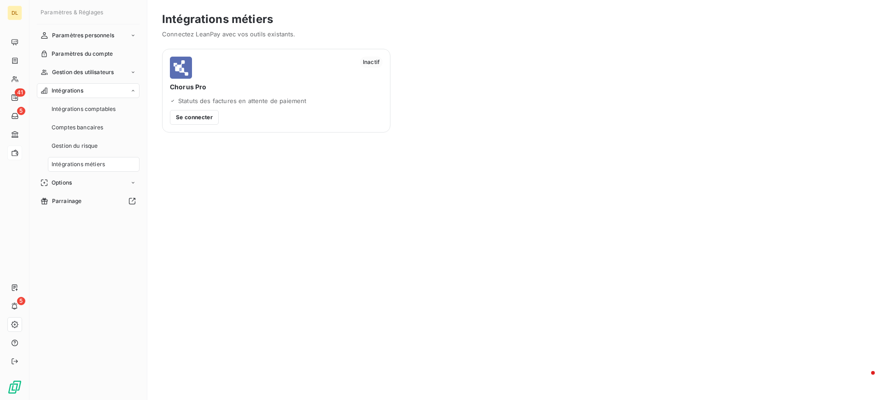
click at [116, 87] on div "Intégrations" at bounding box center [88, 90] width 103 height 15
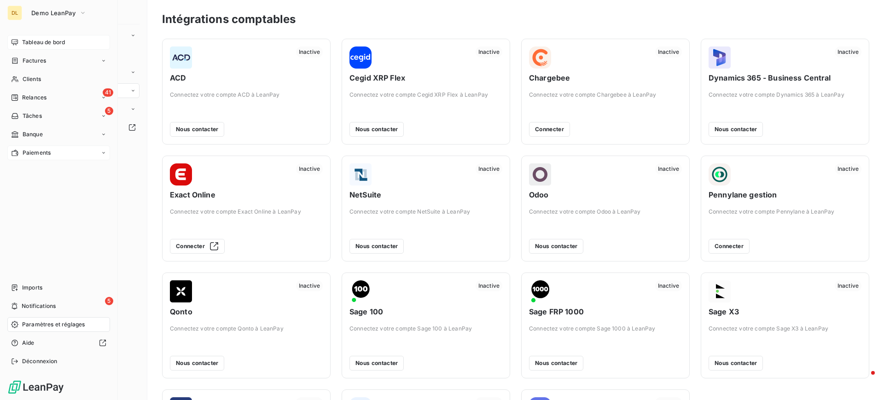
click at [32, 42] on span "Tableau de bord" at bounding box center [43, 42] width 43 height 8
